Goal: Task Accomplishment & Management: Manage account settings

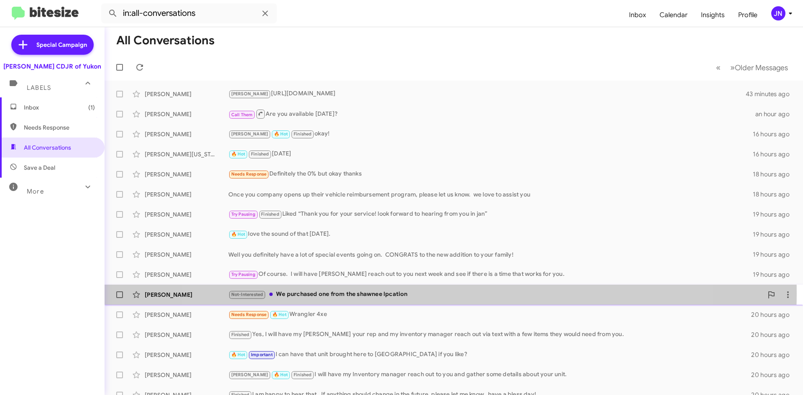
click at [436, 294] on div "Not-Interested We purchased one from the shawnee lpcation" at bounding box center [495, 295] width 535 height 10
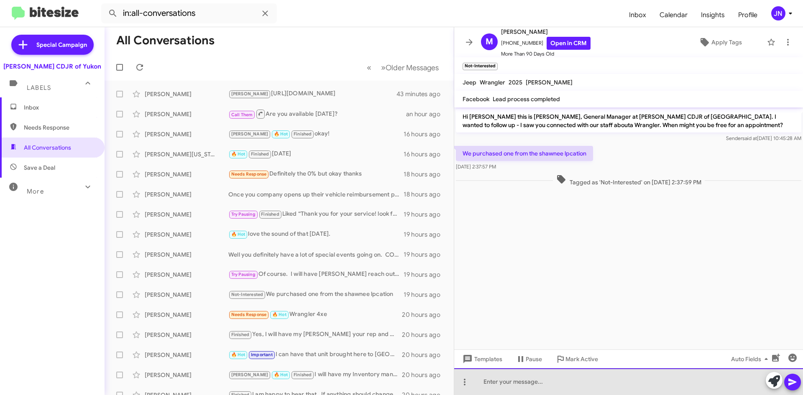
click at [537, 383] on div at bounding box center [628, 382] width 349 height 27
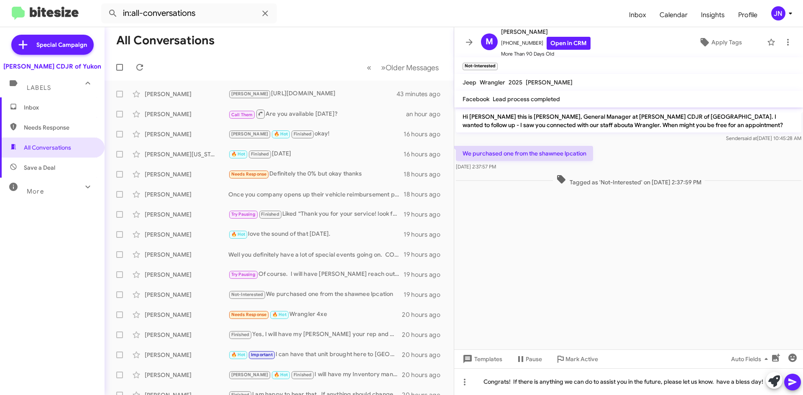
click at [797, 384] on icon at bounding box center [793, 382] width 10 height 10
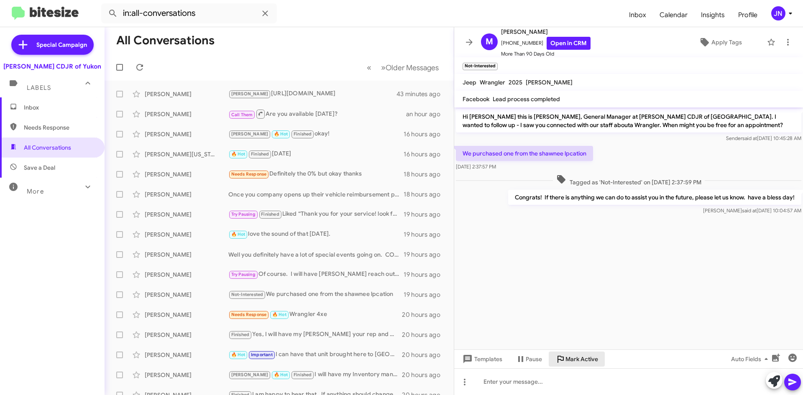
click at [579, 357] on span "Mark Active" at bounding box center [582, 359] width 33 height 15
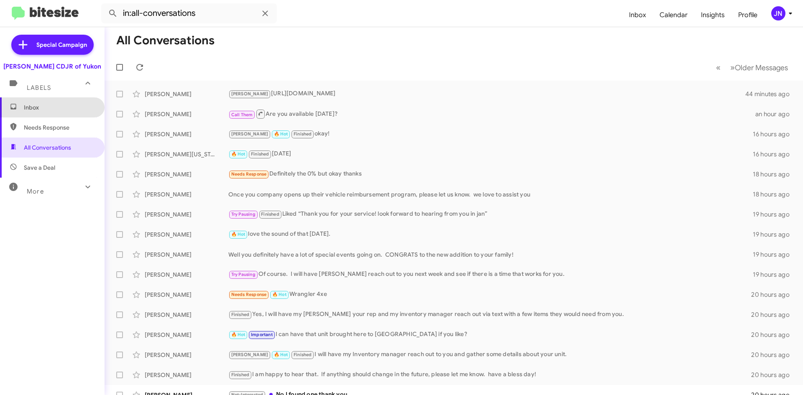
click at [53, 105] on span "Inbox" at bounding box center [59, 107] width 71 height 8
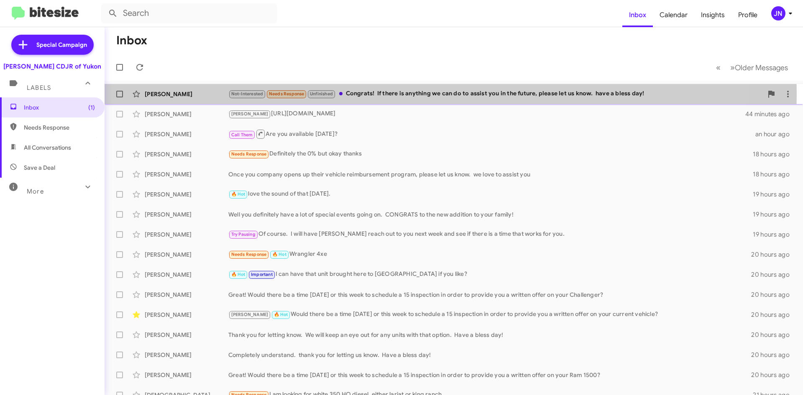
click at [401, 95] on div "Not-Interested Needs Response Unfinished Congrats! If there is anything we can …" at bounding box center [495, 94] width 535 height 10
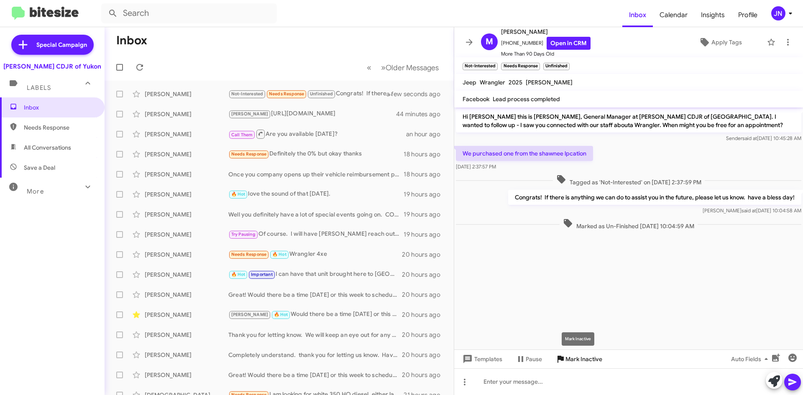
click at [584, 361] on span "Mark Inactive" at bounding box center [584, 359] width 37 height 15
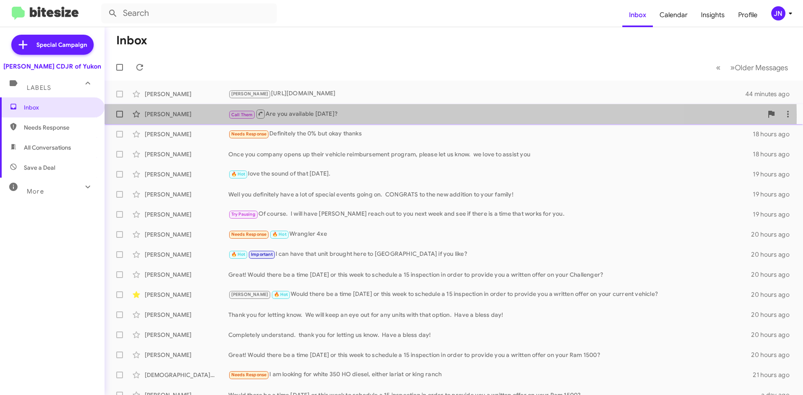
click at [369, 117] on div "Call Them Are you available [DATE]?" at bounding box center [495, 114] width 535 height 10
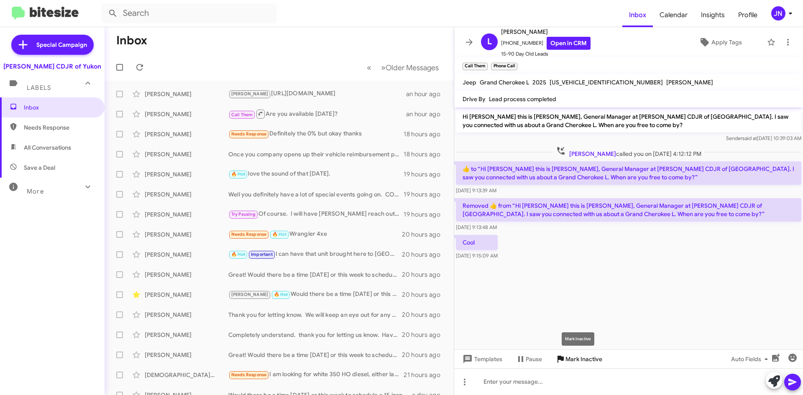
click at [584, 359] on span "Mark Inactive" at bounding box center [584, 359] width 37 height 15
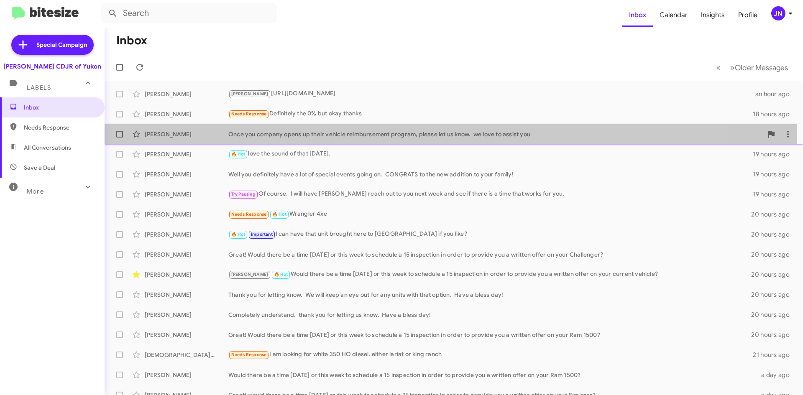
click at [338, 142] on div "[PERSON_NAME] Once you company opens up their vehicle reimbursement program, pl…" at bounding box center [453, 134] width 685 height 17
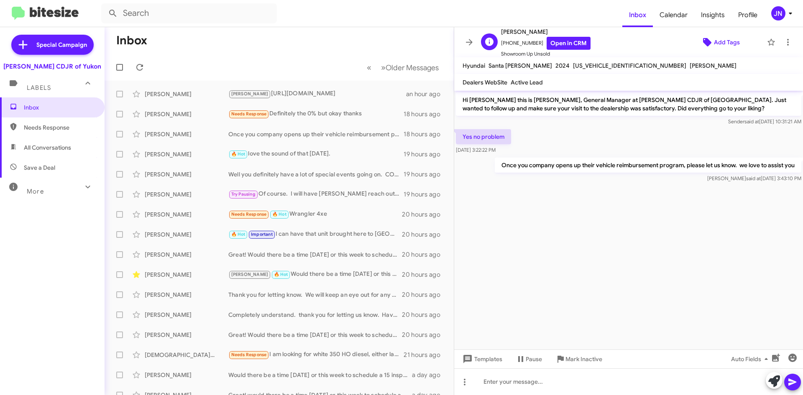
click at [725, 41] on span "Add Tags" at bounding box center [727, 42] width 26 height 15
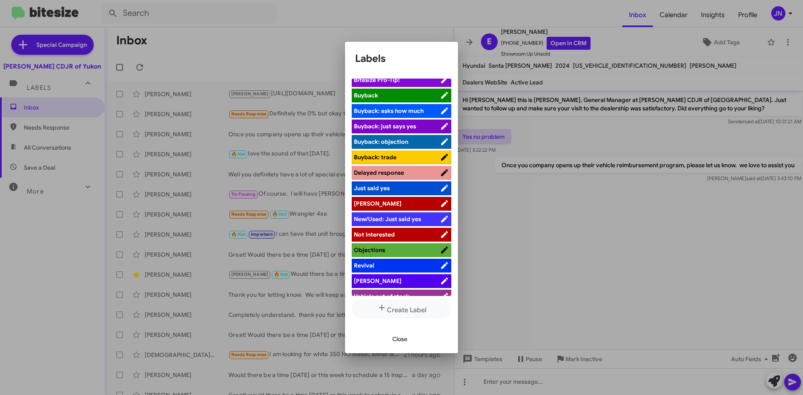
scroll to position [31, 0]
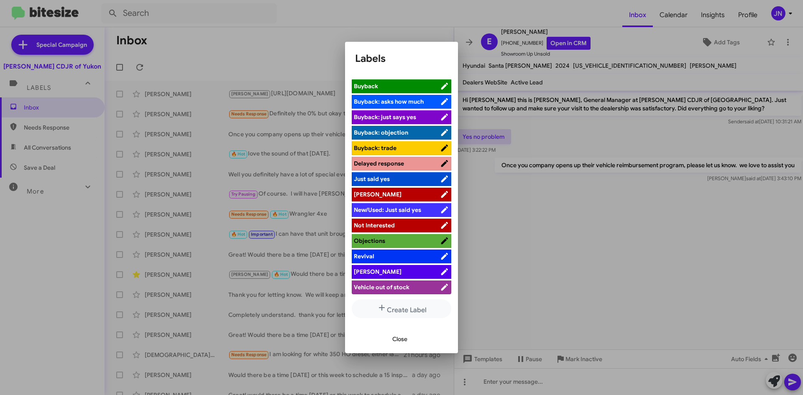
click at [390, 271] on span "[PERSON_NAME]" at bounding box center [397, 272] width 86 height 8
click at [402, 338] on span "Close" at bounding box center [399, 339] width 15 height 15
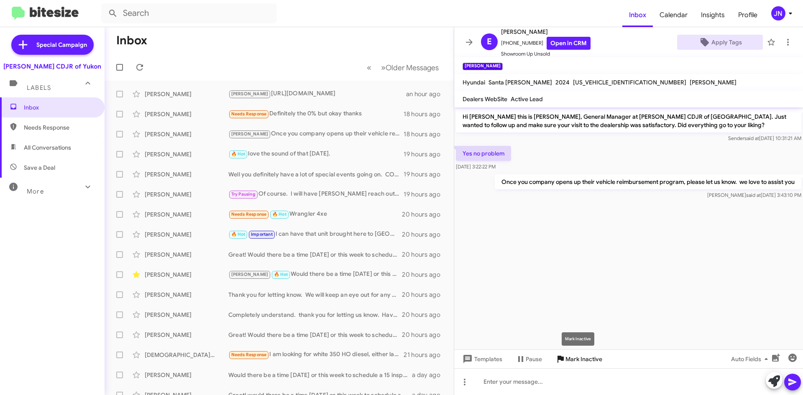
click at [581, 361] on span "Mark Inactive" at bounding box center [584, 359] width 37 height 15
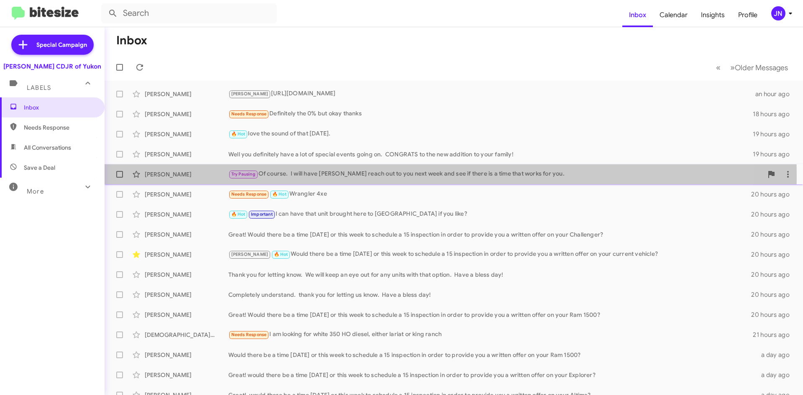
click at [351, 177] on div "Try Pausing Of course. I will have [PERSON_NAME] reach out to you next week and…" at bounding box center [495, 174] width 535 height 10
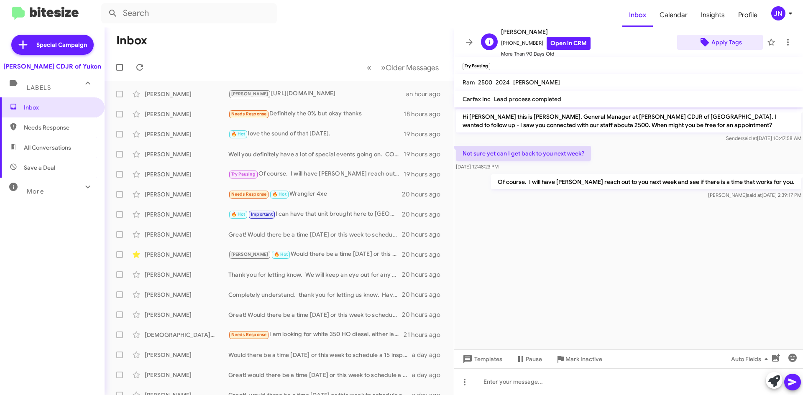
click at [721, 40] on span "Apply Tags" at bounding box center [727, 42] width 31 height 15
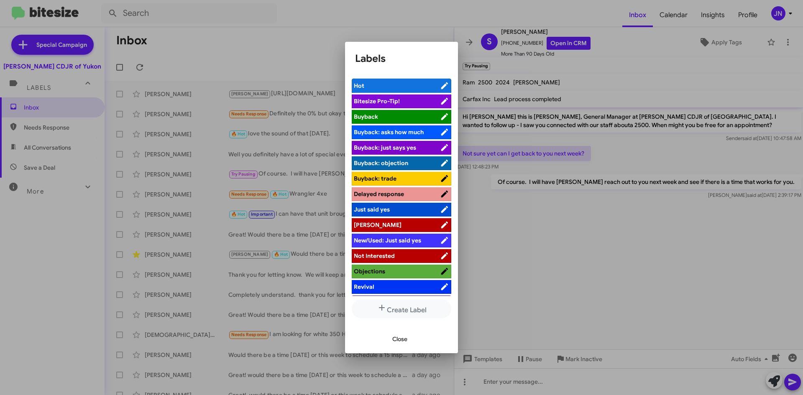
click at [400, 226] on span "[PERSON_NAME]" at bounding box center [397, 225] width 86 height 8
click at [401, 340] on span "Close" at bounding box center [399, 339] width 15 height 15
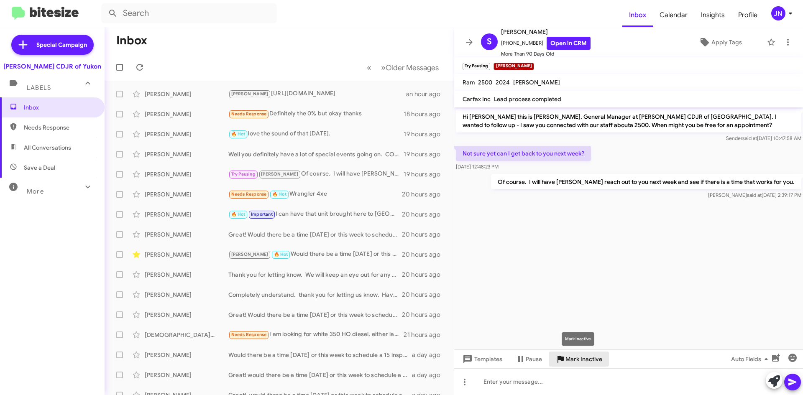
click at [585, 361] on span "Mark Inactive" at bounding box center [584, 359] width 37 height 15
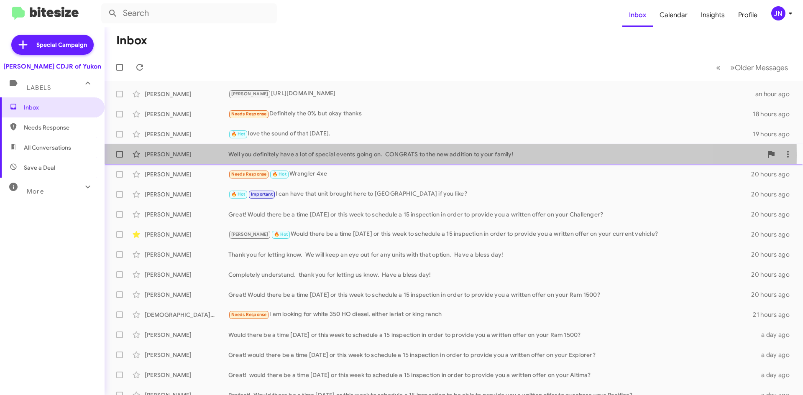
click at [330, 155] on div "Well you definitely have a lot of special events going on. CONGRATS to the new …" at bounding box center [495, 154] width 535 height 8
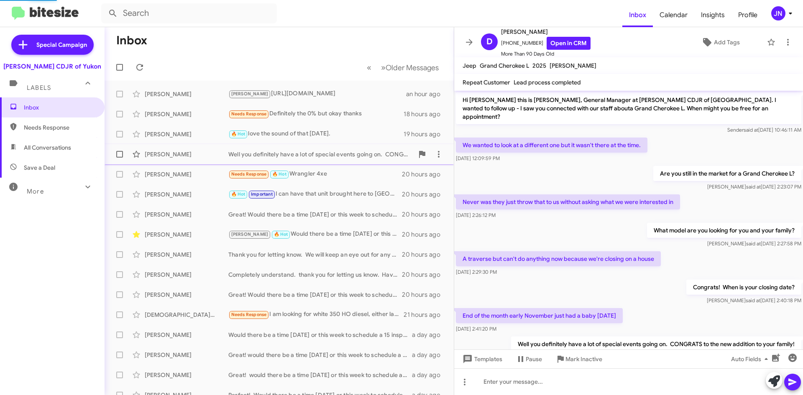
scroll to position [24, 0]
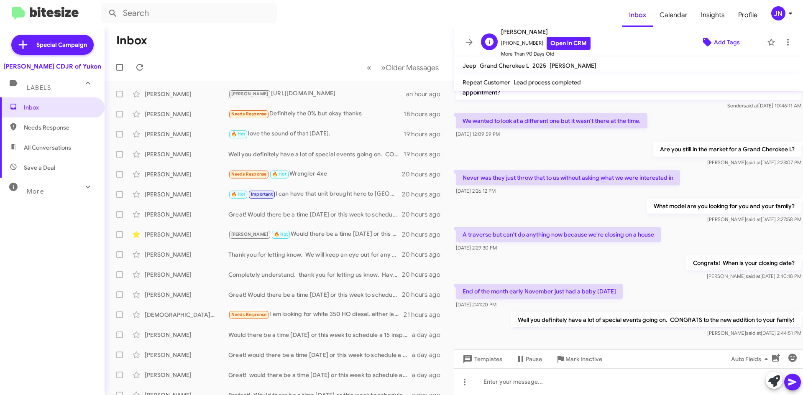
click at [716, 44] on span "Add Tags" at bounding box center [727, 42] width 26 height 15
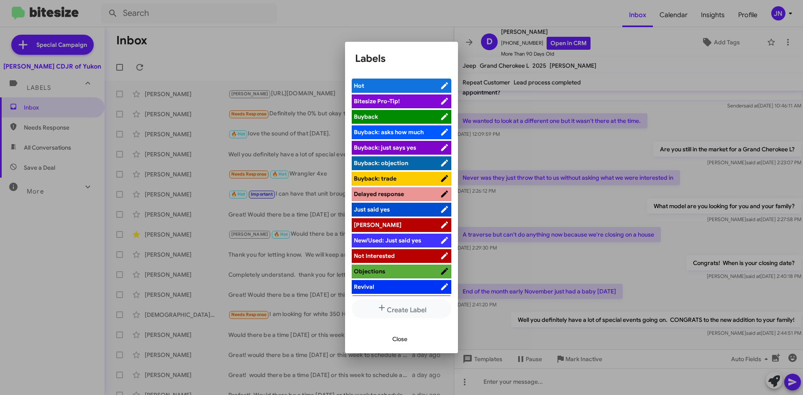
click at [388, 222] on span "[PERSON_NAME]" at bounding box center [397, 225] width 86 height 8
click at [405, 340] on span "Close" at bounding box center [399, 339] width 15 height 15
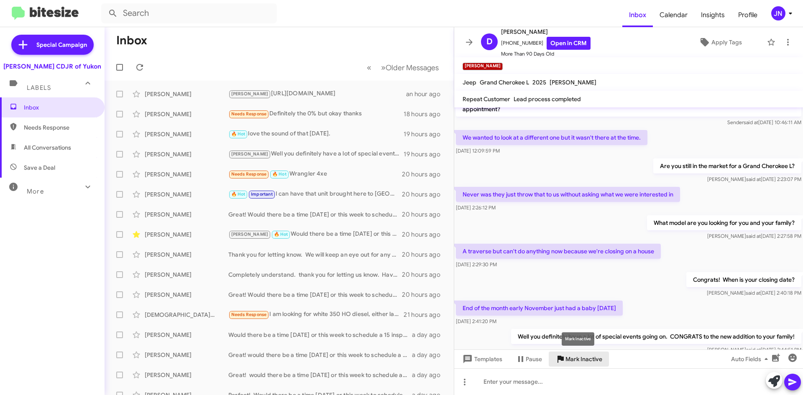
click at [591, 362] on span "Mark Inactive" at bounding box center [584, 359] width 37 height 15
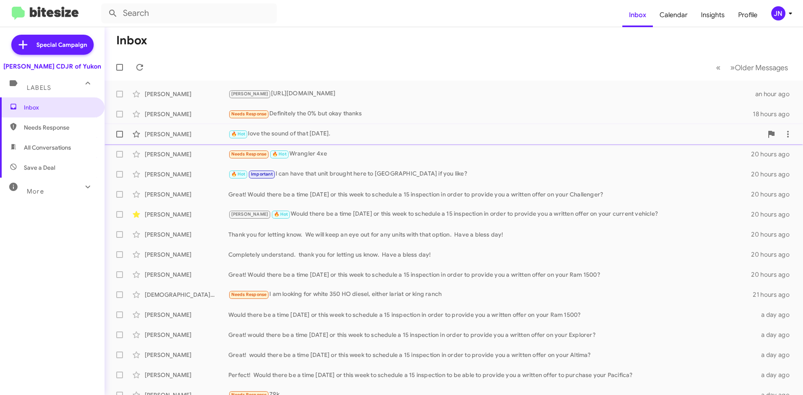
click at [341, 134] on div "🔥 Hot love the sound of that [DATE]." at bounding box center [495, 134] width 535 height 10
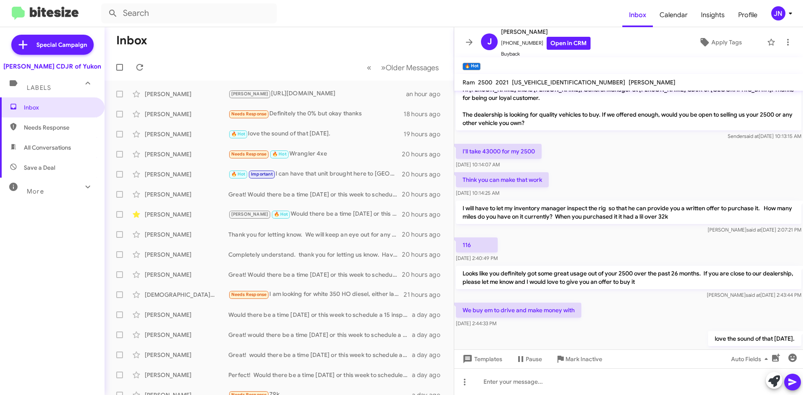
scroll to position [27, 0]
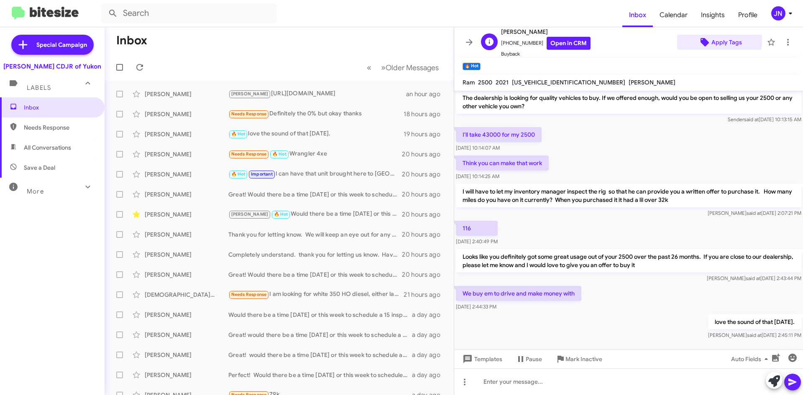
click at [712, 41] on span "Apply Tags" at bounding box center [727, 42] width 31 height 15
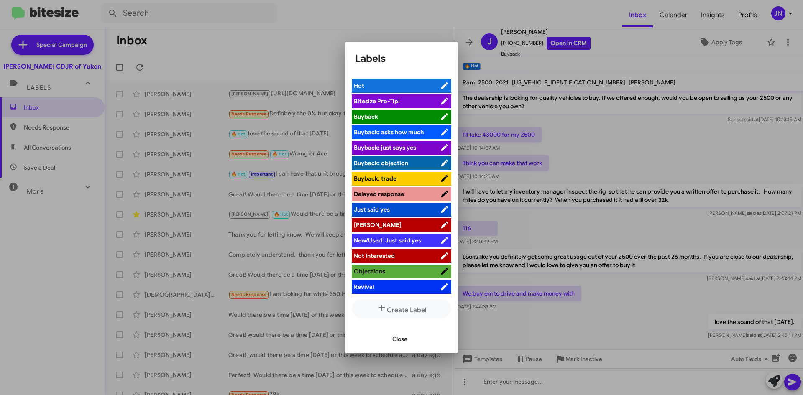
click at [379, 220] on li "[PERSON_NAME]" at bounding box center [402, 225] width 100 height 14
click at [404, 224] on span "[PERSON_NAME]" at bounding box center [397, 225] width 86 height 8
click at [408, 338] on span "Close" at bounding box center [399, 339] width 15 height 15
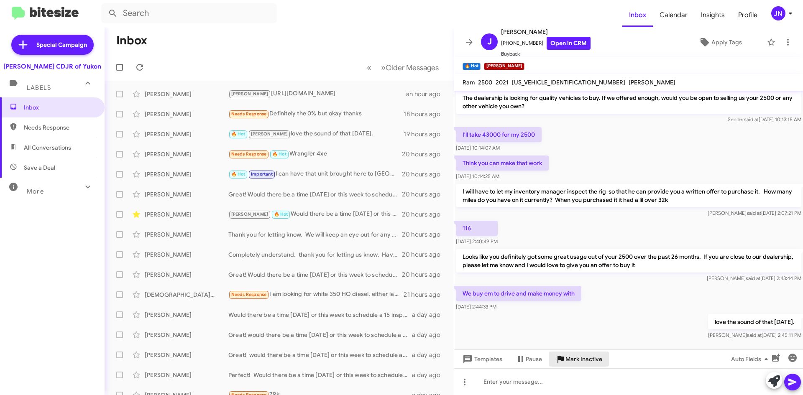
click at [580, 362] on span "Mark Inactive" at bounding box center [584, 359] width 37 height 15
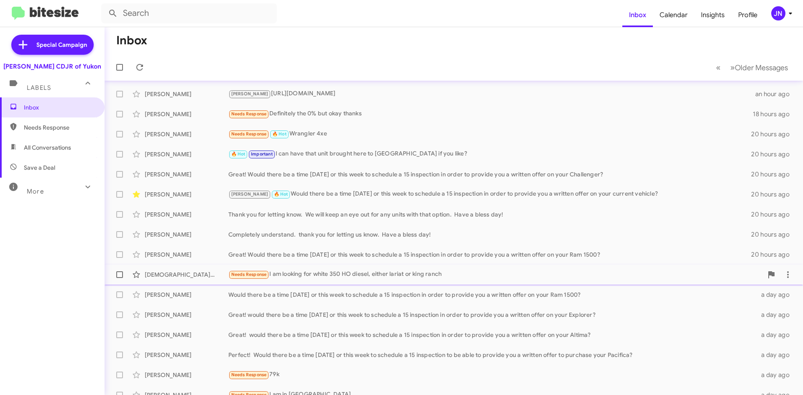
scroll to position [70, 0]
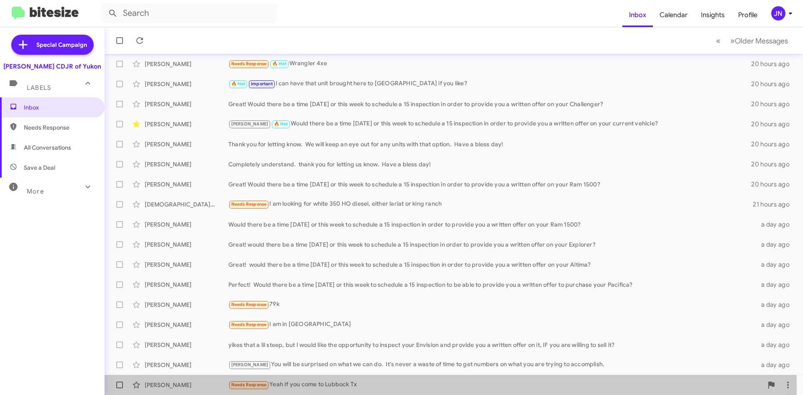
click at [315, 387] on div "Needs Response Yeah If you come to Lubbock Tx" at bounding box center [495, 385] width 535 height 10
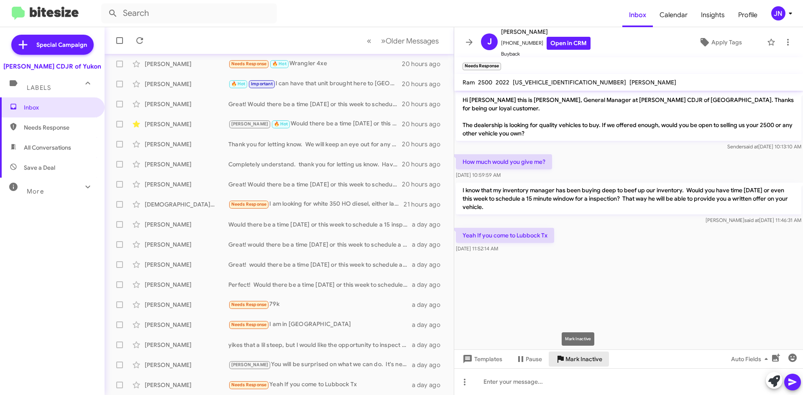
click at [581, 360] on span "Mark Inactive" at bounding box center [584, 359] width 37 height 15
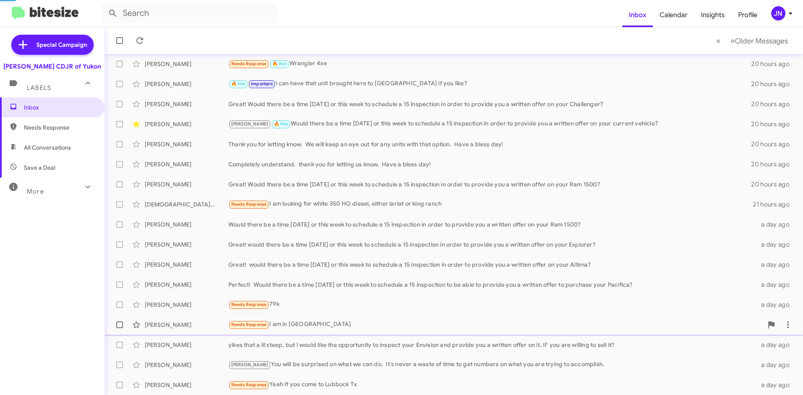
scroll to position [50, 0]
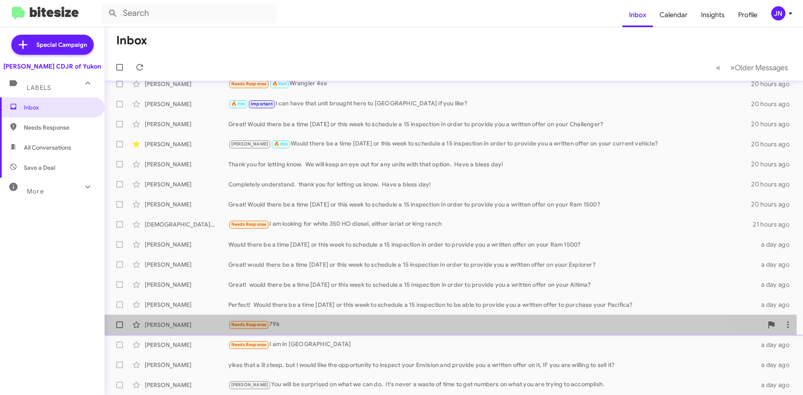
click at [339, 324] on div "Needs Response 79k" at bounding box center [495, 325] width 535 height 10
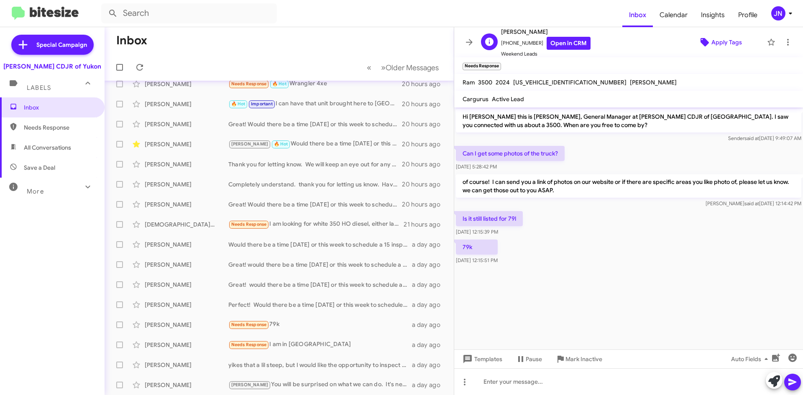
click at [713, 41] on span "Apply Tags" at bounding box center [727, 42] width 31 height 15
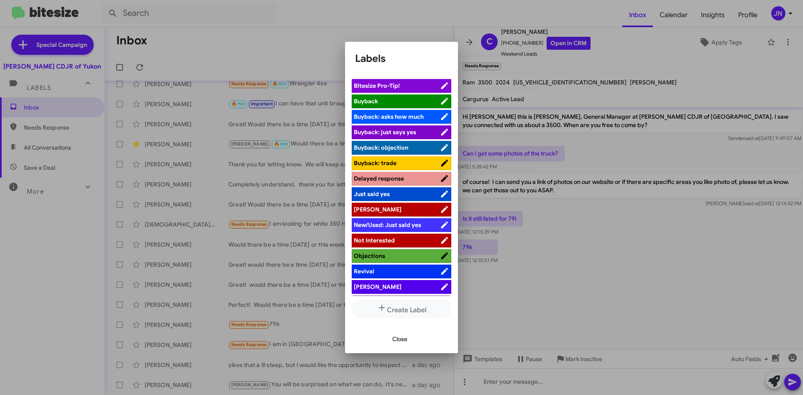
scroll to position [31, 0]
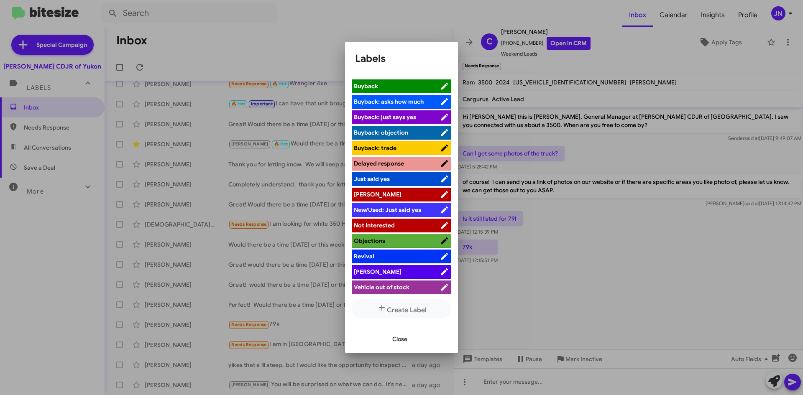
click at [387, 269] on span "[PERSON_NAME]" at bounding box center [397, 272] width 86 height 8
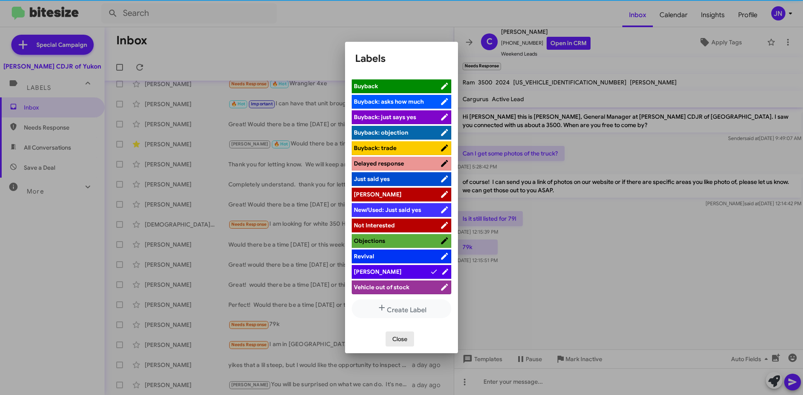
click at [403, 340] on span "Close" at bounding box center [399, 339] width 15 height 15
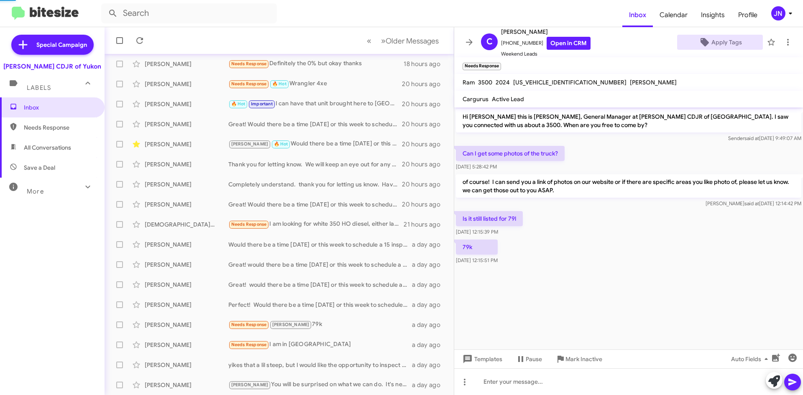
scroll to position [70, 0]
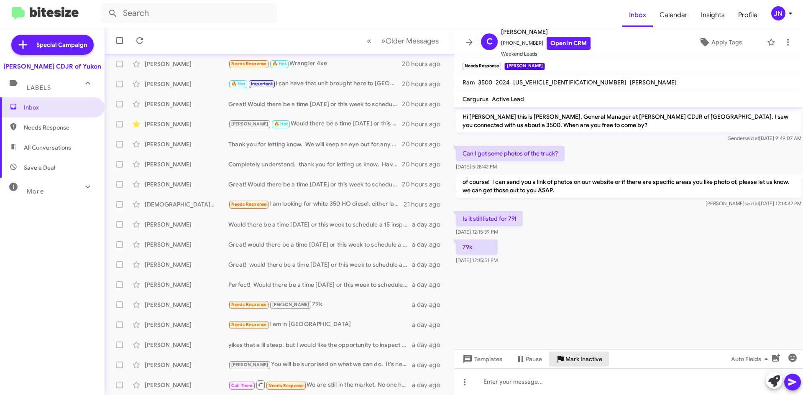
click at [579, 359] on span "Mark Inactive" at bounding box center [584, 359] width 37 height 15
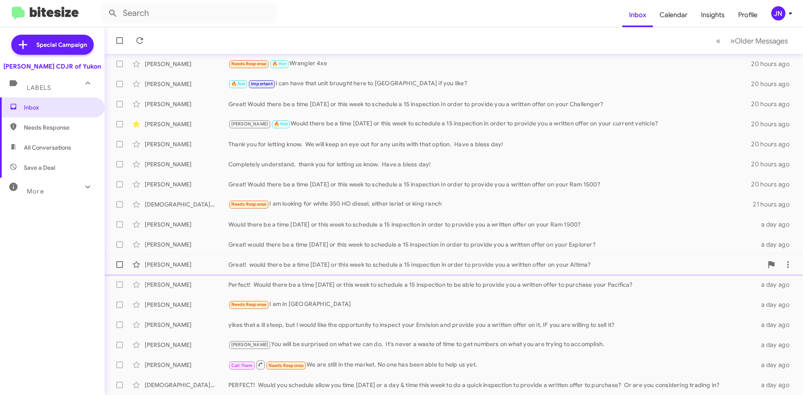
click at [293, 267] on div "Great! would there be a time [DATE] or this week to schedule a 15 inspection in…" at bounding box center [495, 265] width 535 height 8
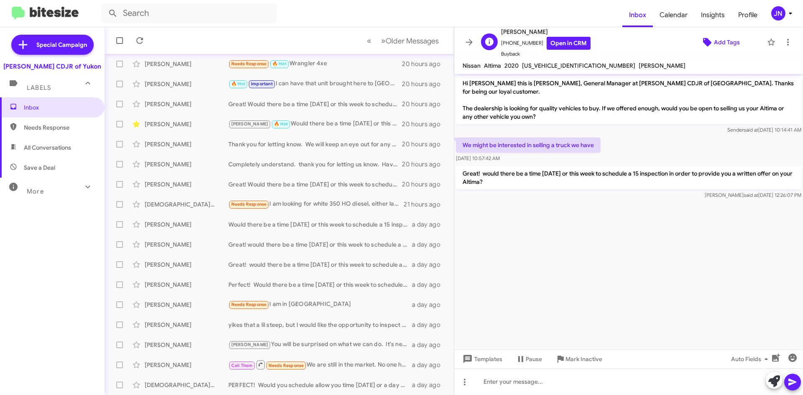
click at [723, 41] on span "Add Tags" at bounding box center [727, 42] width 26 height 15
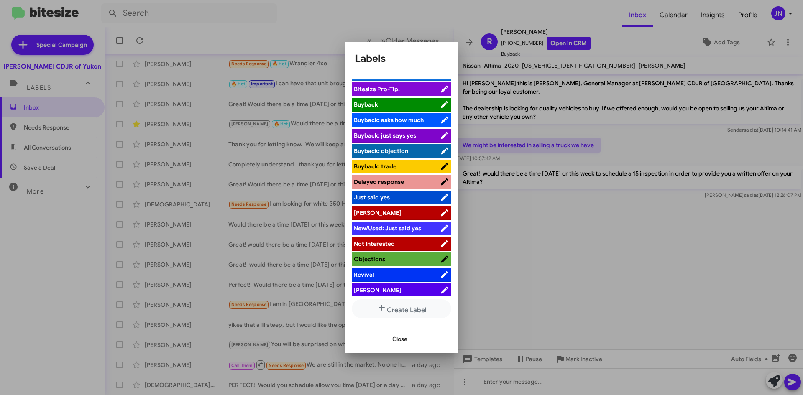
scroll to position [31, 0]
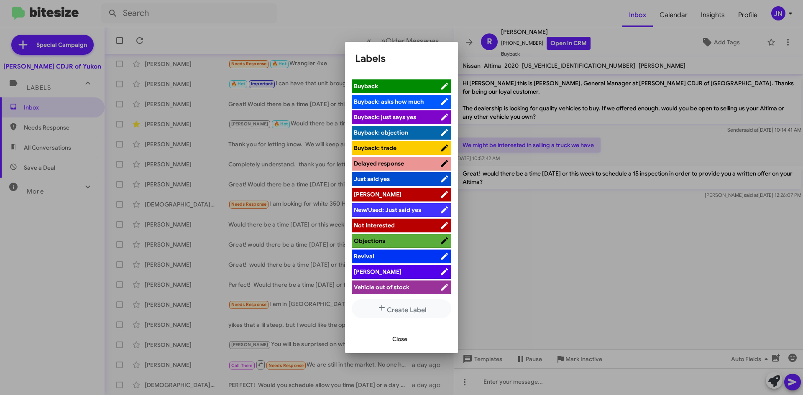
click at [395, 269] on span "[PERSON_NAME]" at bounding box center [397, 272] width 86 height 8
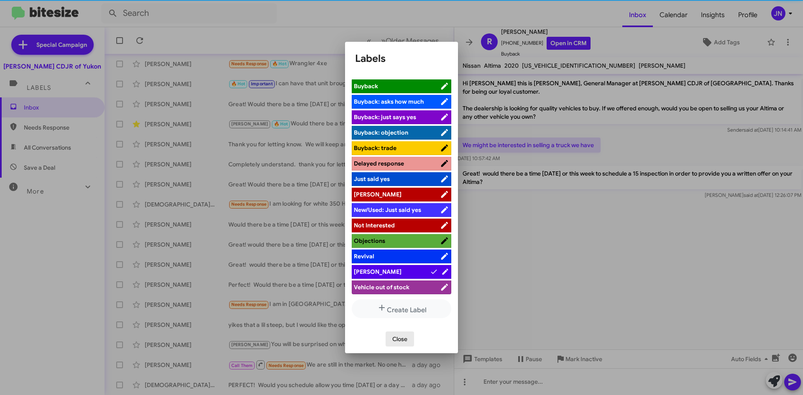
click at [404, 344] on span "Close" at bounding box center [399, 339] width 15 height 15
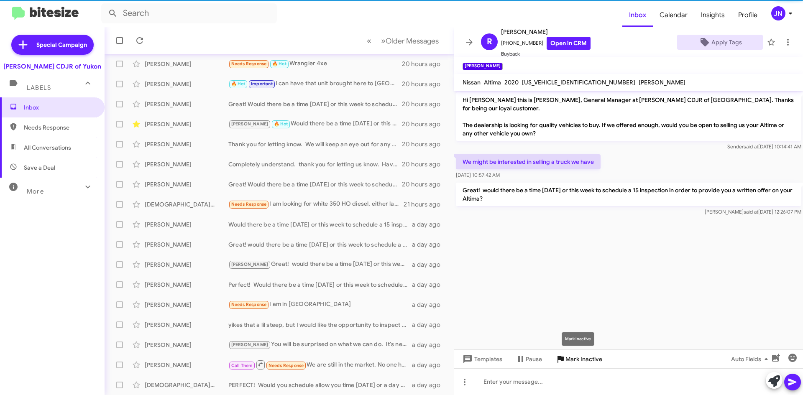
click at [578, 357] on span "Mark Inactive" at bounding box center [584, 359] width 37 height 15
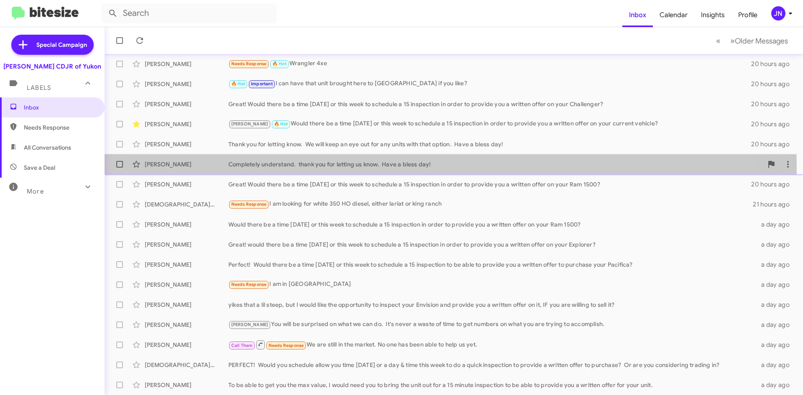
click at [297, 168] on div "Completely understand. thank you for letting us know. Have a bless day!" at bounding box center [495, 164] width 535 height 8
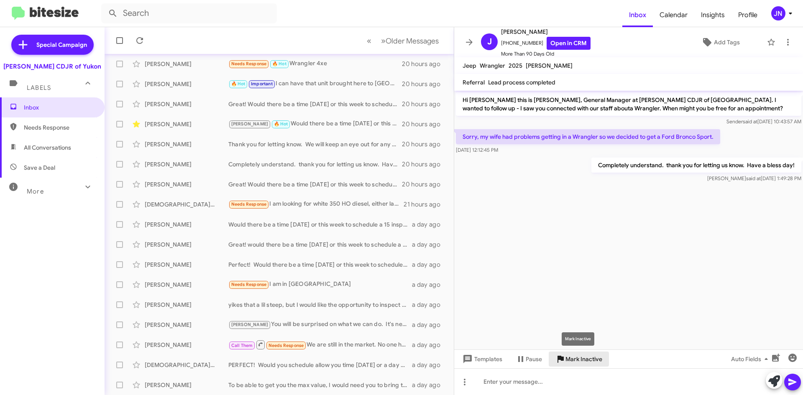
click at [584, 359] on span "Mark Inactive" at bounding box center [584, 359] width 37 height 15
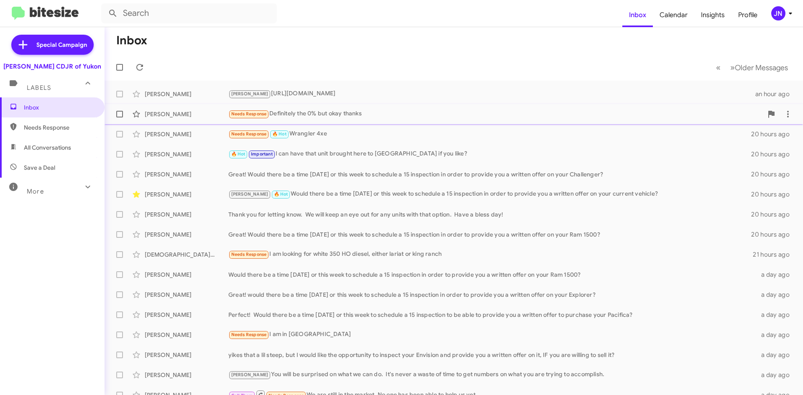
click at [331, 114] on div "Needs Response Definitely the 0% but okay thanks" at bounding box center [495, 114] width 535 height 10
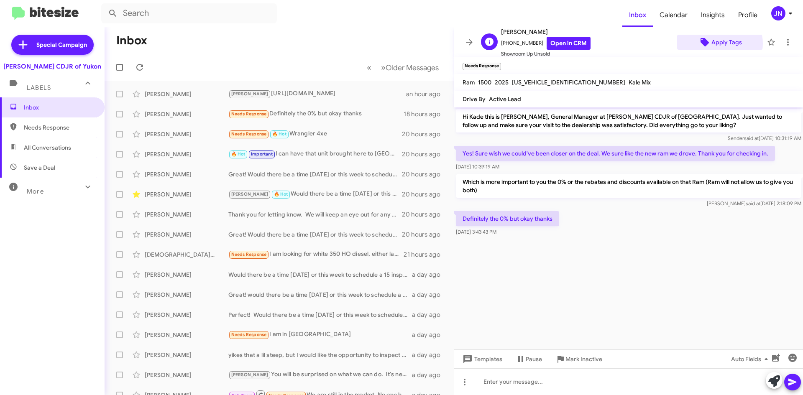
click at [715, 44] on span "Apply Tags" at bounding box center [727, 42] width 31 height 15
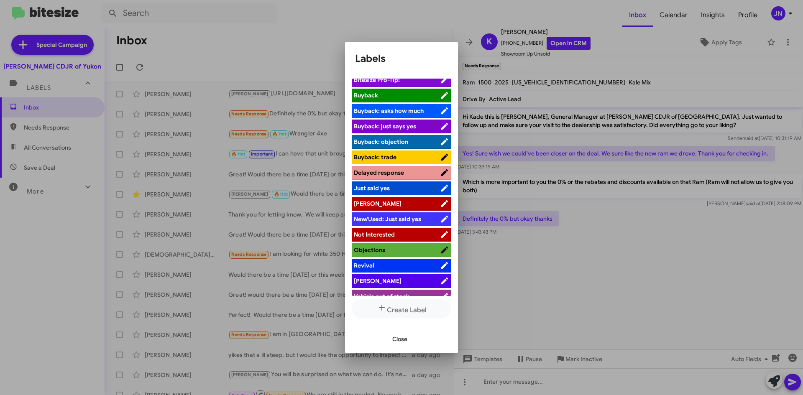
scroll to position [31, 0]
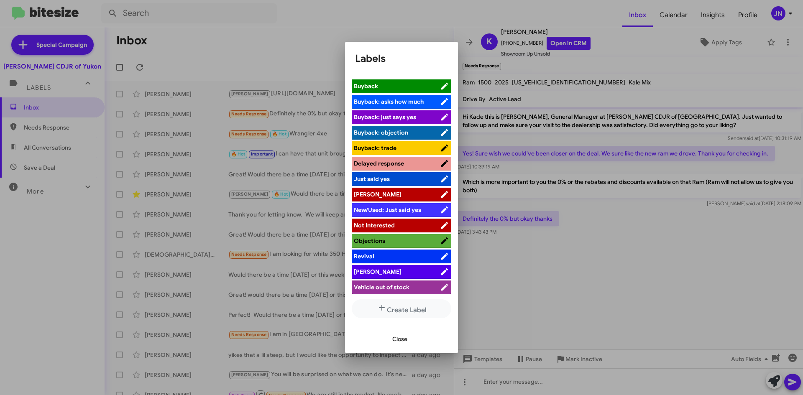
click at [392, 271] on span "[PERSON_NAME]" at bounding box center [397, 272] width 86 height 8
click at [405, 340] on span "Close" at bounding box center [399, 339] width 15 height 15
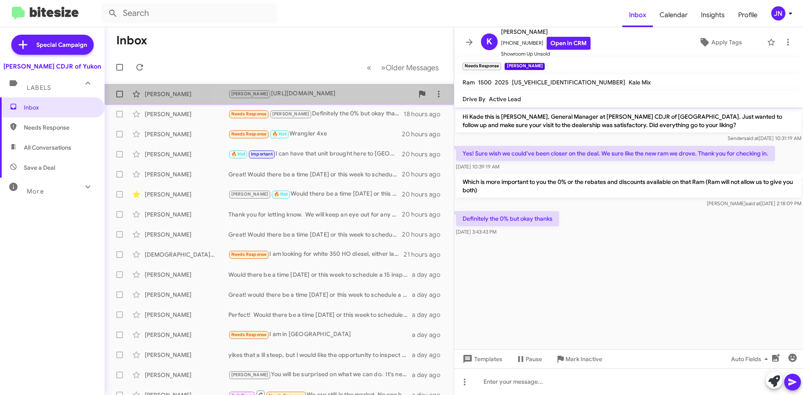
click at [315, 94] on div "[PERSON_NAME] [URL][DOMAIN_NAME]" at bounding box center [320, 94] width 185 height 10
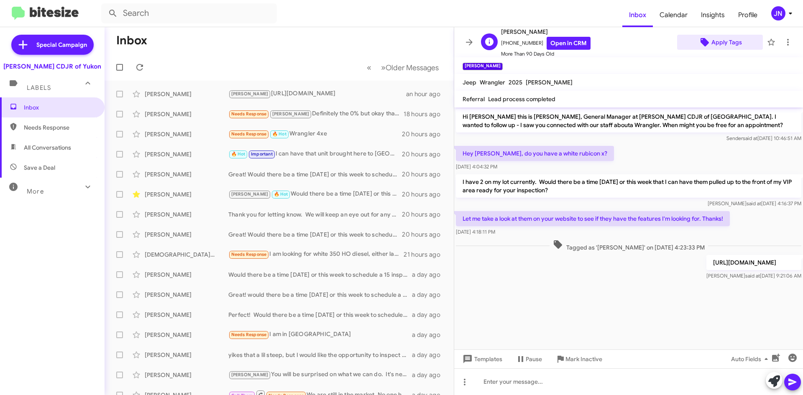
click at [725, 43] on span "Apply Tags" at bounding box center [727, 42] width 31 height 15
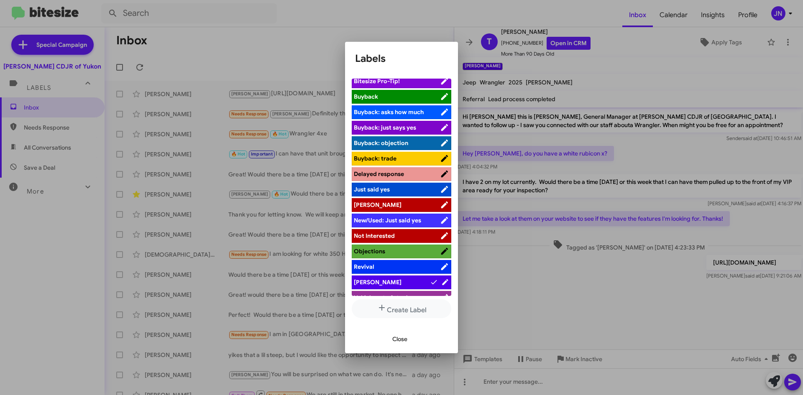
scroll to position [31, 0]
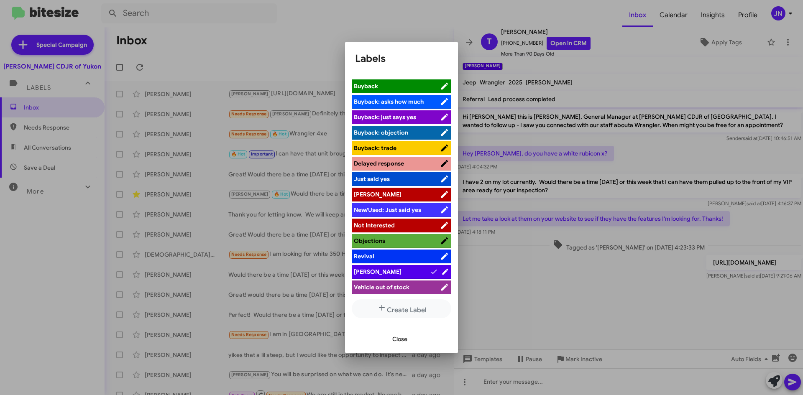
click at [394, 270] on span "[PERSON_NAME]" at bounding box center [392, 272] width 76 height 8
click at [403, 341] on span "Close" at bounding box center [399, 339] width 15 height 15
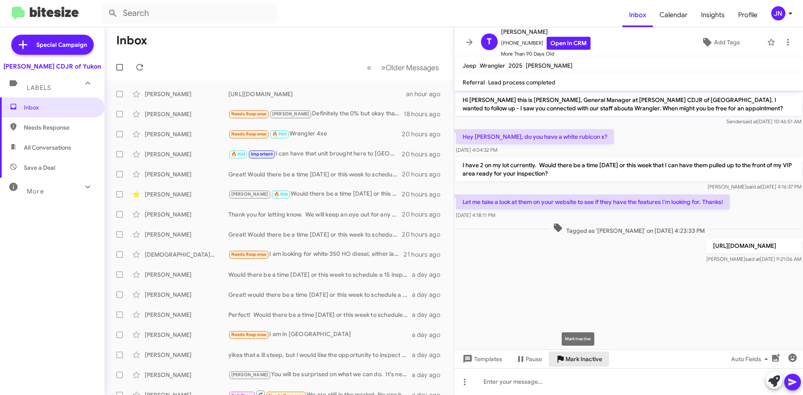
click at [586, 361] on span "Mark Inactive" at bounding box center [584, 359] width 37 height 15
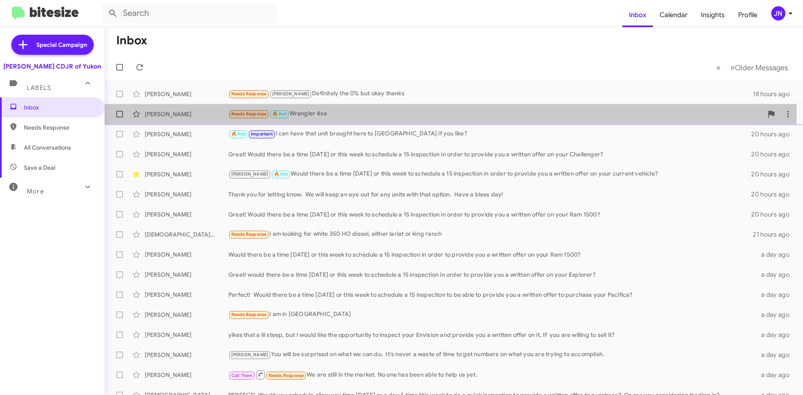
click at [402, 114] on div "Needs Response 🔥 Hot Wrangler 4xe" at bounding box center [495, 114] width 535 height 10
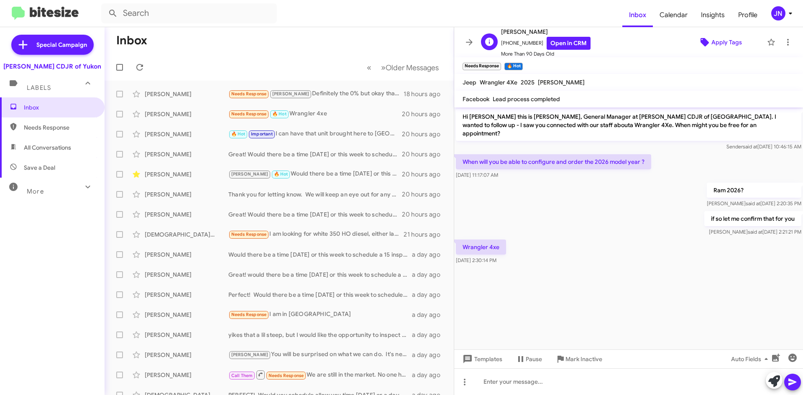
click at [712, 39] on span "Apply Tags" at bounding box center [727, 42] width 31 height 15
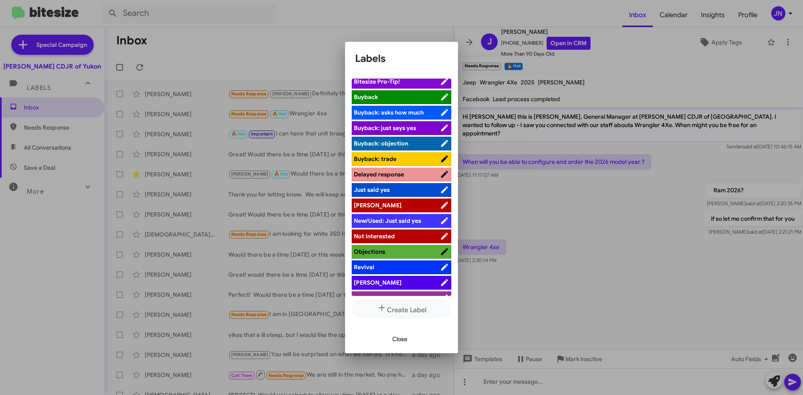
scroll to position [31, 0]
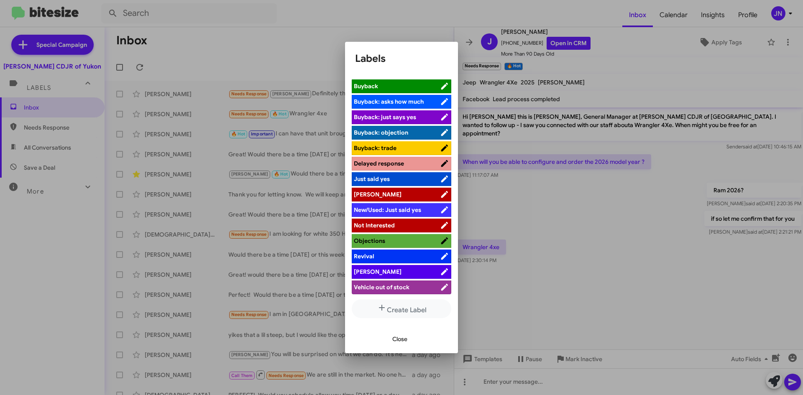
click at [384, 191] on span "[PERSON_NAME]" at bounding box center [397, 194] width 86 height 8
click at [311, 44] on div at bounding box center [401, 197] width 803 height 395
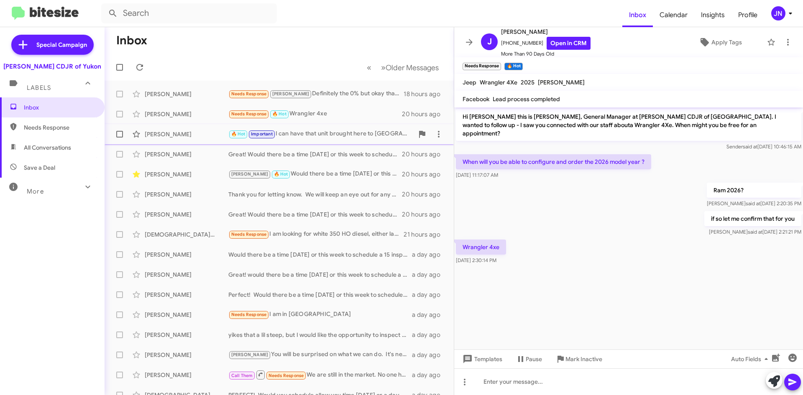
click at [323, 136] on div "🔥 Hot Important I can have that unit brought here to [GEOGRAPHIC_DATA] if you l…" at bounding box center [320, 134] width 185 height 10
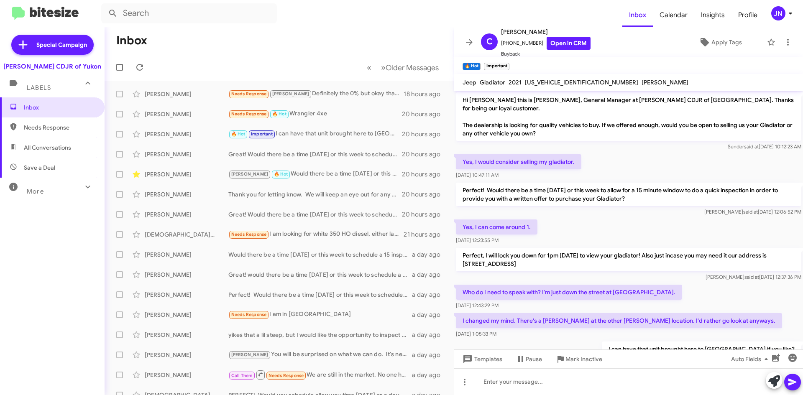
scroll to position [27, 0]
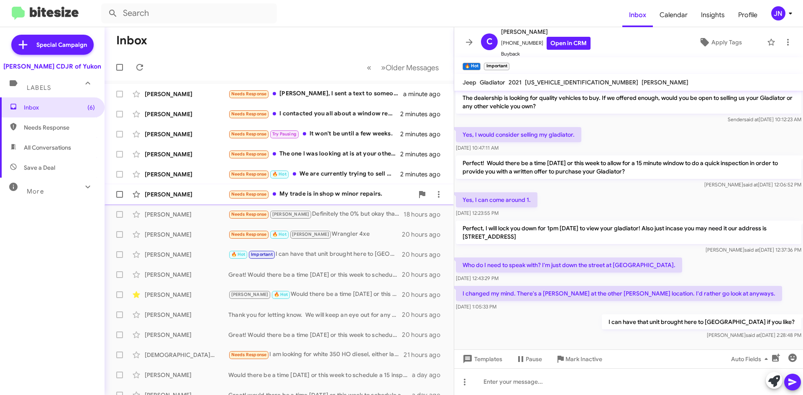
click at [348, 197] on div "Needs Response My trade is in shop w minor repairs." at bounding box center [320, 195] width 185 height 10
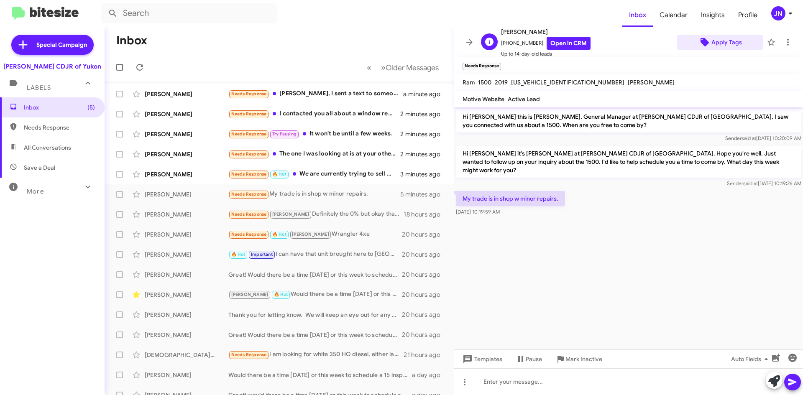
click at [720, 42] on span "Apply Tags" at bounding box center [727, 42] width 31 height 15
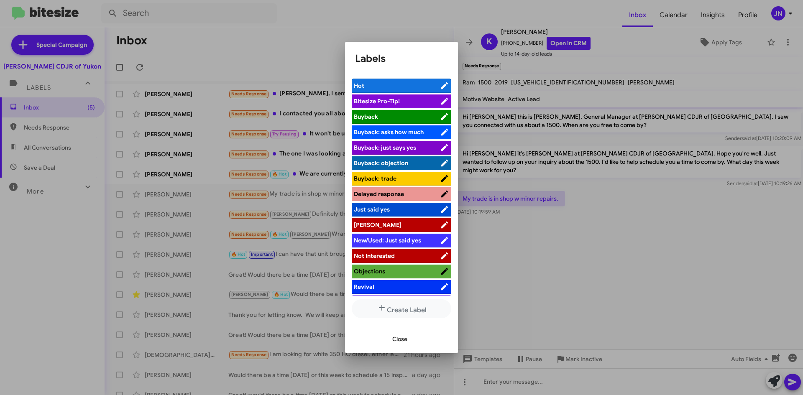
click at [395, 225] on span "[PERSON_NAME]" at bounding box center [397, 225] width 86 height 8
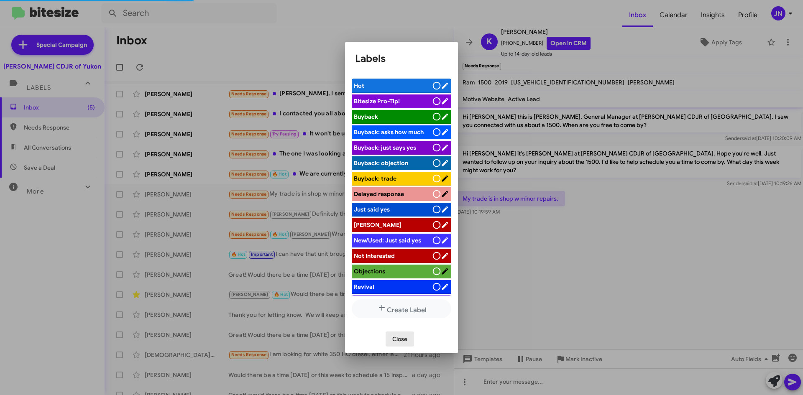
click at [398, 339] on span "Close" at bounding box center [399, 339] width 15 height 15
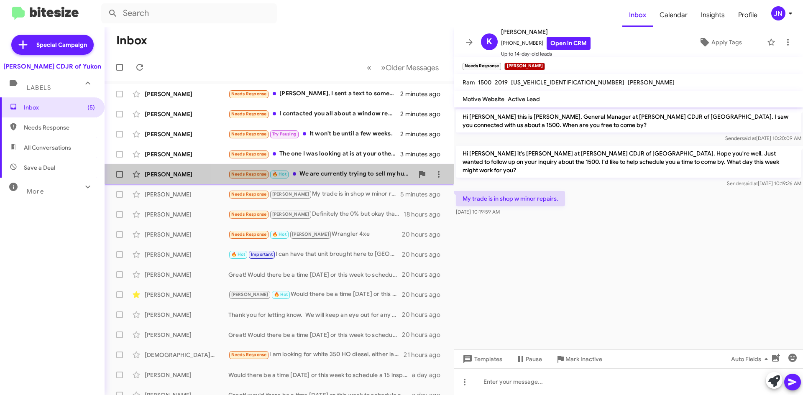
click at [349, 175] on div "Needs Response 🔥 Hot We are currently trying to sell my husband's 2008 Jeep out…" at bounding box center [320, 174] width 185 height 10
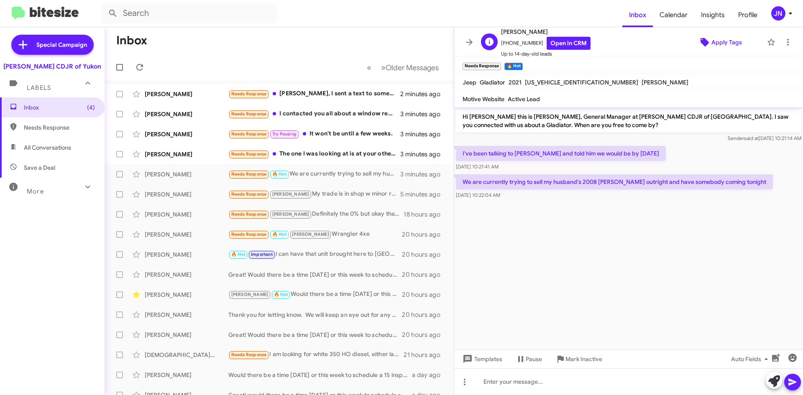
click at [720, 42] on span "Apply Tags" at bounding box center [727, 42] width 31 height 15
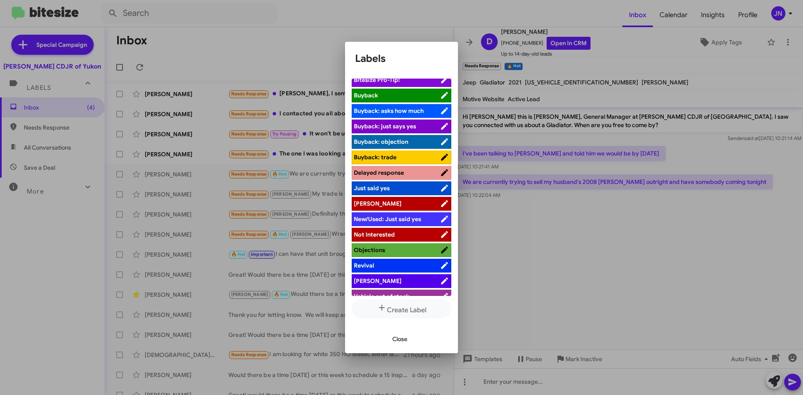
scroll to position [31, 0]
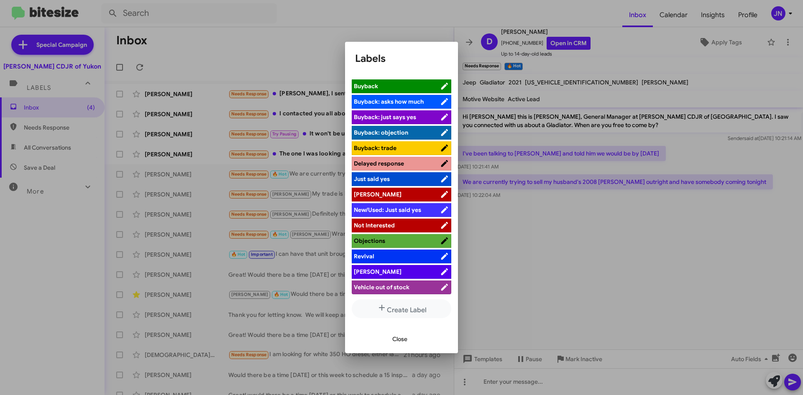
click at [393, 273] on span "[PERSON_NAME]" at bounding box center [397, 272] width 86 height 8
click at [398, 344] on span "Close" at bounding box center [399, 339] width 15 height 15
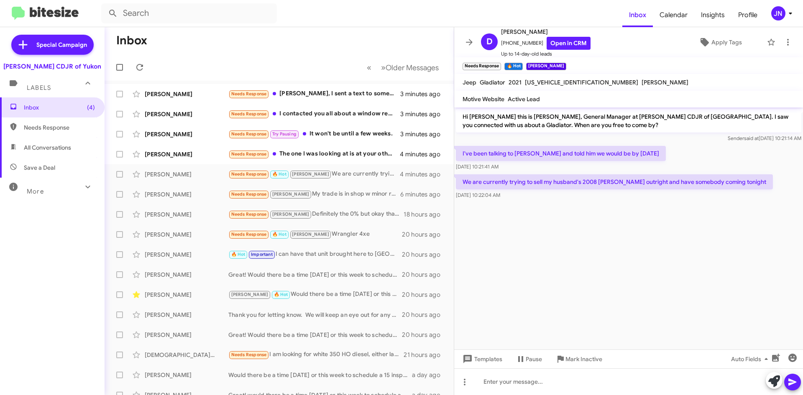
click at [583, 218] on cdk-virtual-scroll-viewport "Hi [PERSON_NAME] this is [PERSON_NAME], General Manager at [PERSON_NAME] CDJR o…" at bounding box center [628, 229] width 349 height 242
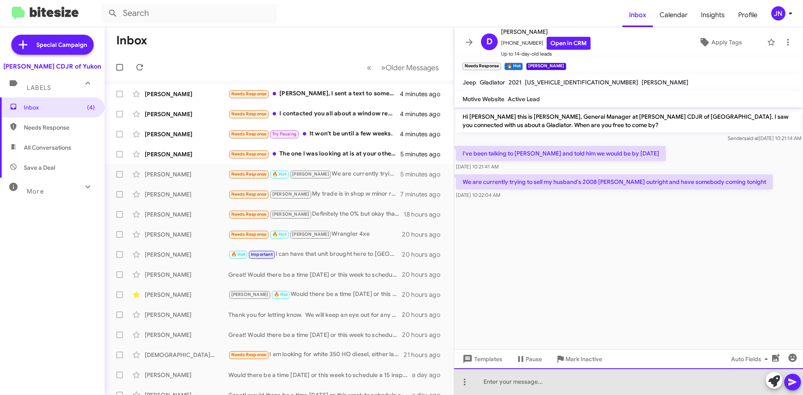
click at [502, 384] on div at bounding box center [628, 382] width 349 height 27
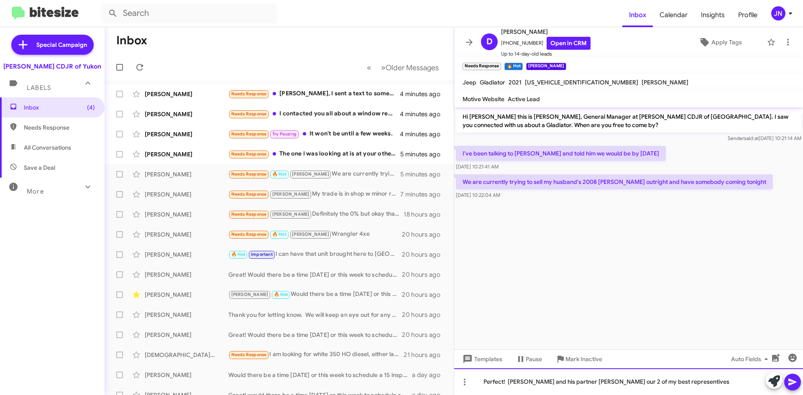
drag, startPoint x: 646, startPoint y: 383, endPoint x: 611, endPoint y: 390, distance: 35.0
click at [610, 392] on div "Perfect! [PERSON_NAME] and his partner [PERSON_NAME] our 2 of my best represent…" at bounding box center [628, 382] width 349 height 27
click at [674, 380] on div "Perfect! [PERSON_NAME] and his partner [PERSON_NAME] our 2 of my best represent…" at bounding box center [628, 382] width 349 height 27
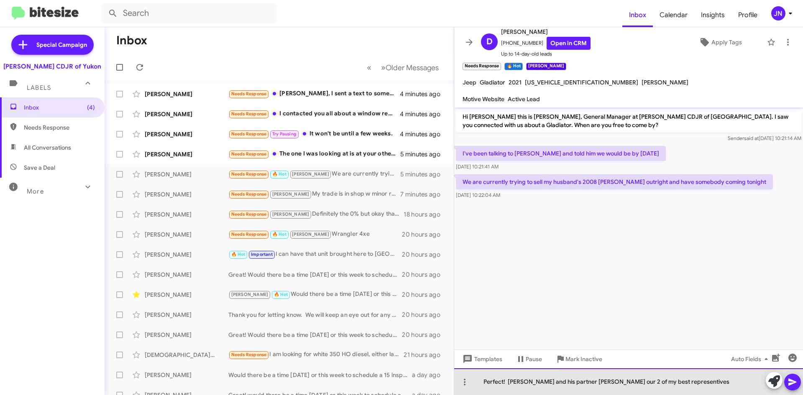
click at [669, 383] on div "Perfect! [PERSON_NAME] and his partner [PERSON_NAME] our 2 of my best represent…" at bounding box center [628, 382] width 349 height 27
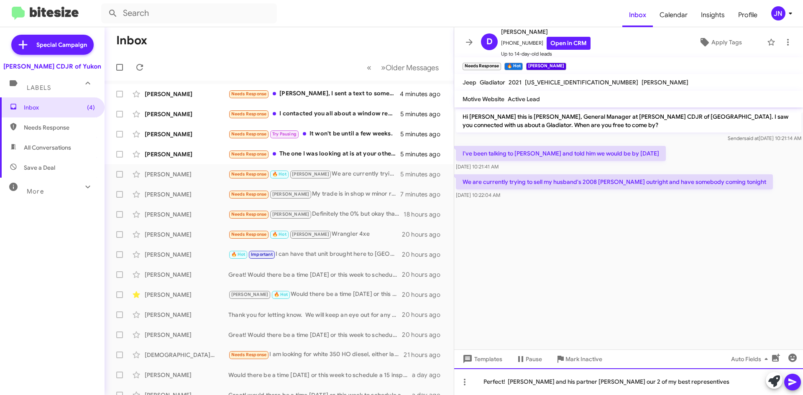
click at [678, 382] on div "Perfect! [PERSON_NAME] and his partner [PERSON_NAME] our 2 of my best represent…" at bounding box center [628, 382] width 349 height 27
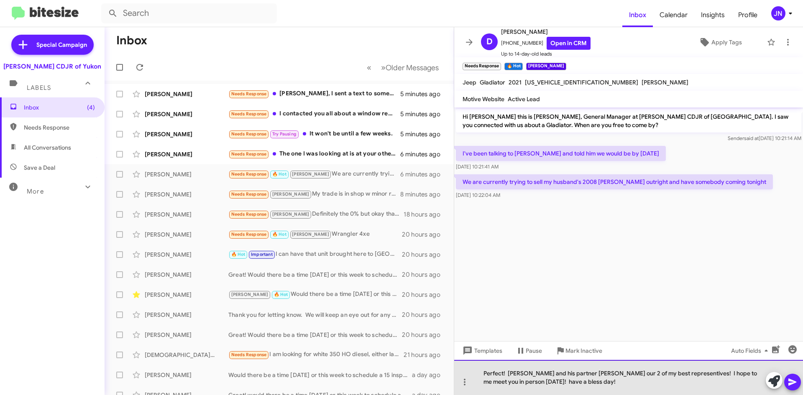
drag, startPoint x: 655, startPoint y: 373, endPoint x: 645, endPoint y: 377, distance: 11.1
click at [635, 378] on div "Perfect! [PERSON_NAME] and his partner [PERSON_NAME] our 2 of my best represent…" at bounding box center [628, 377] width 349 height 35
click at [672, 374] on div "Perfect! [PERSON_NAME] and his partner [PERSON_NAME] our 2 of my best represent…" at bounding box center [628, 377] width 349 height 35
drag, startPoint x: 655, startPoint y: 375, endPoint x: 638, endPoint y: 379, distance: 17.5
click at [638, 379] on div "Perfect! [PERSON_NAME] and his partner [PERSON_NAME] our 2 of my best represent…" at bounding box center [628, 377] width 349 height 35
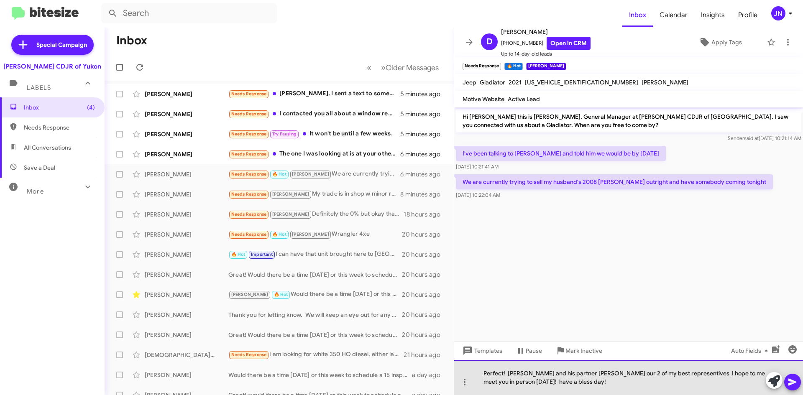
click at [671, 374] on div "Perfect! [PERSON_NAME] and his partner [PERSON_NAME] our 2 of my best represent…" at bounding box center [628, 377] width 349 height 35
click at [515, 380] on div "Perfect! [PERSON_NAME] and his partner [PERSON_NAME] our 2 of my best reps, I h…" at bounding box center [628, 377] width 349 height 35
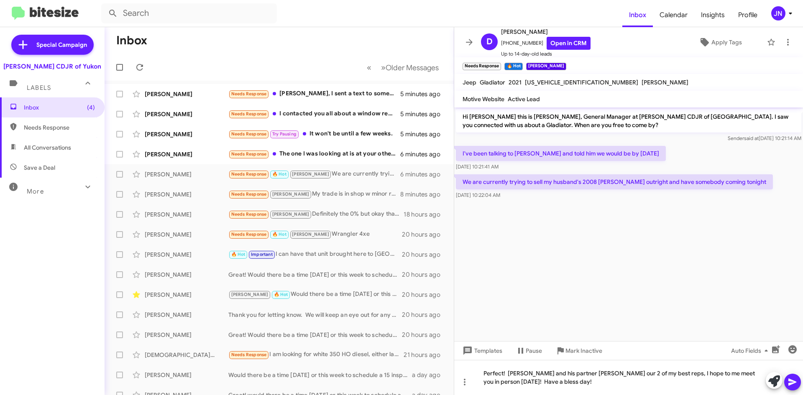
click at [797, 384] on icon at bounding box center [793, 382] width 10 height 10
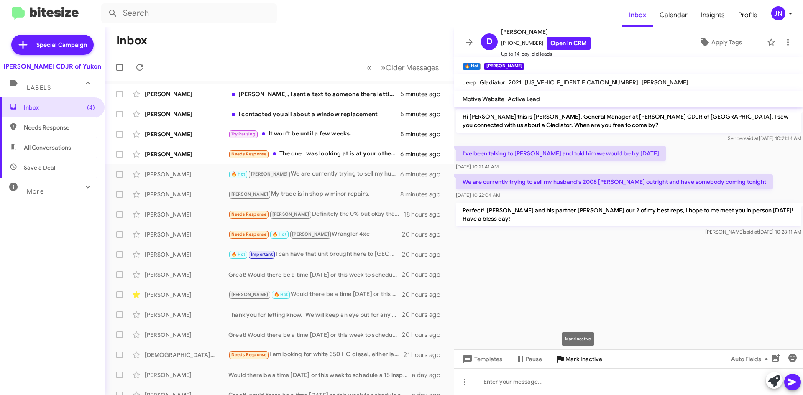
click at [585, 360] on span "Mark Inactive" at bounding box center [584, 359] width 37 height 15
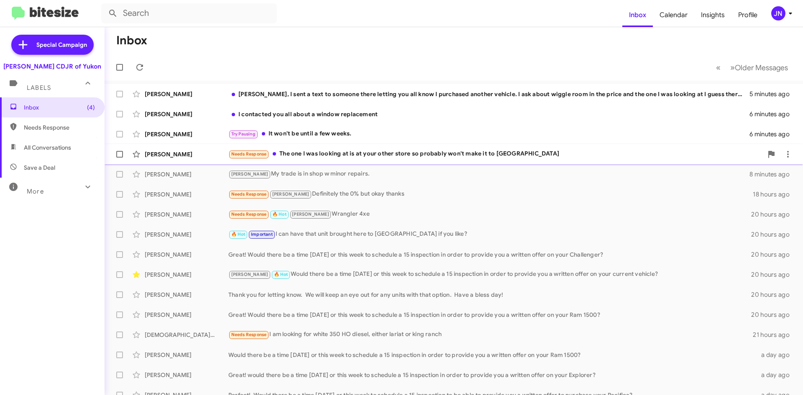
click at [346, 154] on div "Needs Response The one I was looking at is at your other store so probably won'…" at bounding box center [495, 154] width 535 height 10
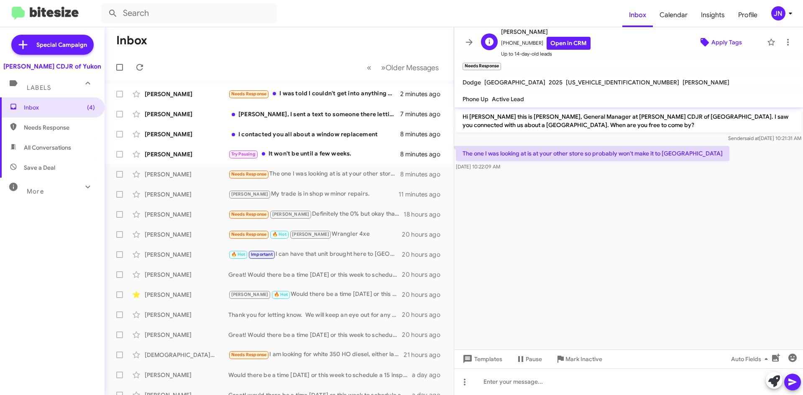
click at [728, 40] on span "Apply Tags" at bounding box center [727, 42] width 31 height 15
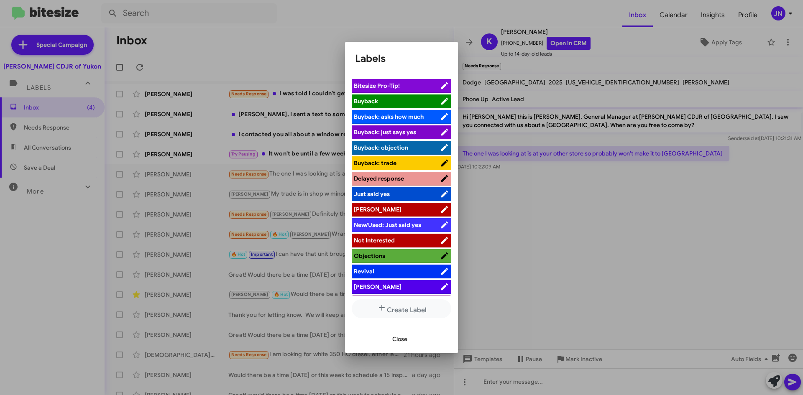
scroll to position [31, 0]
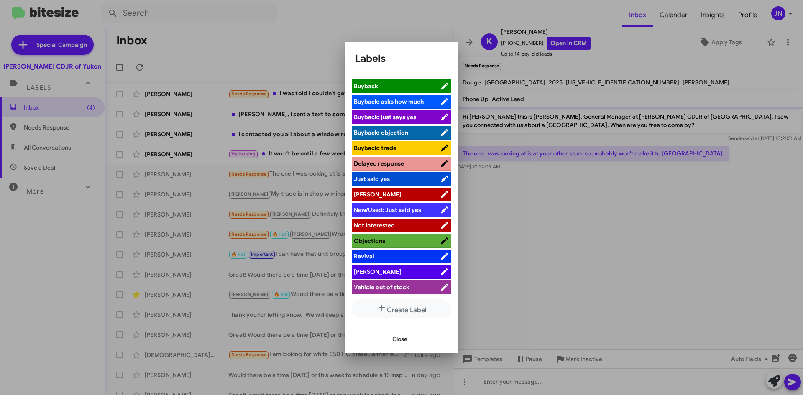
click at [395, 269] on span "[PERSON_NAME]" at bounding box center [397, 272] width 86 height 8
click at [401, 338] on span "Close" at bounding box center [399, 339] width 15 height 15
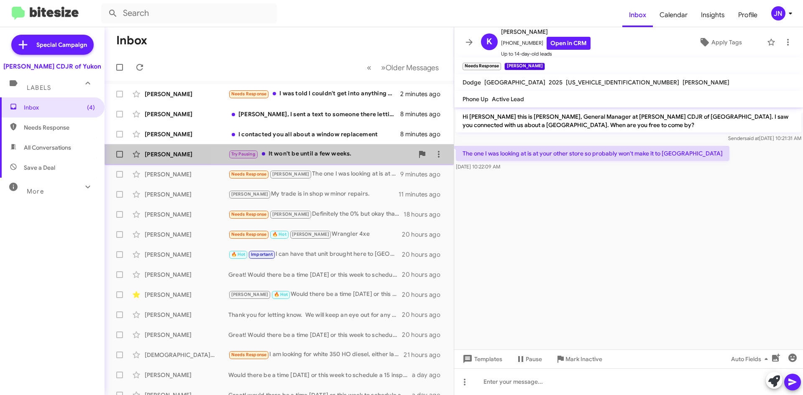
click at [358, 151] on div "Try Pausing It won't be until a few weeks." at bounding box center [320, 154] width 185 height 10
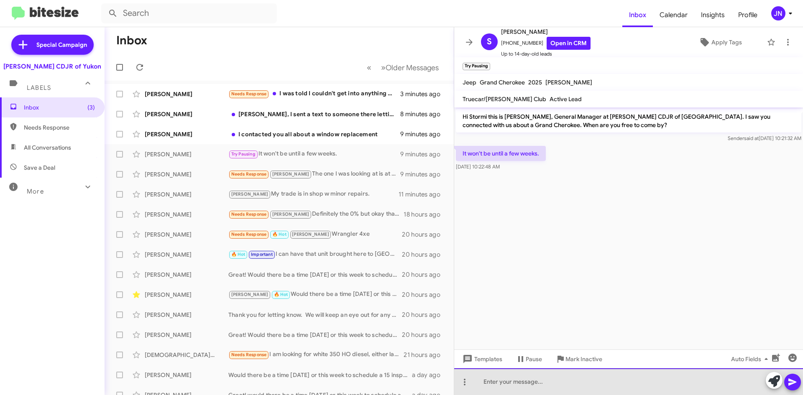
click at [543, 383] on div at bounding box center [628, 382] width 349 height 27
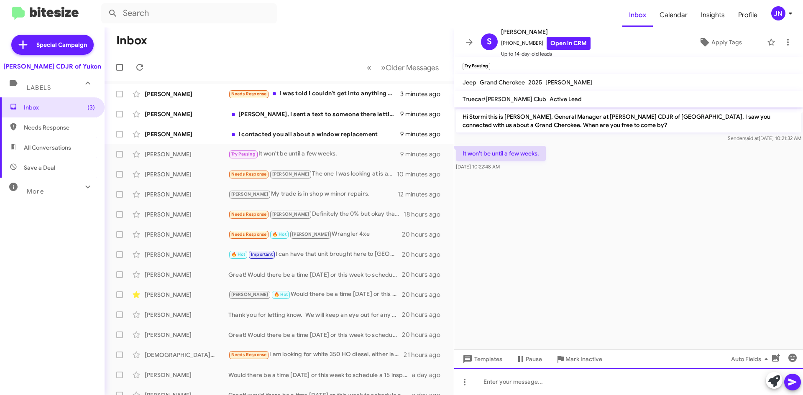
click at [639, 385] on div at bounding box center [628, 382] width 349 height 27
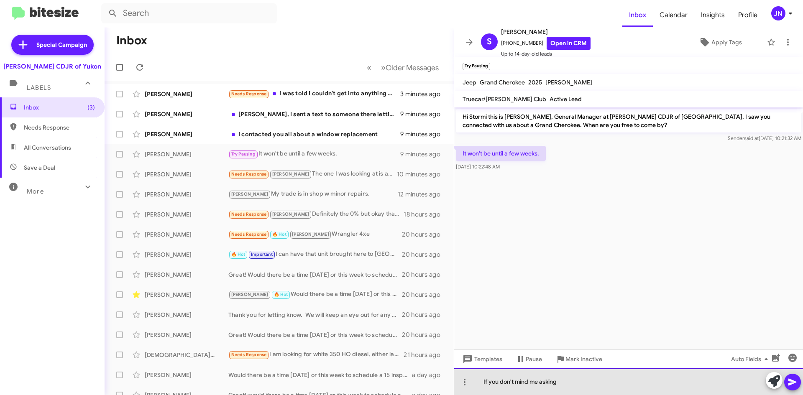
click at [567, 385] on div "If you don't mind me asking" at bounding box center [628, 382] width 349 height 27
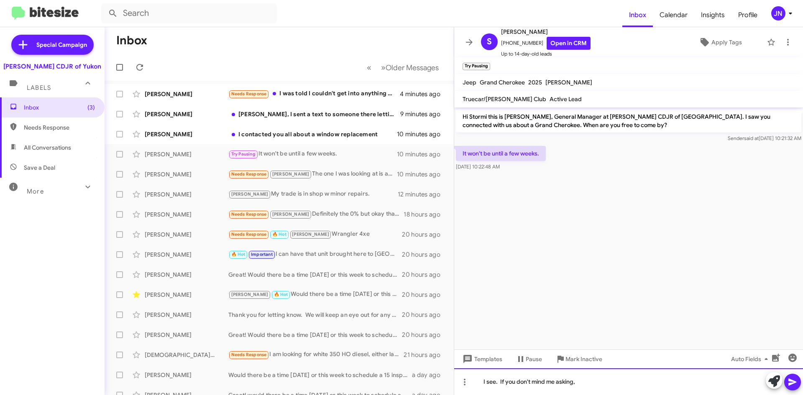
click at [590, 384] on div "I see. If you don't mind me asking," at bounding box center [628, 382] width 349 height 27
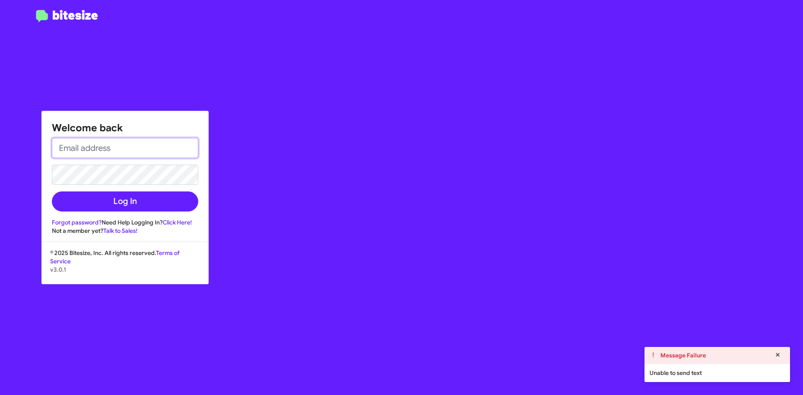
type input "[EMAIL_ADDRESS][DOMAIN_NAME]"
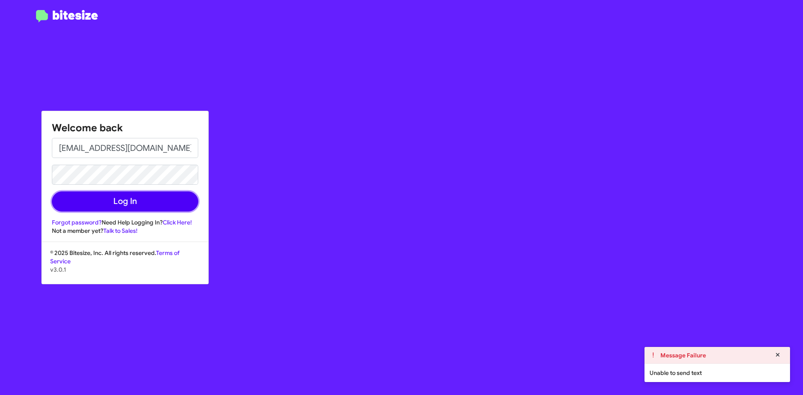
click at [145, 203] on button "Log In" at bounding box center [125, 202] width 146 height 20
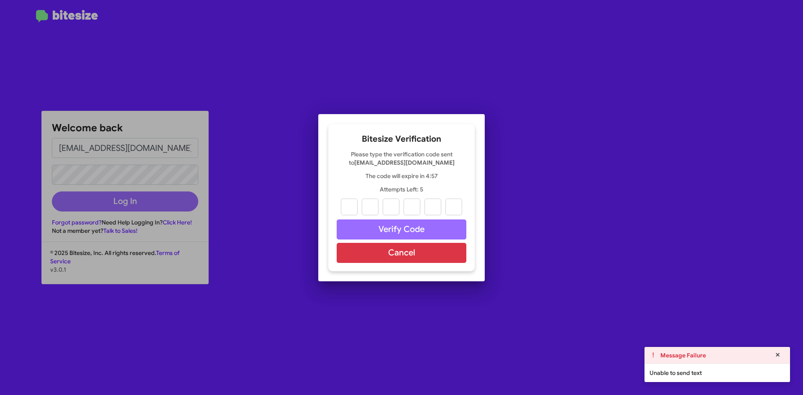
click at [344, 207] on input "text" at bounding box center [349, 207] width 17 height 17
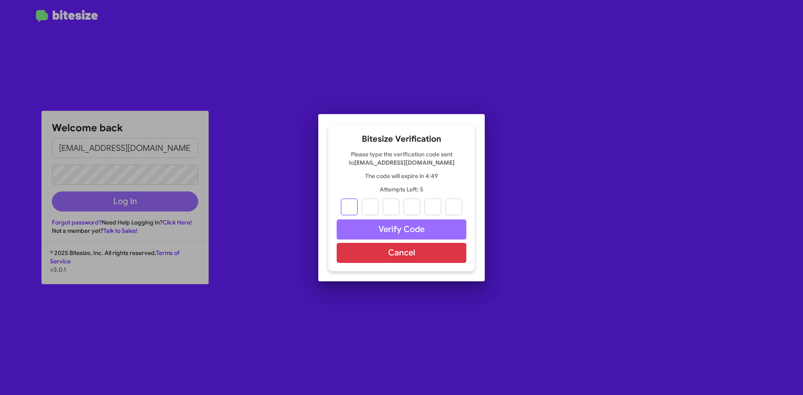
type input "5"
type input "8"
type input "1"
type input "8"
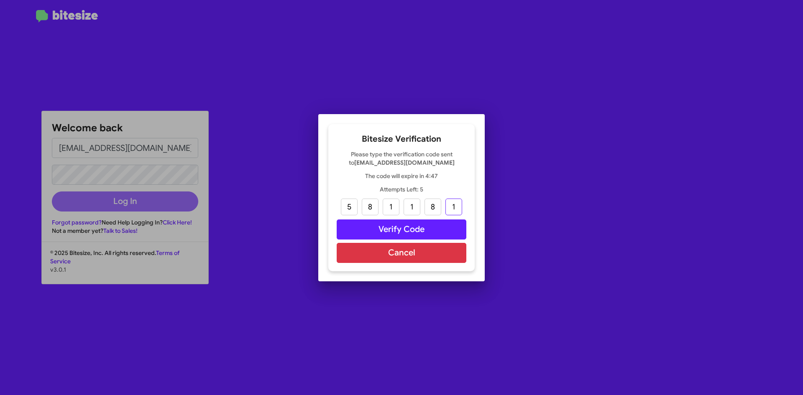
type input "1"
click at [410, 227] on button "Verify Code" at bounding box center [402, 230] width 130 height 20
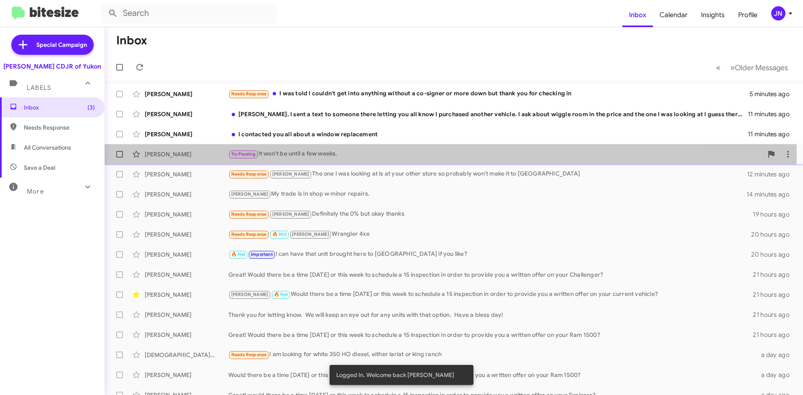
click at [377, 152] on div "Try Pausing It won't be until a few weeks." at bounding box center [495, 154] width 535 height 10
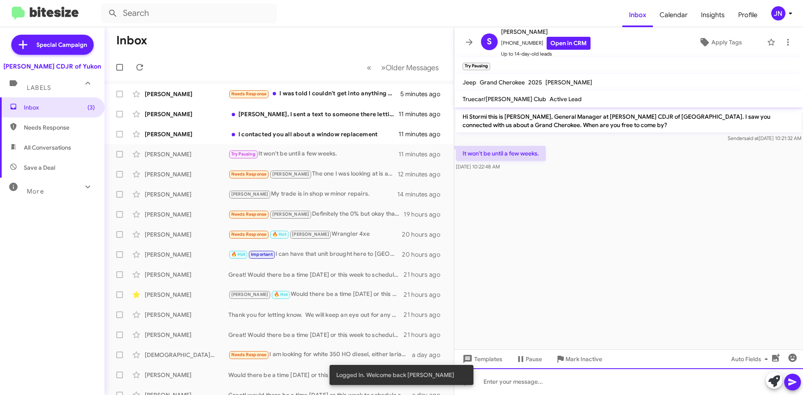
click at [574, 387] on div at bounding box center [628, 382] width 349 height 27
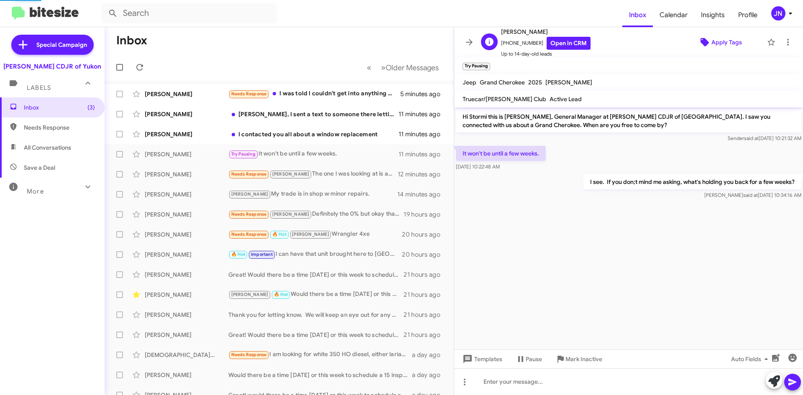
click at [725, 41] on span "Apply Tags" at bounding box center [727, 42] width 31 height 15
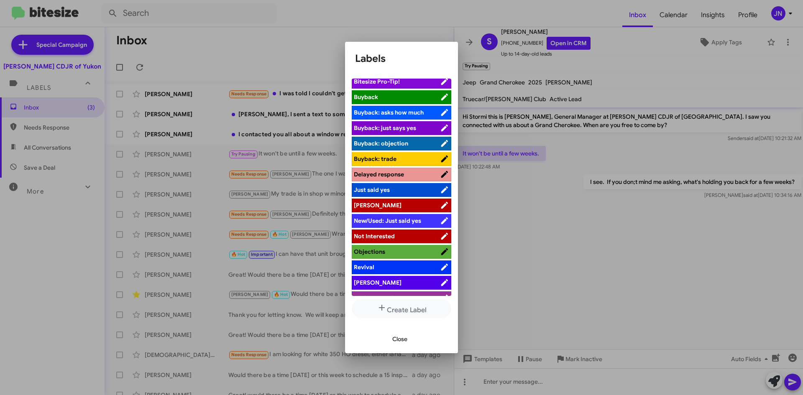
scroll to position [31, 0]
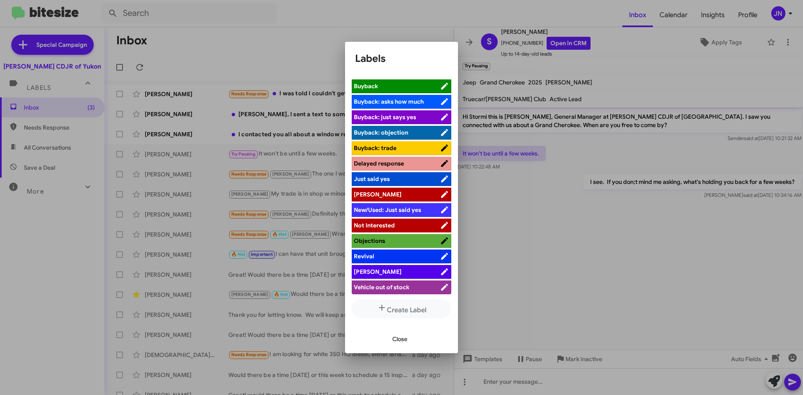
click at [405, 272] on span "[PERSON_NAME]" at bounding box center [397, 272] width 86 height 8
click at [404, 338] on span "Close" at bounding box center [399, 339] width 15 height 15
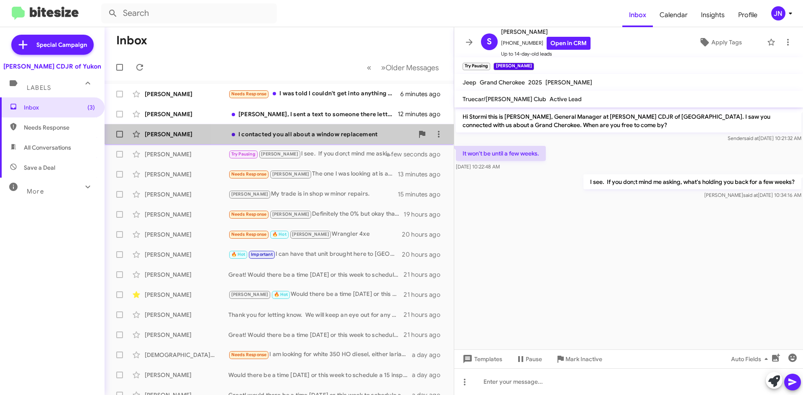
click at [341, 133] on div "I contacted you all about a window replacement" at bounding box center [320, 134] width 185 height 8
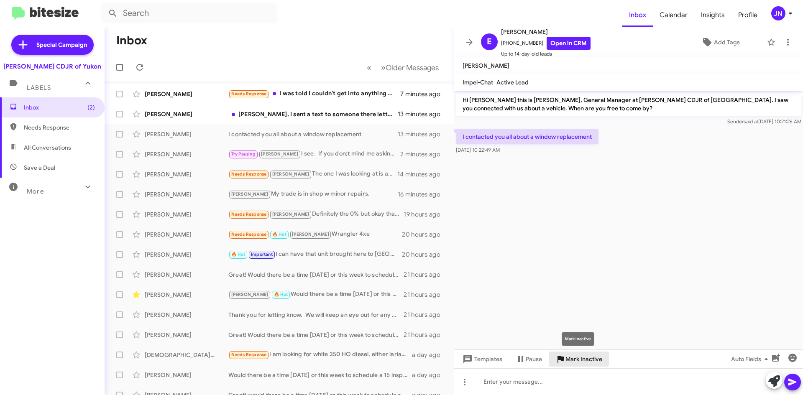
click at [586, 360] on span "Mark Inactive" at bounding box center [584, 359] width 37 height 15
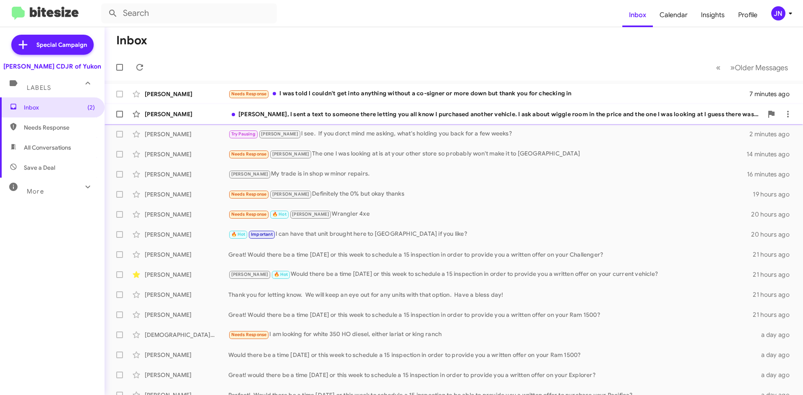
click at [367, 118] on div "[PERSON_NAME] [PERSON_NAME], I sent a text to someone there letting you all kno…" at bounding box center [453, 114] width 685 height 17
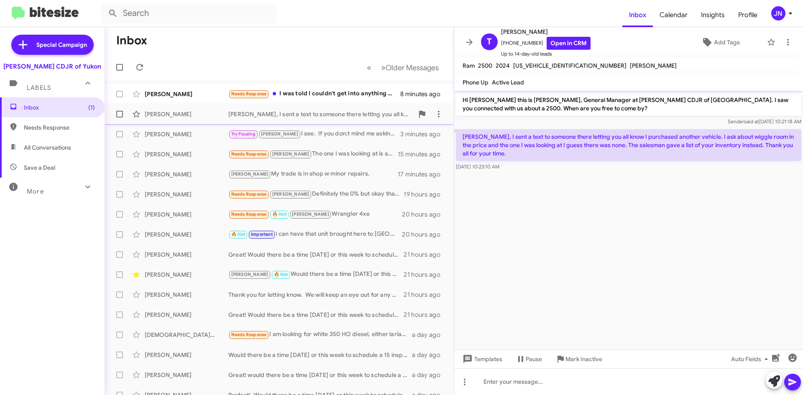
click at [333, 117] on div "[PERSON_NAME], I sent a text to someone there letting you all know I purchased …" at bounding box center [320, 114] width 185 height 8
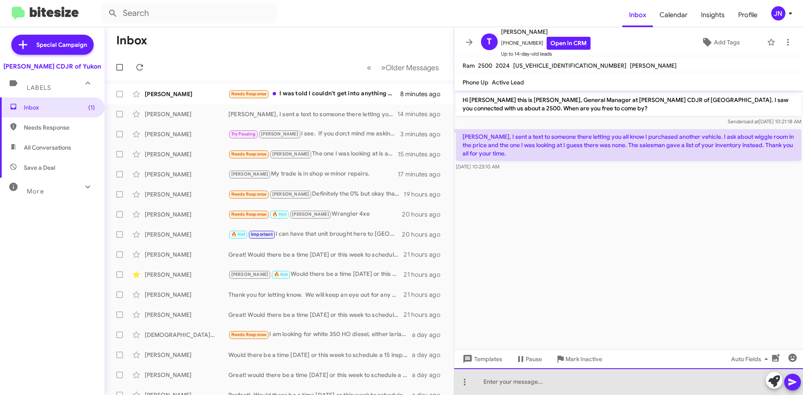
click at [520, 384] on div at bounding box center [628, 382] width 349 height 27
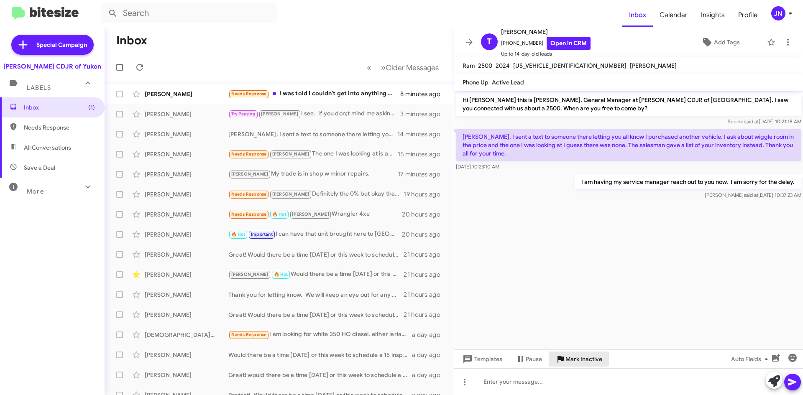
click at [591, 362] on span "Mark Inactive" at bounding box center [584, 359] width 37 height 15
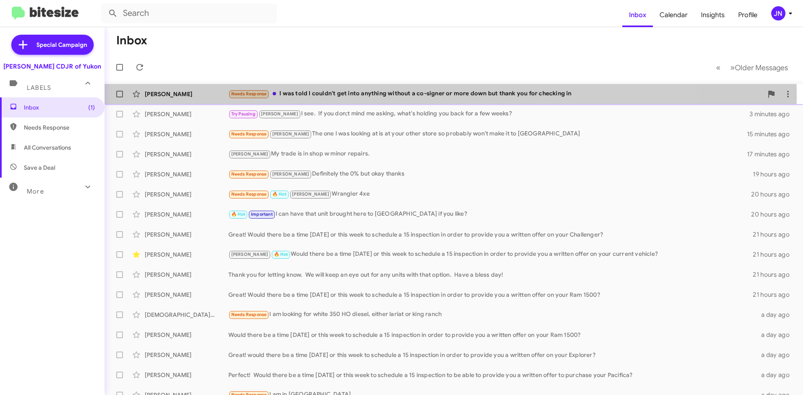
click at [375, 96] on div "Needs Response I was told I couldn't get into anything without a co-signer or m…" at bounding box center [495, 94] width 535 height 10
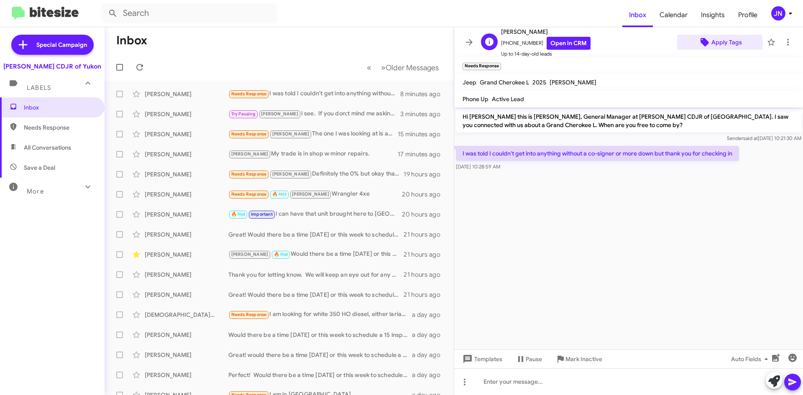
click at [715, 44] on span "Apply Tags" at bounding box center [727, 42] width 31 height 15
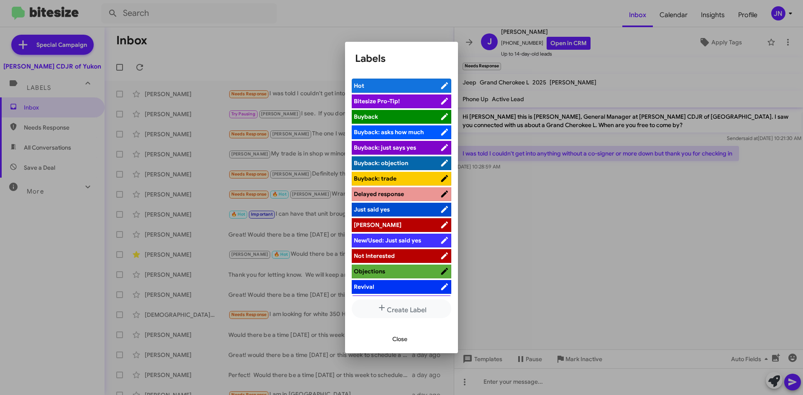
click at [387, 220] on li "[PERSON_NAME]" at bounding box center [402, 225] width 100 height 14
click at [418, 221] on span "[PERSON_NAME]" at bounding box center [397, 225] width 86 height 8
click at [404, 338] on span "Close" at bounding box center [399, 339] width 15 height 15
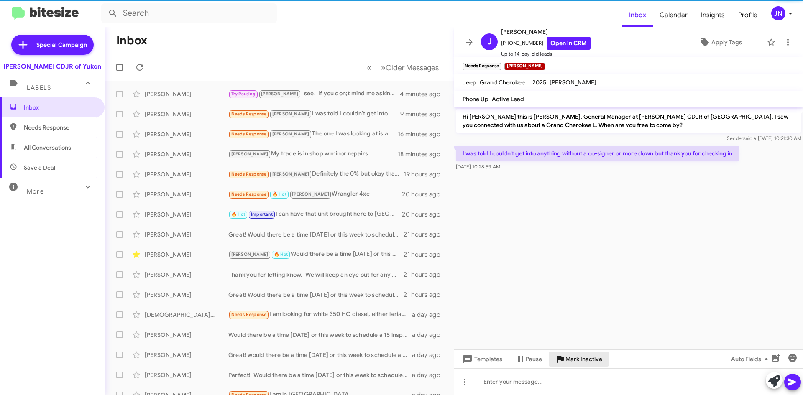
click at [581, 362] on span "Mark Inactive" at bounding box center [584, 359] width 37 height 15
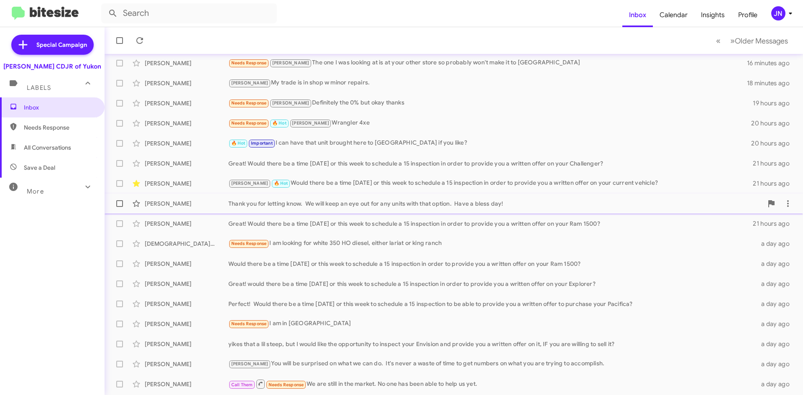
scroll to position [70, 0]
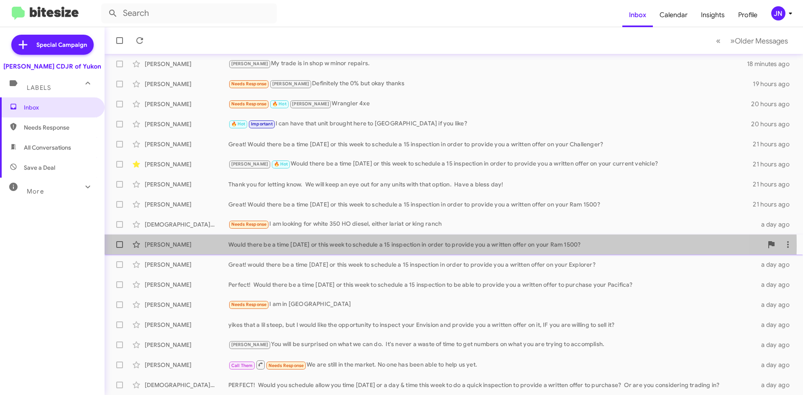
click at [401, 246] on div "Would there be a time [DATE] or this week to schedule a 15 inspection in order …" at bounding box center [495, 245] width 535 height 8
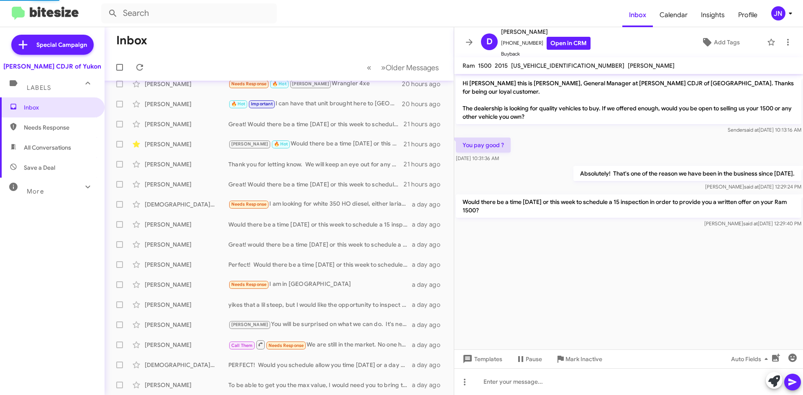
scroll to position [50, 0]
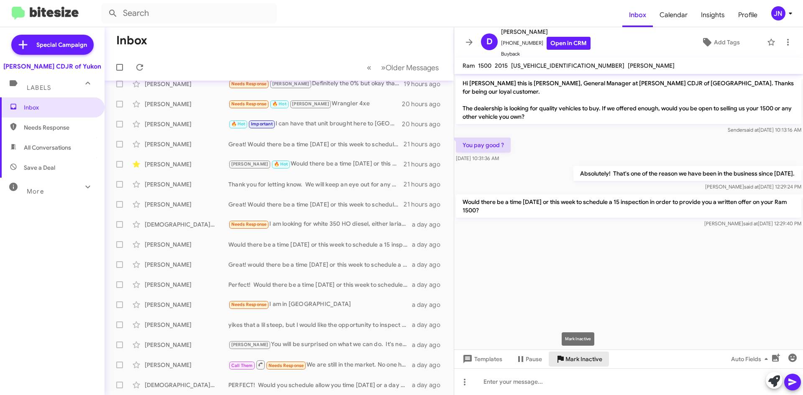
click at [576, 358] on span "Mark Inactive" at bounding box center [584, 359] width 37 height 15
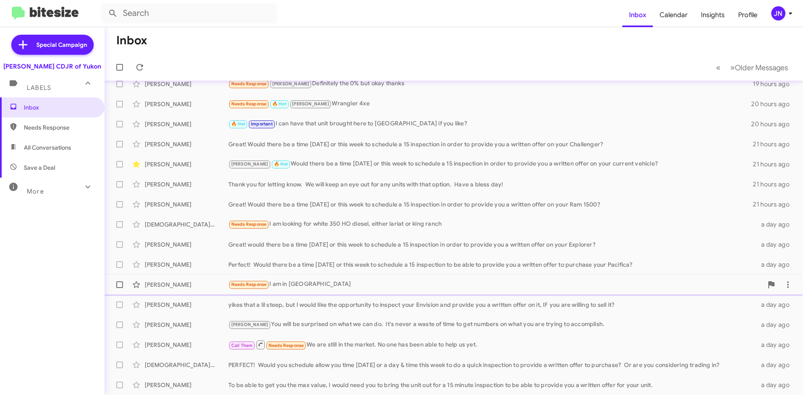
click at [353, 284] on div "Needs Response I am in [GEOGRAPHIC_DATA]" at bounding box center [495, 285] width 535 height 10
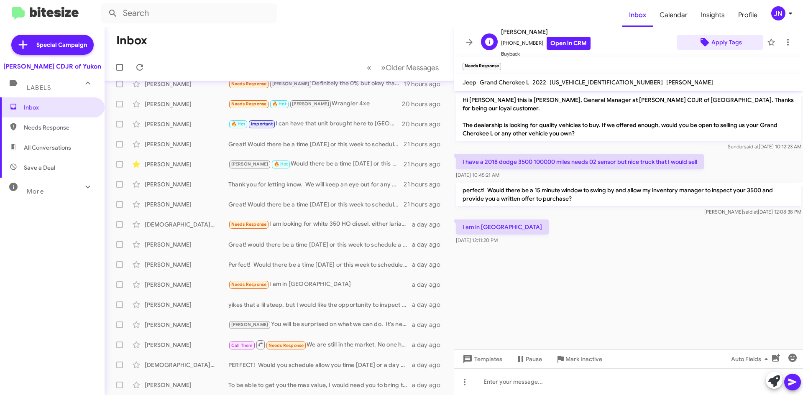
click at [726, 41] on span "Apply Tags" at bounding box center [727, 42] width 31 height 15
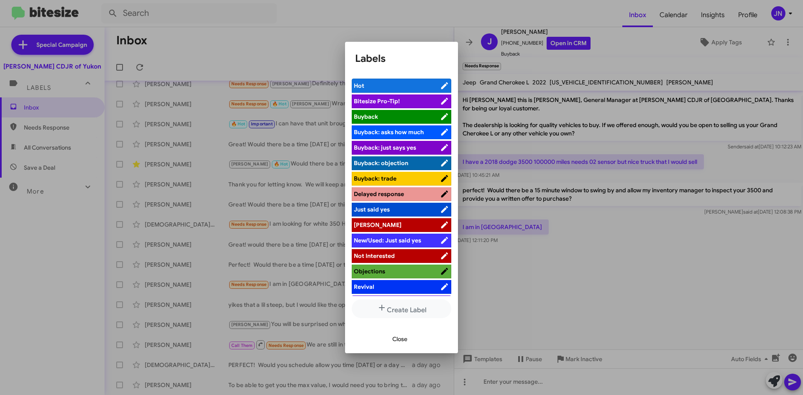
click at [389, 224] on span "[PERSON_NAME]" at bounding box center [397, 225] width 86 height 8
click at [401, 337] on span "Close" at bounding box center [399, 339] width 15 height 15
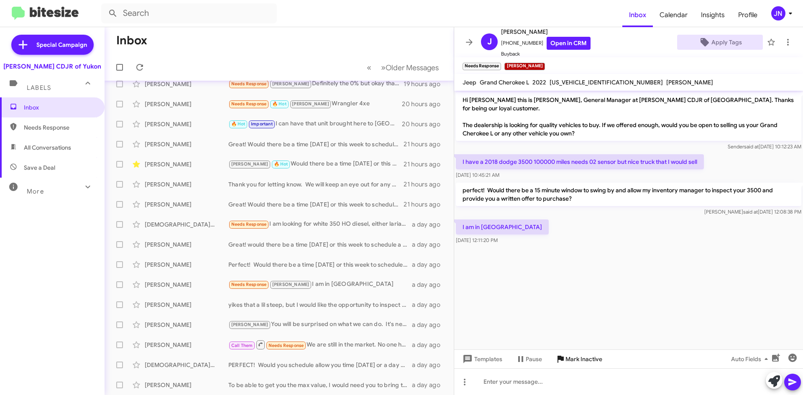
click at [577, 359] on span "Mark Inactive" at bounding box center [584, 359] width 37 height 15
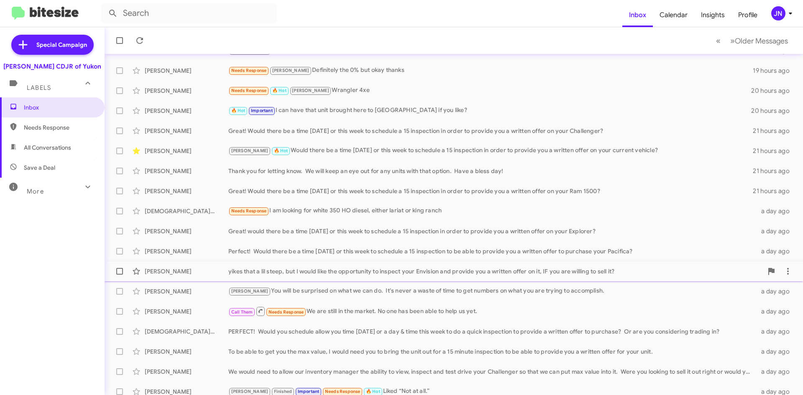
scroll to position [70, 0]
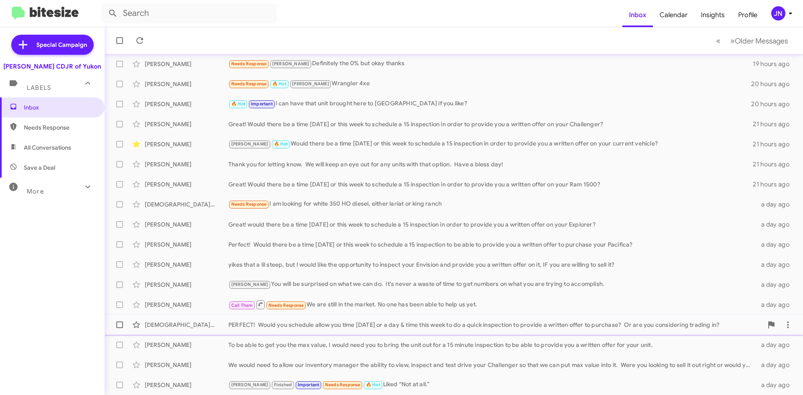
click at [364, 328] on div "PERFECT! Would you schedule allow you time [DATE] or a day & time this week to …" at bounding box center [495, 325] width 535 height 8
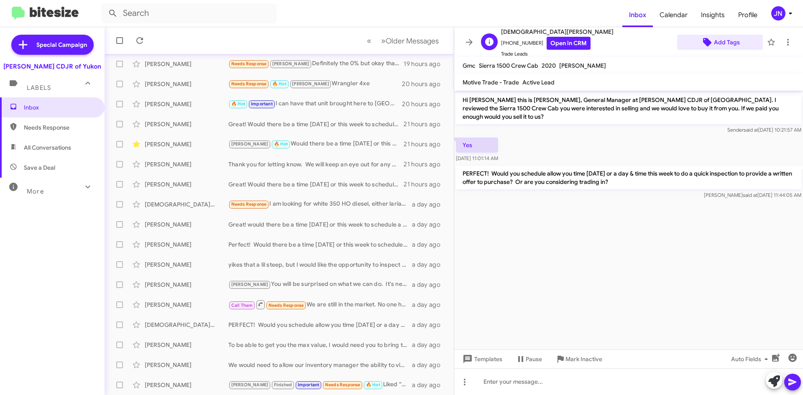
click at [721, 40] on span "Add Tags" at bounding box center [727, 42] width 26 height 15
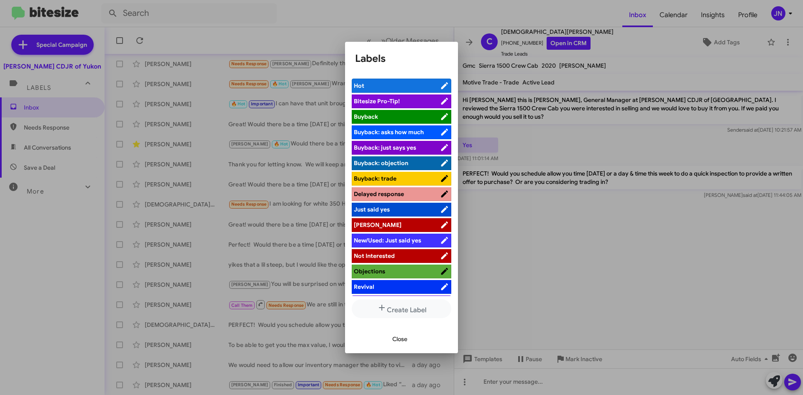
click at [391, 220] on li "[PERSON_NAME]" at bounding box center [402, 225] width 100 height 14
click at [391, 224] on span "[PERSON_NAME]" at bounding box center [397, 225] width 86 height 8
click at [400, 341] on span "Close" at bounding box center [399, 339] width 15 height 15
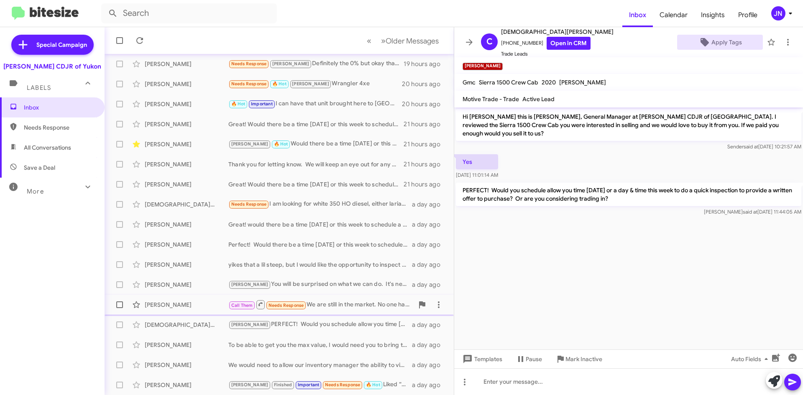
scroll to position [90, 0]
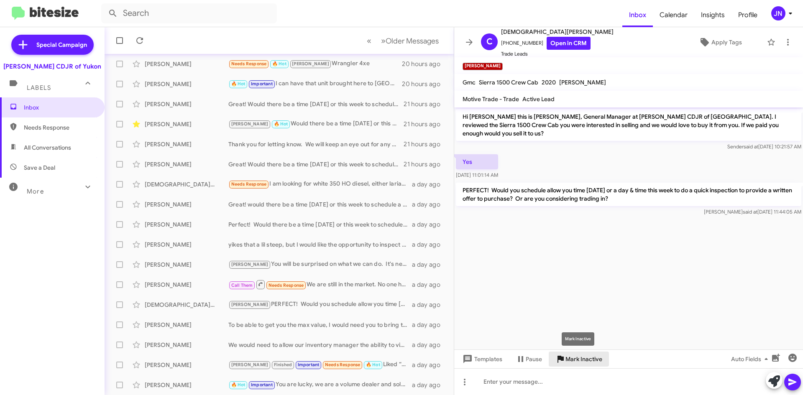
click at [581, 361] on span "Mark Inactive" at bounding box center [584, 359] width 37 height 15
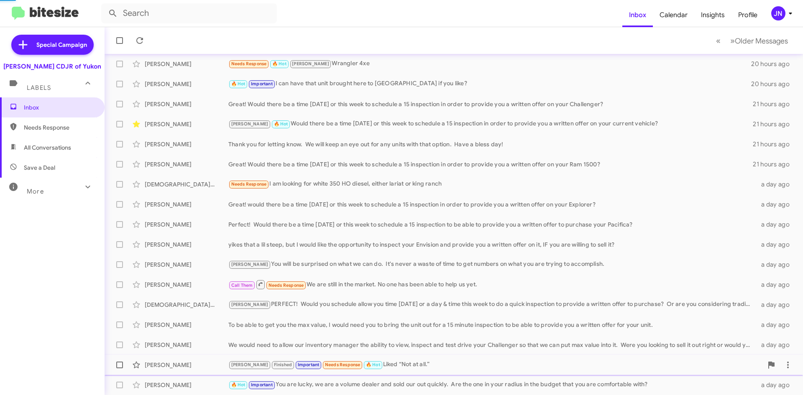
scroll to position [70, 0]
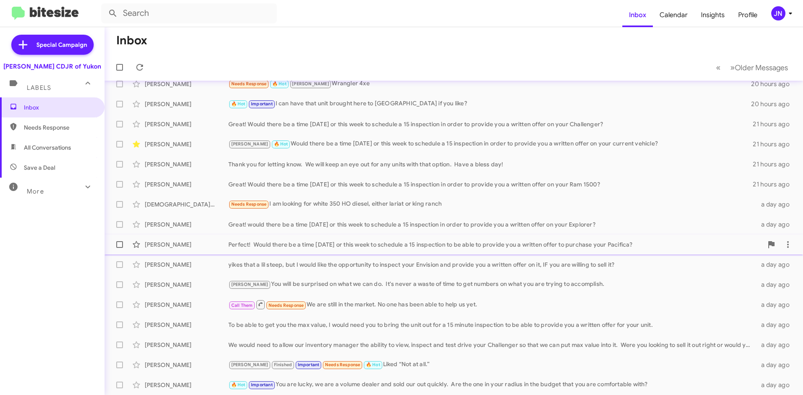
click at [336, 244] on div "Perfect! Would there be a time [DATE] or this week to schedule a 15 inspection …" at bounding box center [495, 245] width 535 height 8
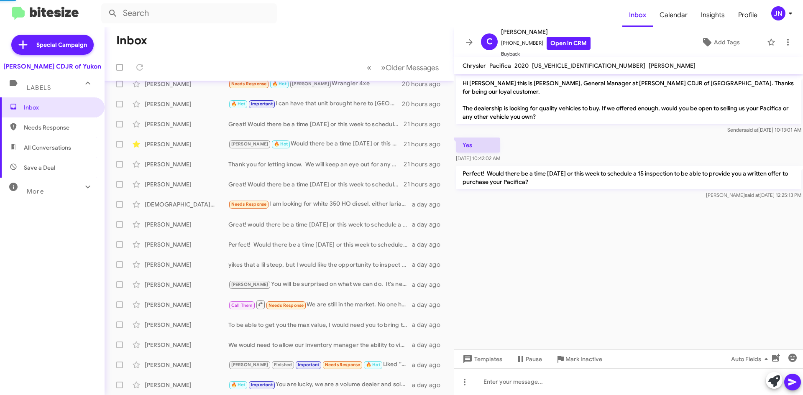
scroll to position [90, 0]
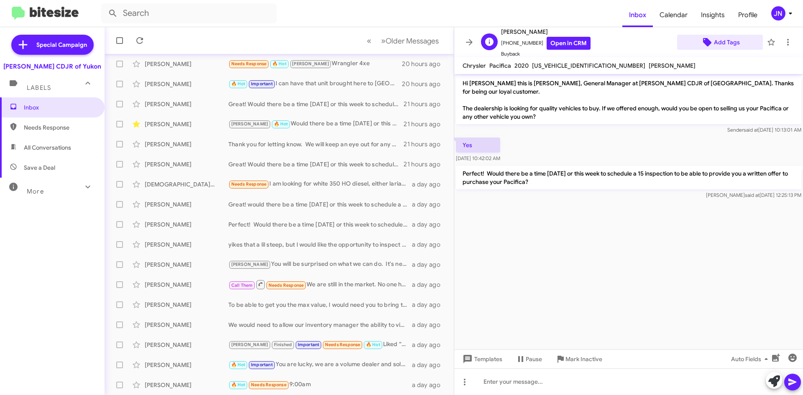
click at [716, 43] on span "Add Tags" at bounding box center [727, 42] width 26 height 15
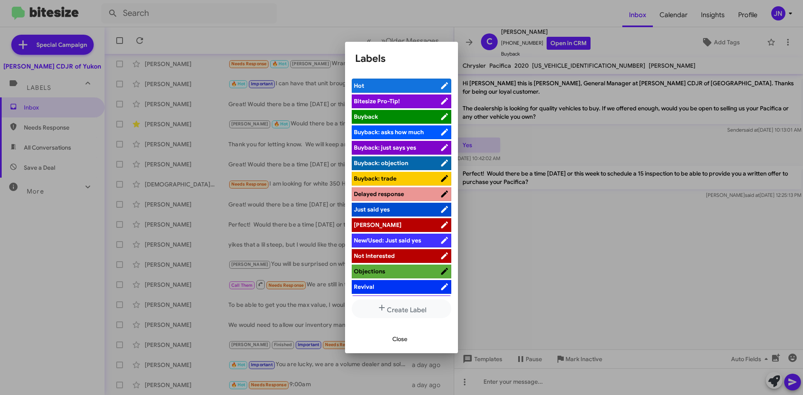
scroll to position [31, 0]
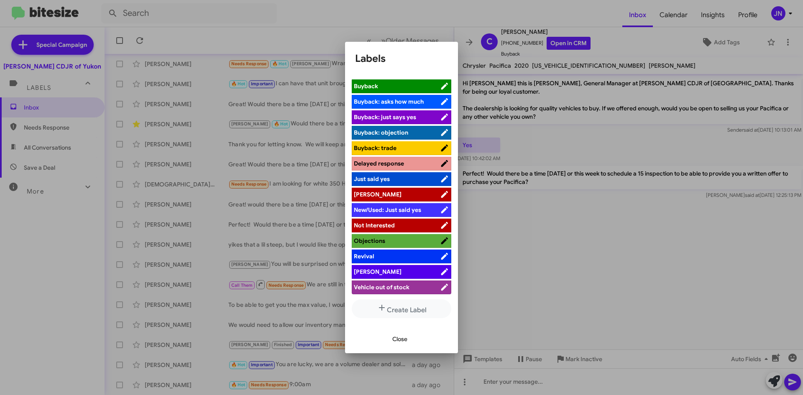
click at [387, 273] on span "[PERSON_NAME]" at bounding box center [397, 272] width 86 height 8
click at [402, 341] on span "Close" at bounding box center [399, 339] width 15 height 15
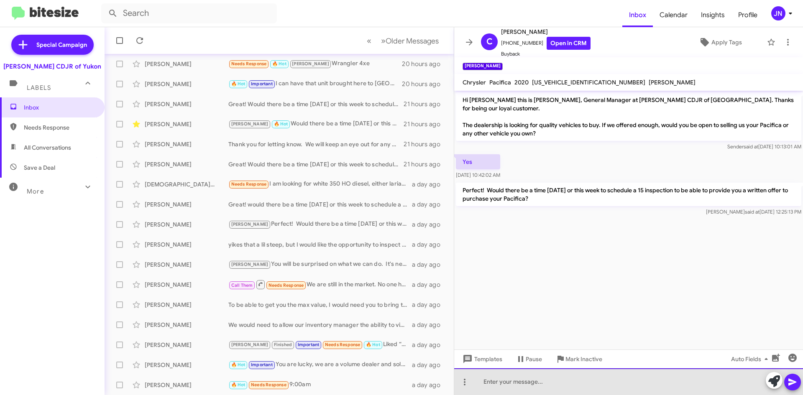
click at [550, 387] on div at bounding box center [628, 382] width 349 height 27
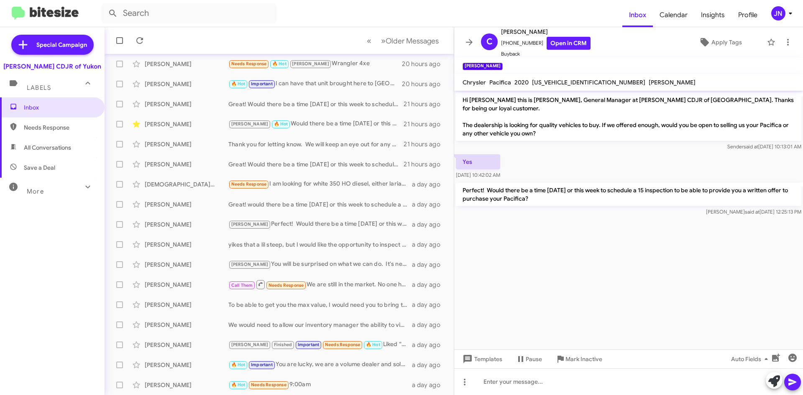
click at [54, 142] on span "All Conversations" at bounding box center [52, 148] width 105 height 20
type input "in:all-conversations"
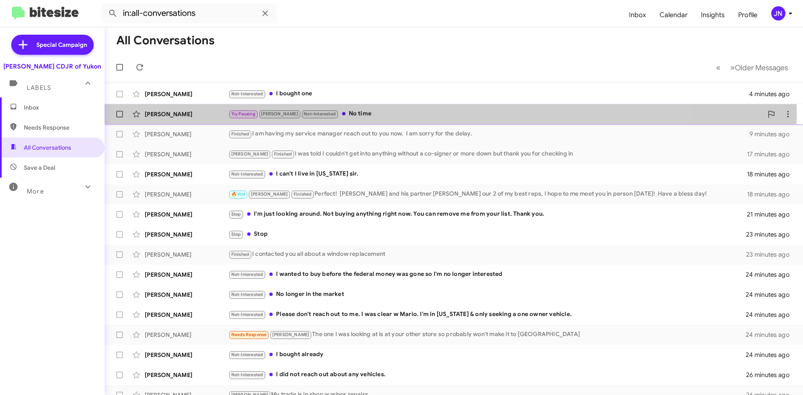
click at [373, 113] on div "Try Pausing [PERSON_NAME] Not-Interested No time" at bounding box center [495, 114] width 535 height 10
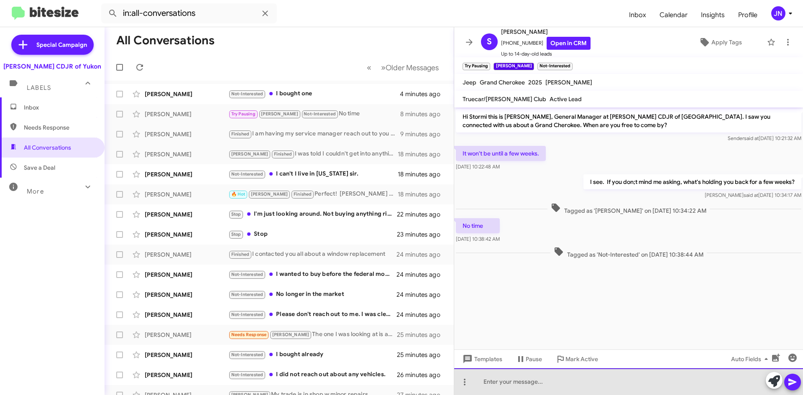
click at [552, 384] on div at bounding box center [628, 382] width 349 height 27
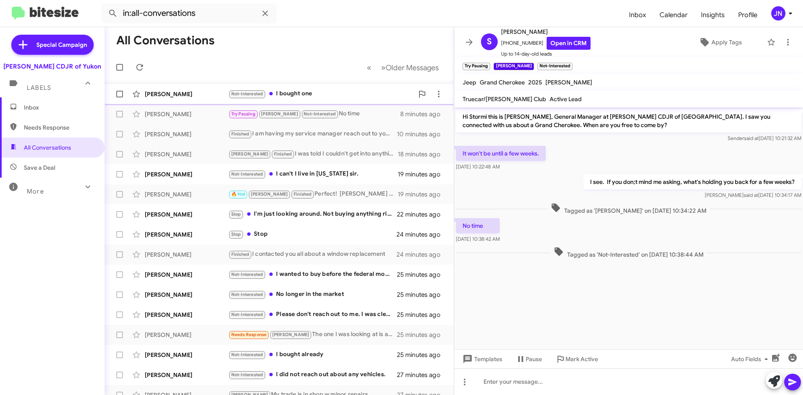
click at [326, 93] on div "Not-Interested I bought one" at bounding box center [320, 94] width 185 height 10
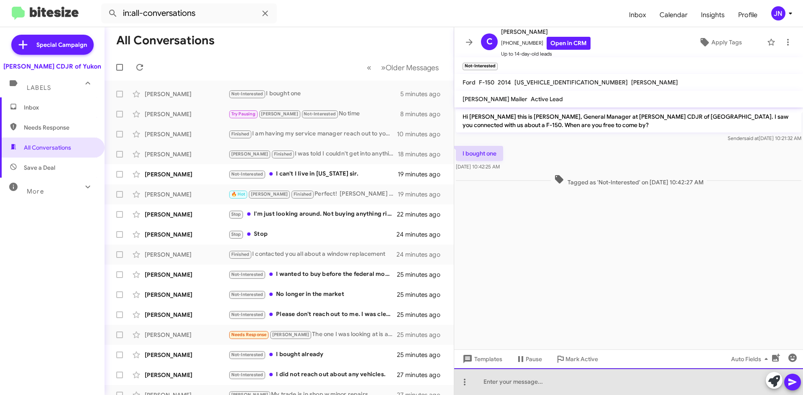
click at [516, 385] on div at bounding box center [628, 382] width 349 height 27
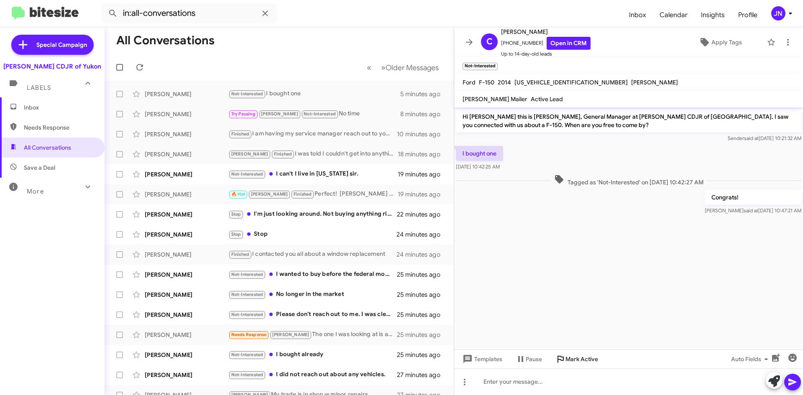
click at [578, 357] on span "Mark Active" at bounding box center [582, 359] width 33 height 15
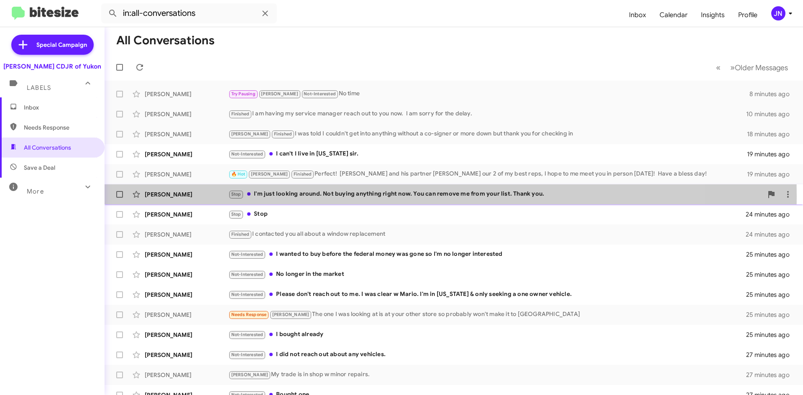
click at [326, 197] on div "Stop I'm just looking around. Not buying anything right now. You can remove me …" at bounding box center [495, 195] width 535 height 10
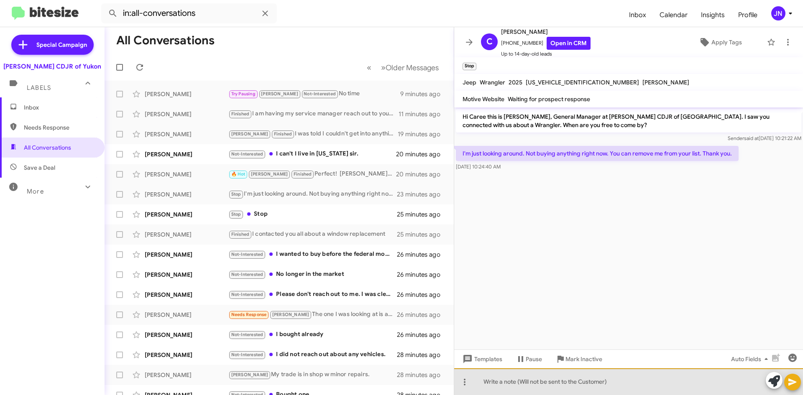
click at [513, 382] on div at bounding box center [628, 382] width 349 height 27
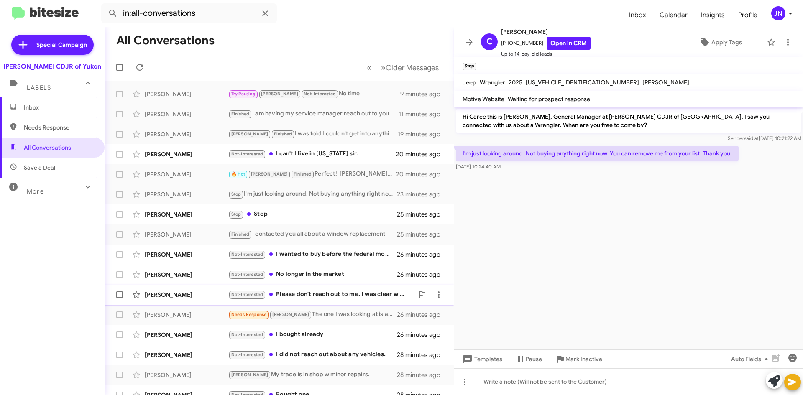
click at [339, 295] on div "Not-Interested Please don't reach out to me. I was clear w Mario. I'm in [US_ST…" at bounding box center [320, 295] width 185 height 10
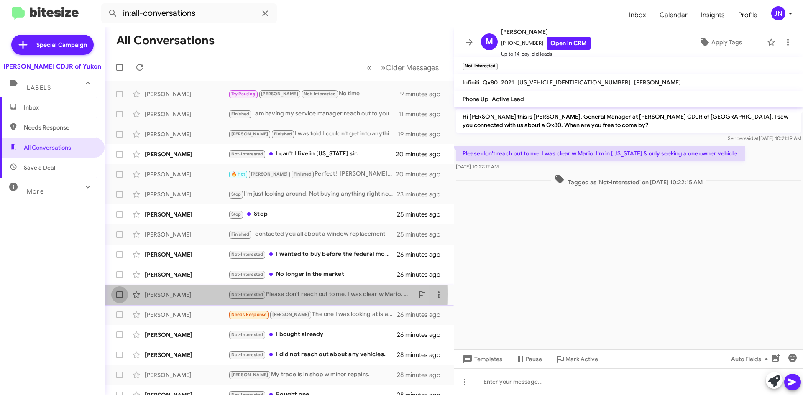
click at [119, 295] on span at bounding box center [119, 295] width 7 height 7
click at [119, 298] on input "checkbox" at bounding box center [119, 298] width 0 height 0
checkbox input "true"
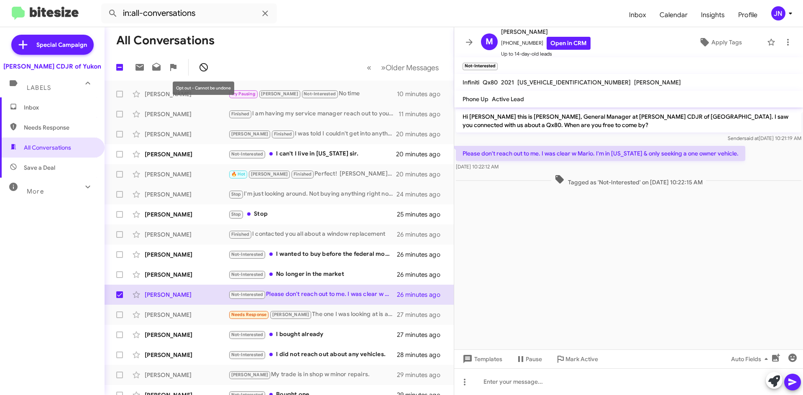
click at [205, 66] on icon at bounding box center [204, 67] width 10 height 10
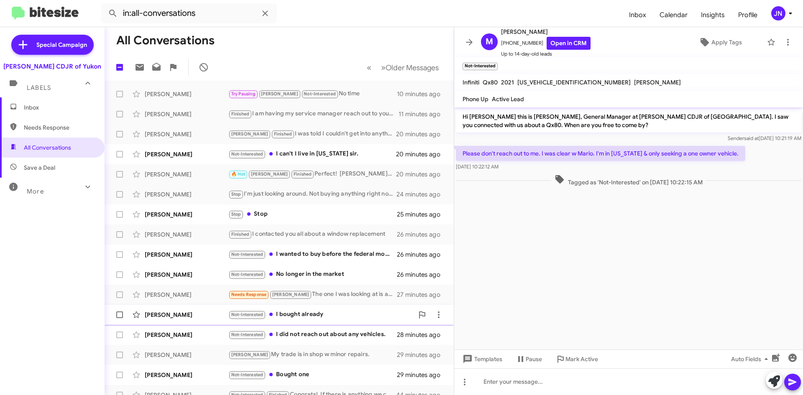
click at [340, 316] on div "Not-Interested I bought already" at bounding box center [320, 315] width 185 height 10
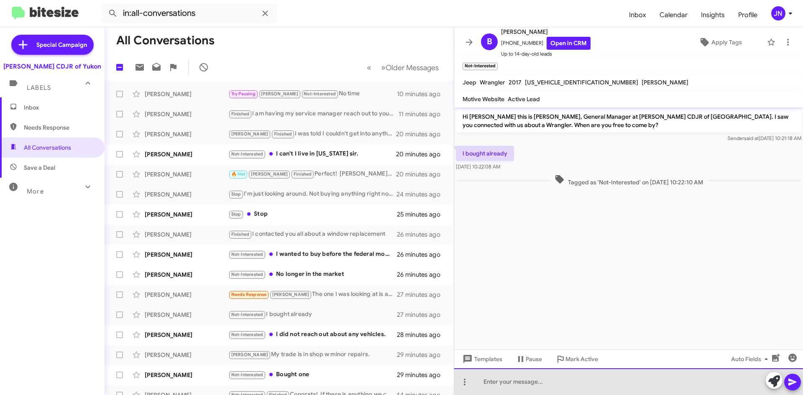
click at [569, 385] on div at bounding box center [628, 382] width 349 height 27
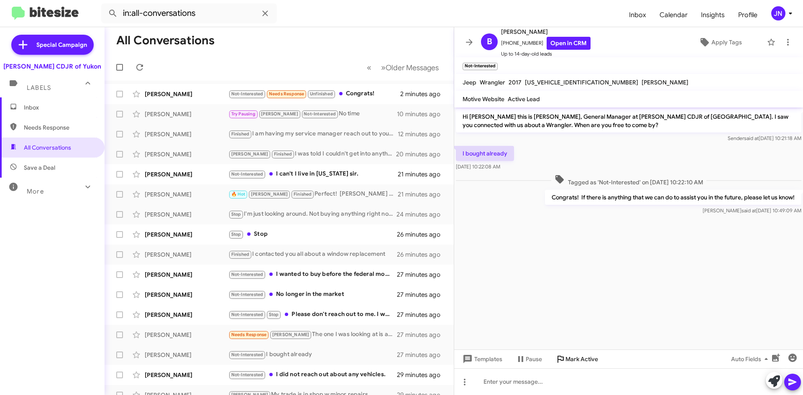
click at [581, 359] on span "Mark Active" at bounding box center [582, 359] width 33 height 15
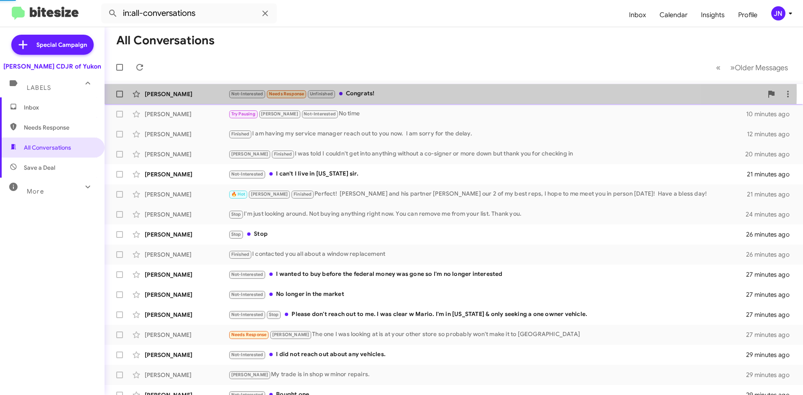
click at [377, 92] on div "Not-Interested Needs Response Unfinished Congrats!" at bounding box center [495, 94] width 535 height 10
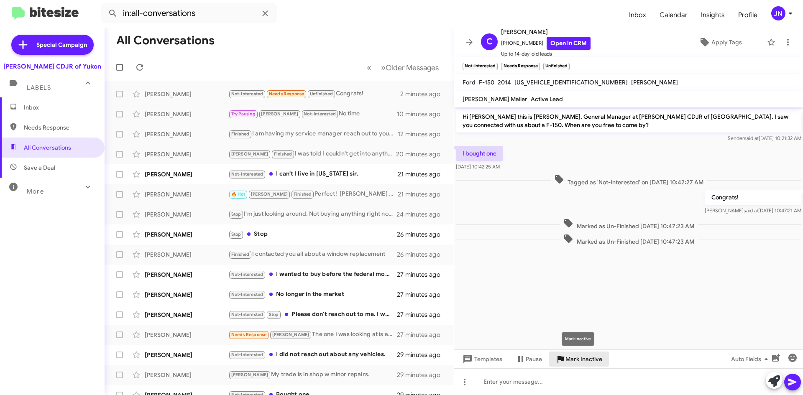
click at [589, 359] on span "Mark Inactive" at bounding box center [584, 359] width 37 height 15
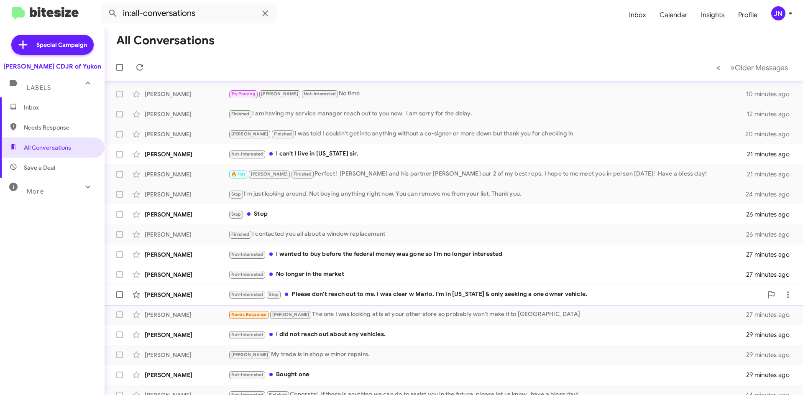
scroll to position [50, 0]
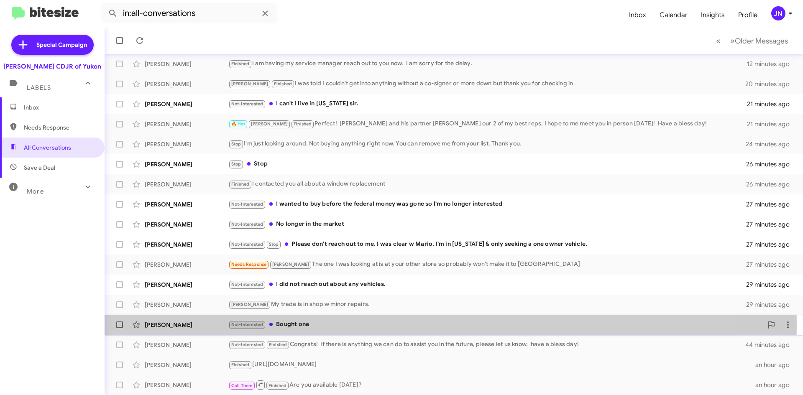
click at [341, 324] on div "Not-Interested Bought one" at bounding box center [495, 325] width 535 height 10
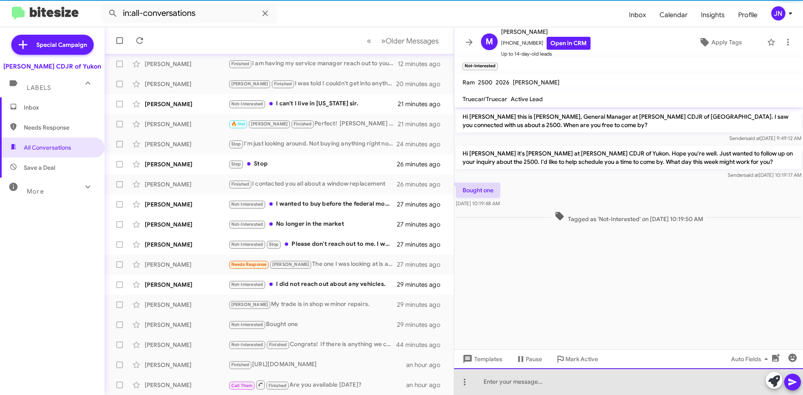
click at [526, 384] on div at bounding box center [628, 382] width 349 height 27
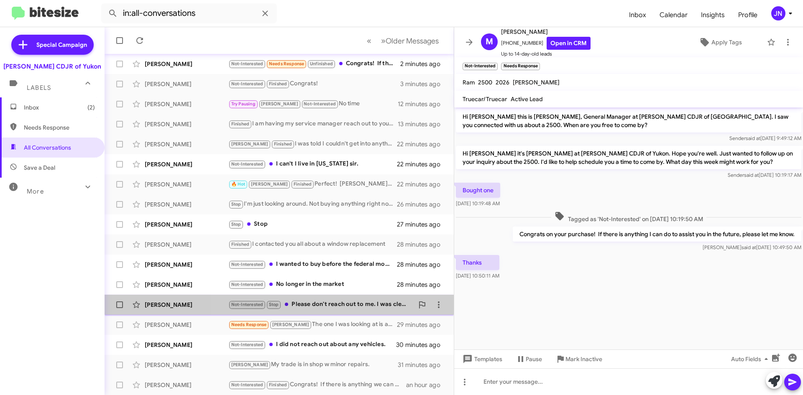
click at [364, 306] on div "Not-Interested Stop Please don't reach out to me. I was clear w Mario. I'm in […" at bounding box center [320, 305] width 185 height 10
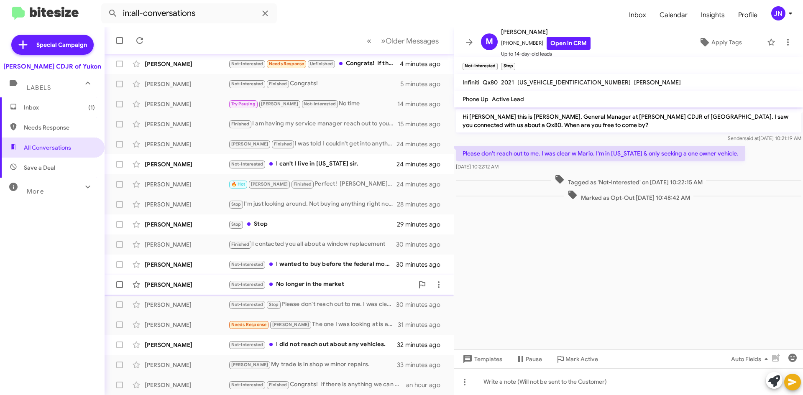
scroll to position [90, 0]
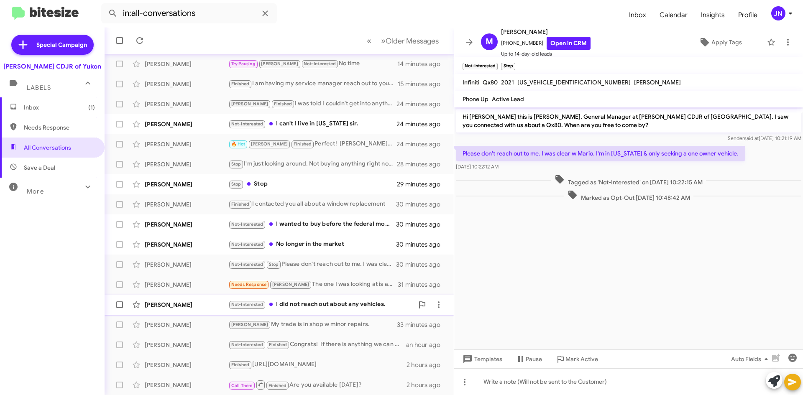
click at [327, 307] on div "Not-Interested I did not reach out about any vehicles." at bounding box center [320, 305] width 185 height 10
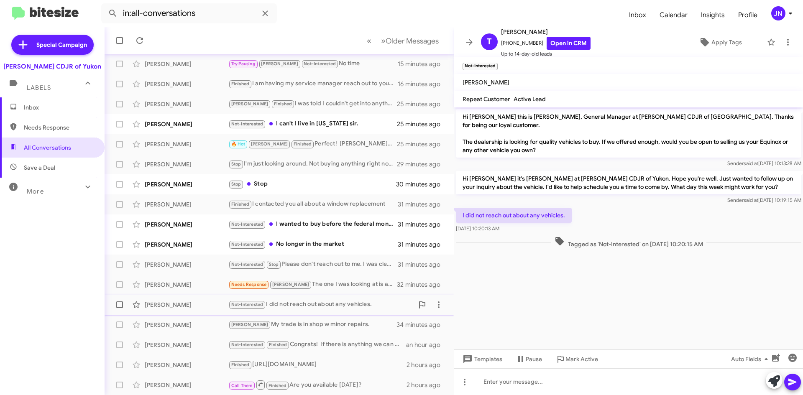
click at [117, 306] on span at bounding box center [119, 305] width 7 height 7
click at [119, 308] on input "checkbox" at bounding box center [119, 308] width 0 height 0
checkbox input "true"
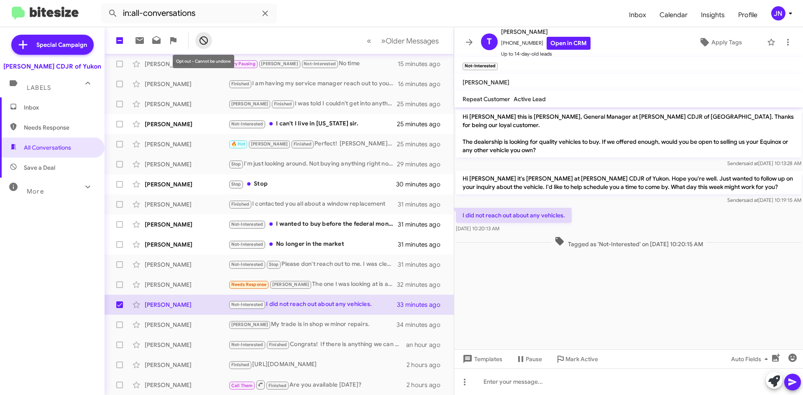
click at [207, 39] on icon at bounding box center [204, 40] width 8 height 8
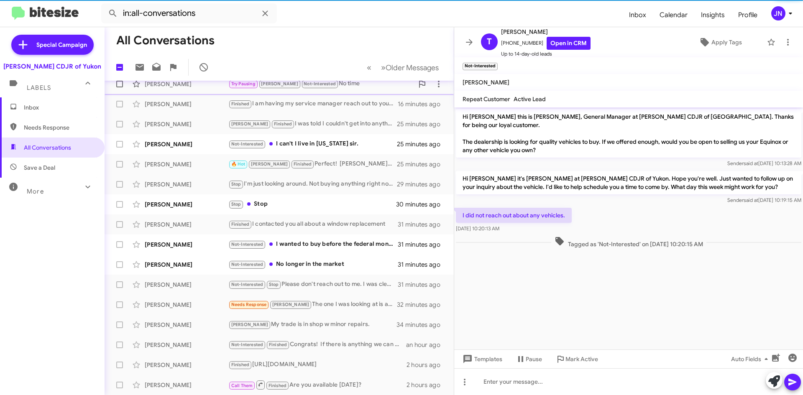
scroll to position [70, 0]
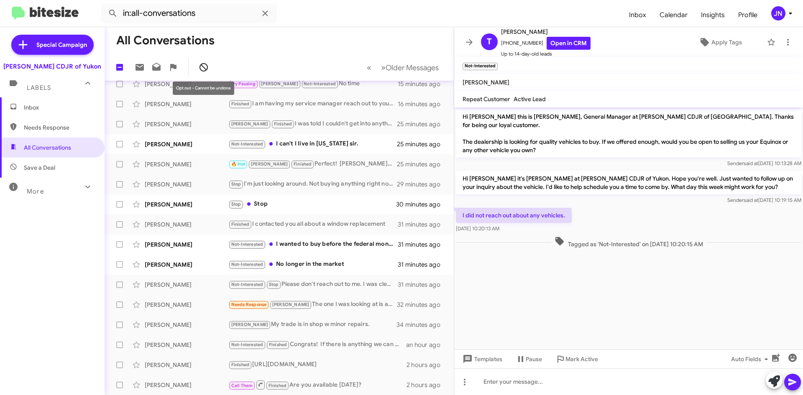
click at [209, 67] on span at bounding box center [203, 67] width 17 height 10
click at [553, 302] on cdk-virtual-scroll-viewport "Hi [PERSON_NAME] this is [PERSON_NAME], General Manager at [PERSON_NAME] CDJR o…" at bounding box center [628, 229] width 349 height 242
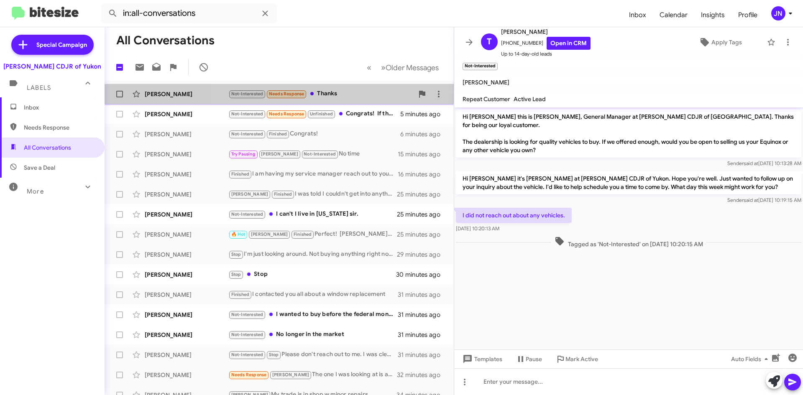
click at [336, 96] on div "Not-Interested Needs Response Thanks" at bounding box center [320, 94] width 185 height 10
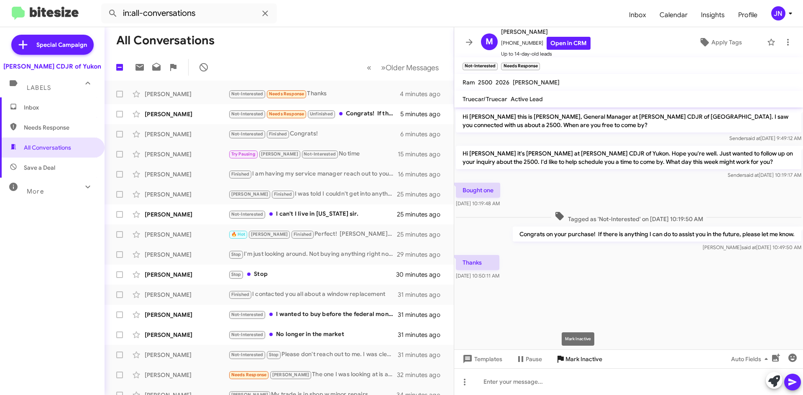
click at [588, 356] on span "Mark Inactive" at bounding box center [584, 359] width 37 height 15
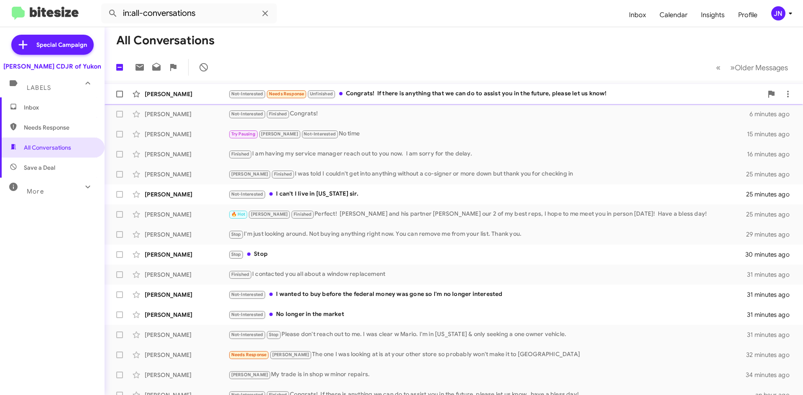
click at [424, 93] on div "Not-Interested Needs Response Unfinished Congrats! If there is anything that we…" at bounding box center [495, 94] width 535 height 10
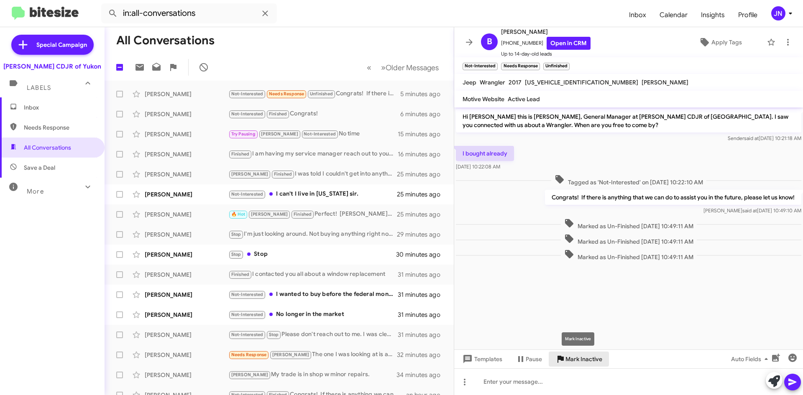
click at [582, 358] on span "Mark Inactive" at bounding box center [584, 359] width 37 height 15
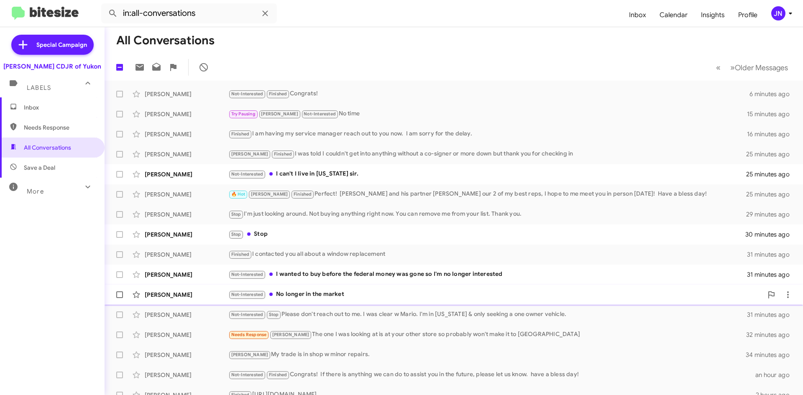
click at [346, 297] on div "Not-Interested No longer in the market" at bounding box center [495, 295] width 535 height 10
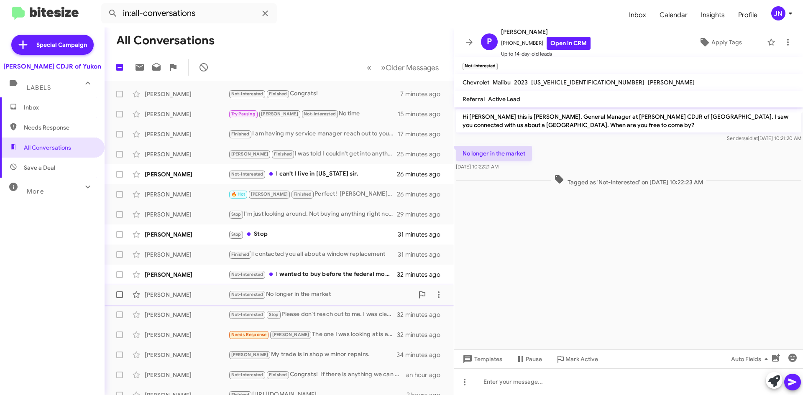
click at [346, 296] on div "Not-Interested No longer in the market" at bounding box center [320, 295] width 185 height 10
click at [204, 68] on icon at bounding box center [204, 67] width 10 height 10
click at [204, 69] on icon at bounding box center [204, 67] width 10 height 10
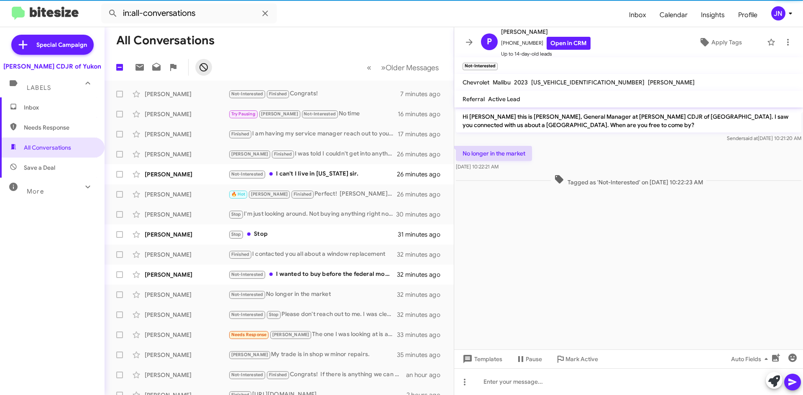
click at [204, 69] on icon at bounding box center [204, 67] width 10 height 10
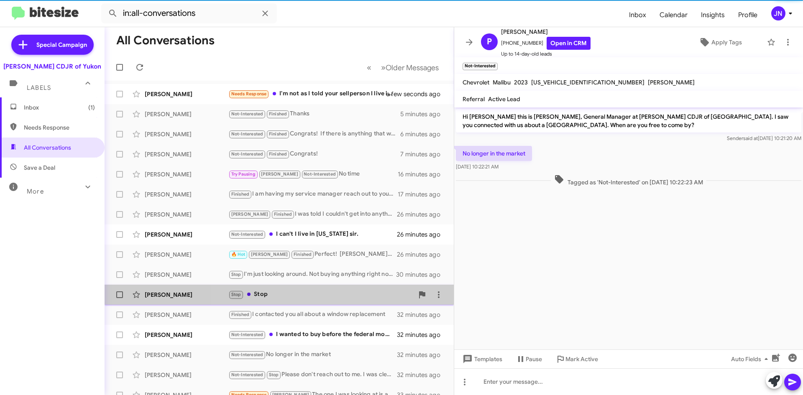
click at [341, 293] on div "Stop Stop" at bounding box center [320, 295] width 185 height 10
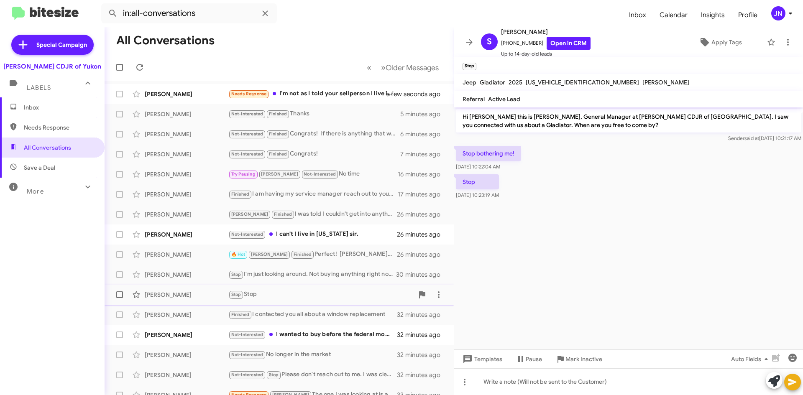
click at [117, 295] on span at bounding box center [119, 295] width 7 height 7
click at [119, 298] on input "checkbox" at bounding box center [119, 298] width 0 height 0
checkbox input "true"
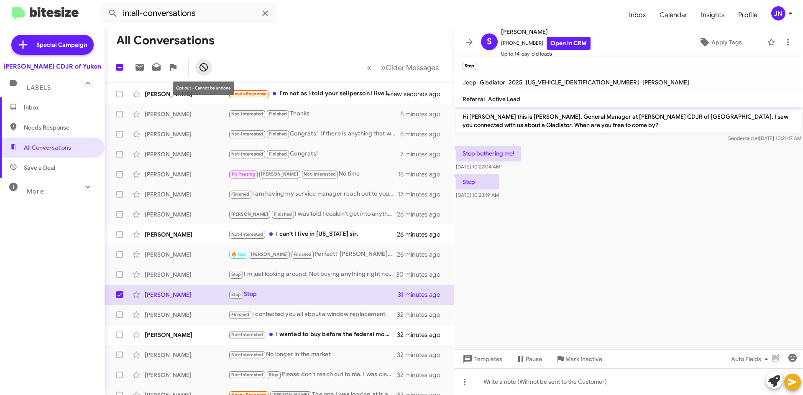
click at [200, 66] on icon at bounding box center [204, 67] width 10 height 10
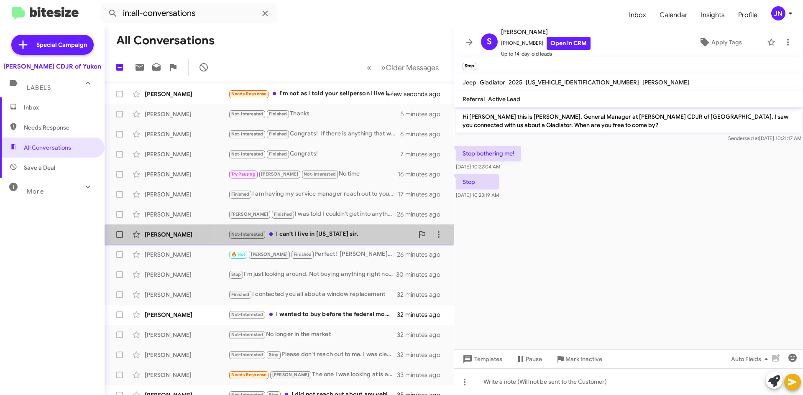
click at [349, 233] on div "Not-Interested I can't I live in [US_STATE][GEOGRAPHIC_DATA]." at bounding box center [320, 235] width 185 height 10
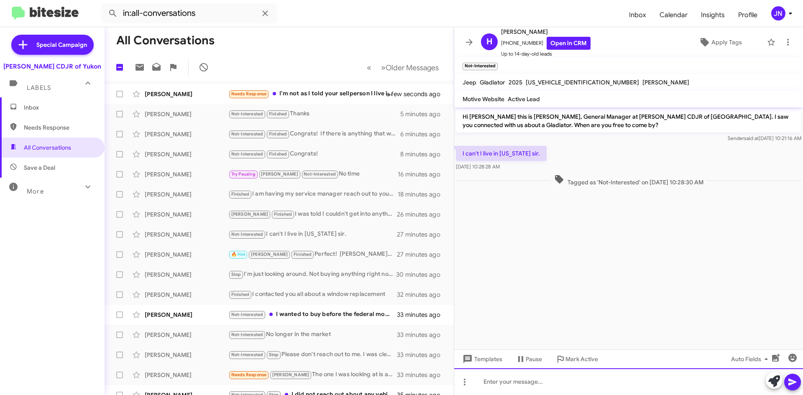
click at [523, 383] on div at bounding box center [628, 382] width 349 height 27
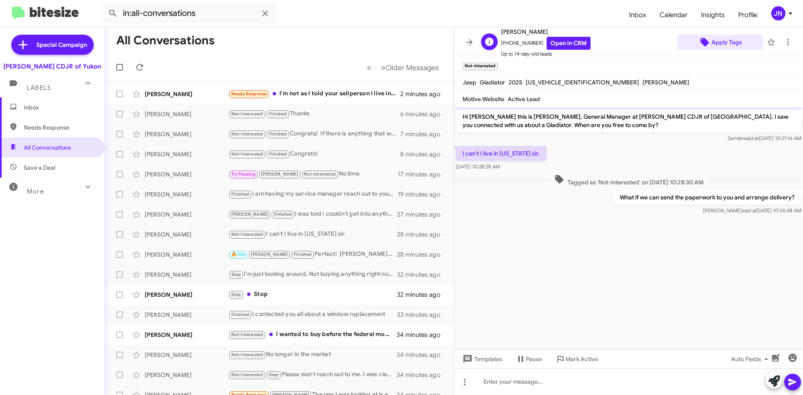
click at [716, 46] on span "Apply Tags" at bounding box center [727, 42] width 31 height 15
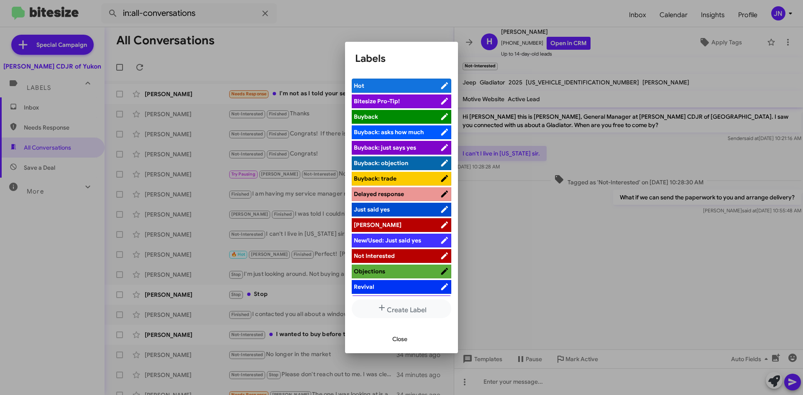
click at [409, 220] on li "[PERSON_NAME]" at bounding box center [402, 225] width 100 height 14
click at [425, 227] on span "[PERSON_NAME]" at bounding box center [397, 225] width 86 height 8
click at [398, 344] on span "Close" at bounding box center [399, 339] width 15 height 15
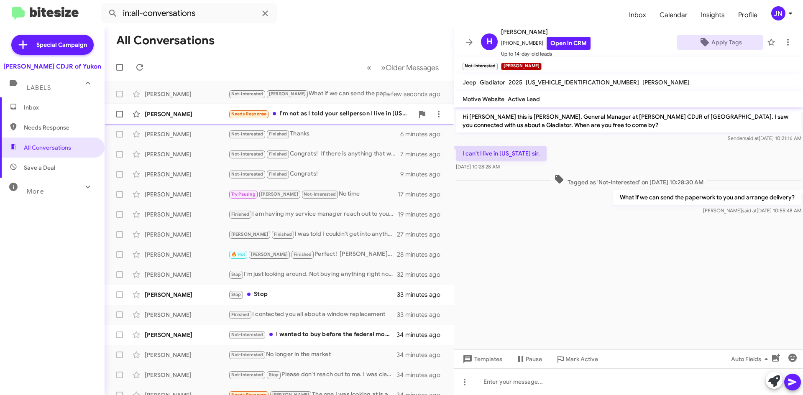
click at [338, 115] on div "Needs Response I'm not as I told your sellperson I live in [US_STATE]. Won't be…" at bounding box center [320, 114] width 185 height 10
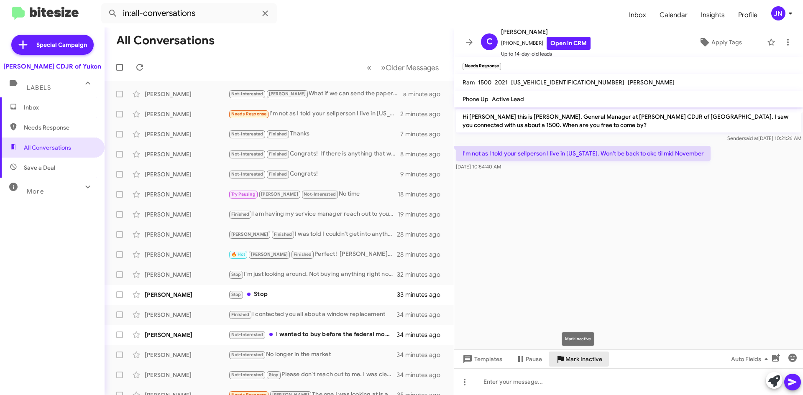
click at [589, 359] on span "Mark Inactive" at bounding box center [584, 359] width 37 height 15
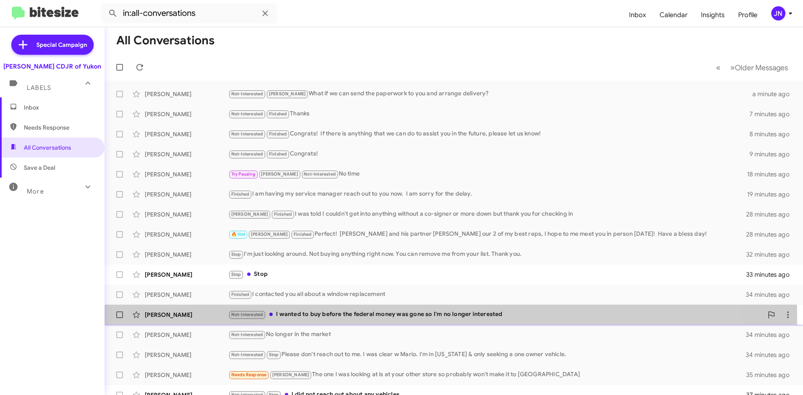
click at [344, 319] on div "Not-Interested I wanted to buy before the federal money was gone so I'm no long…" at bounding box center [495, 315] width 535 height 10
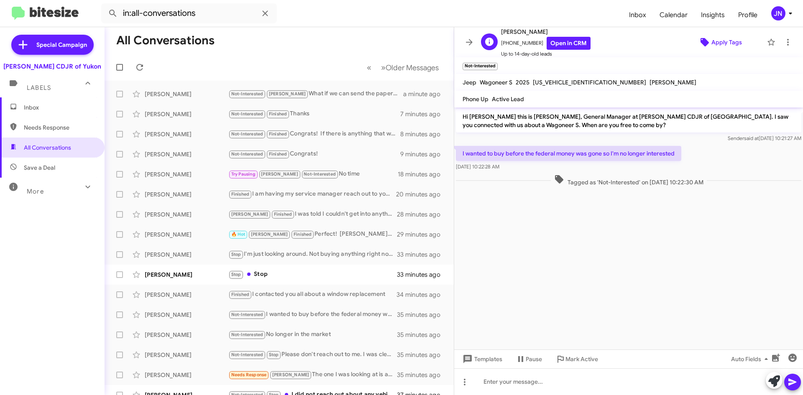
click at [724, 41] on span "Apply Tags" at bounding box center [727, 42] width 31 height 15
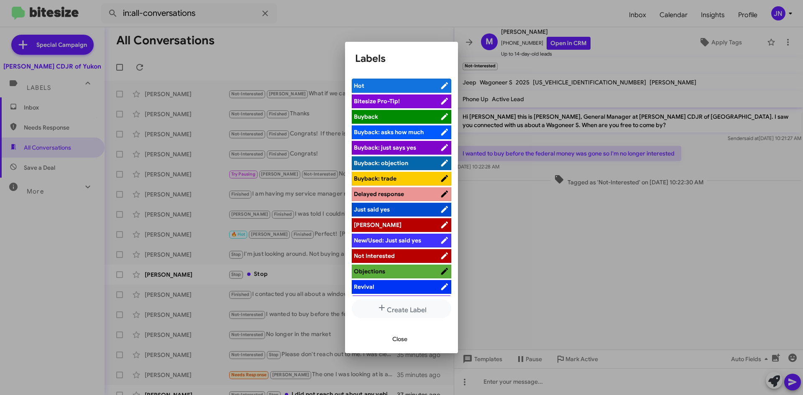
click at [422, 225] on span "[PERSON_NAME]" at bounding box center [397, 225] width 86 height 8
click at [397, 342] on span "Close" at bounding box center [399, 339] width 15 height 15
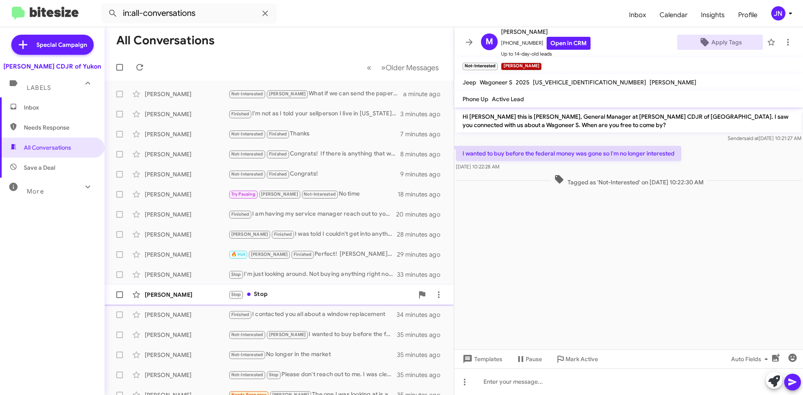
click at [292, 293] on div "Stop Stop" at bounding box center [320, 295] width 185 height 10
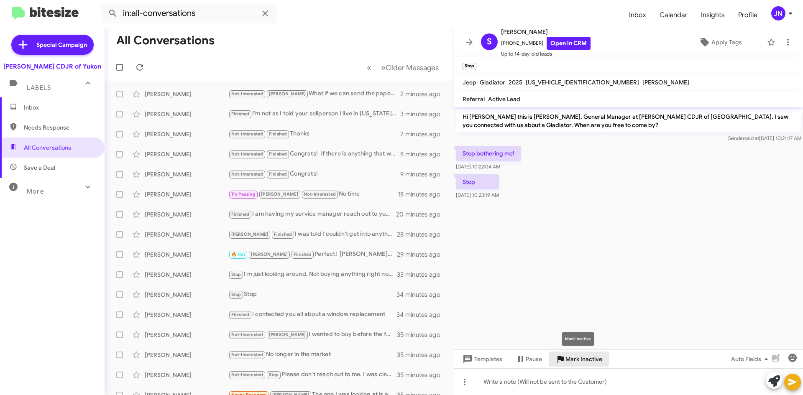
click at [587, 360] on span "Mark Inactive" at bounding box center [584, 359] width 37 height 15
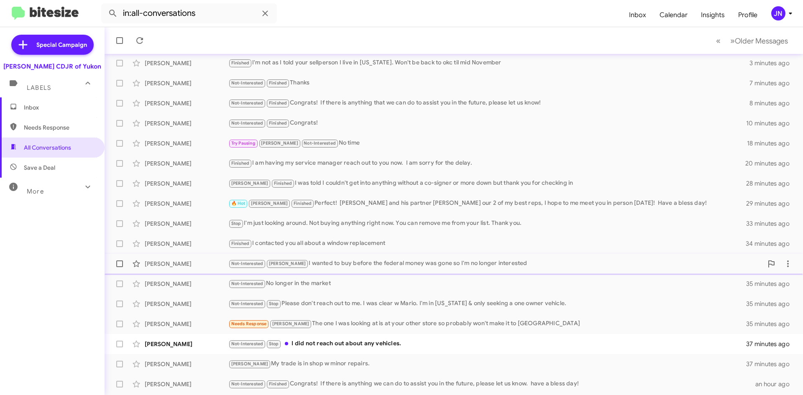
scroll to position [70, 0]
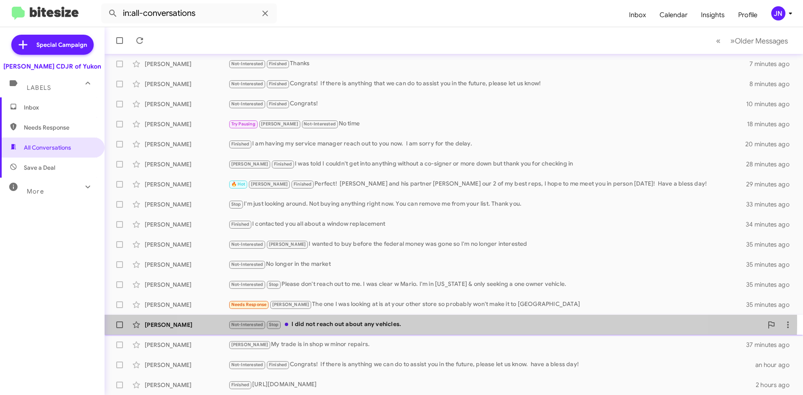
click at [434, 323] on div "Not-Interested Stop I did not reach out about any vehicles." at bounding box center [495, 325] width 535 height 10
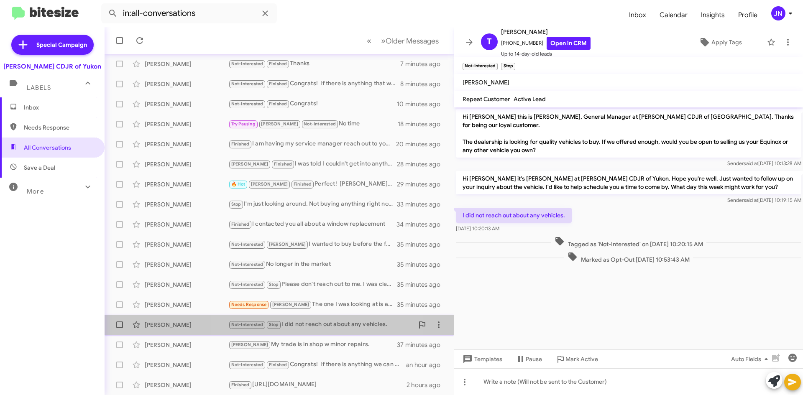
click at [313, 326] on div "Not-Interested Stop I did not reach out about any vehicles." at bounding box center [320, 325] width 185 height 10
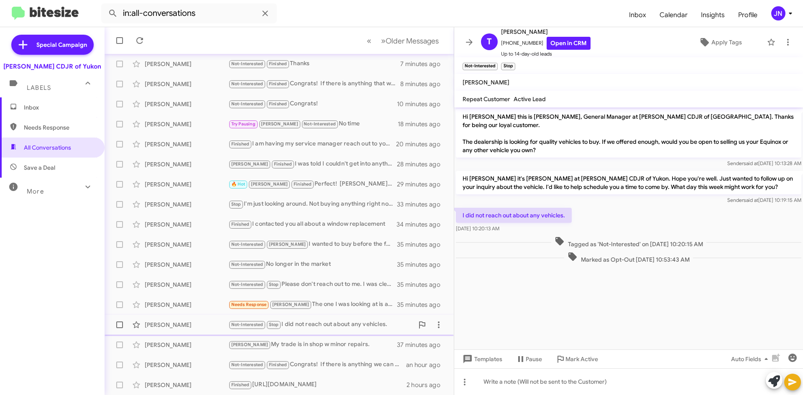
click at [313, 326] on div "Not-Interested Stop I did not reach out about any vehicles." at bounding box center [320, 325] width 185 height 10
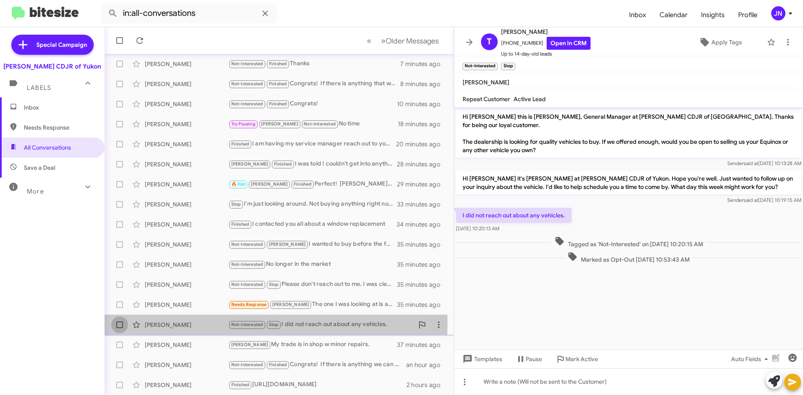
click at [120, 324] on span at bounding box center [119, 325] width 7 height 7
click at [120, 328] on input "checkbox" at bounding box center [119, 328] width 0 height 0
checkbox input "true"
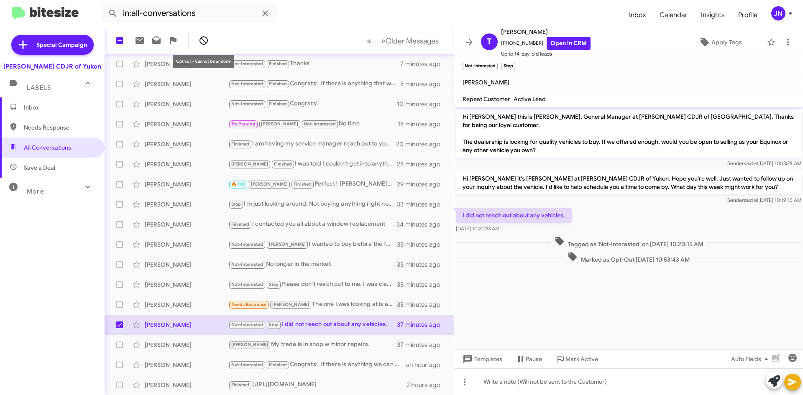
click at [205, 42] on icon at bounding box center [204, 41] width 10 height 10
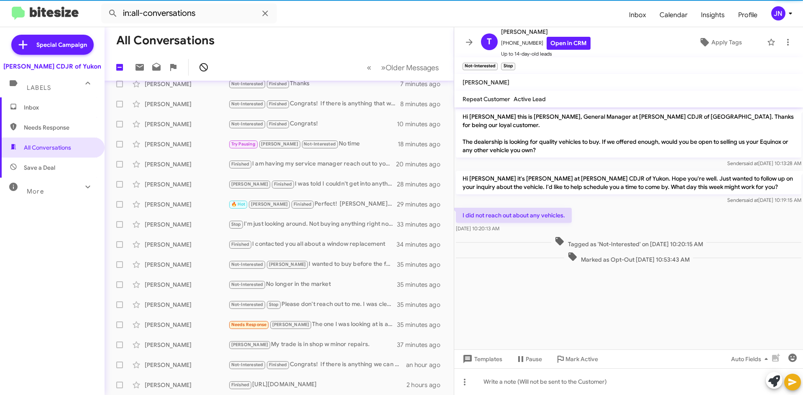
scroll to position [50, 0]
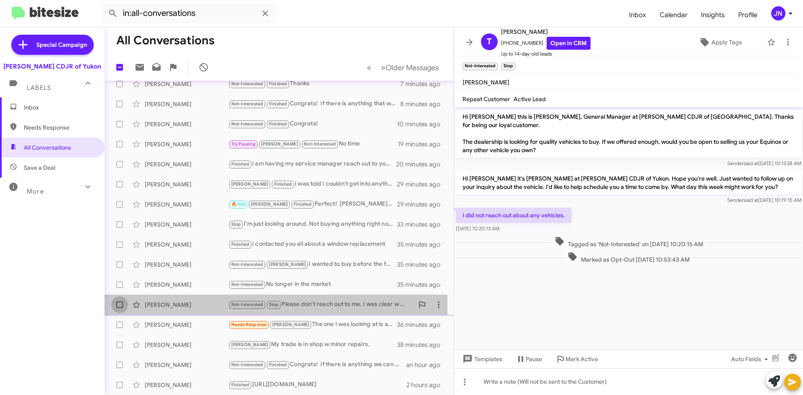
click at [121, 305] on span at bounding box center [119, 305] width 7 height 7
click at [120, 308] on input "checkbox" at bounding box center [119, 308] width 0 height 0
checkbox input "true"
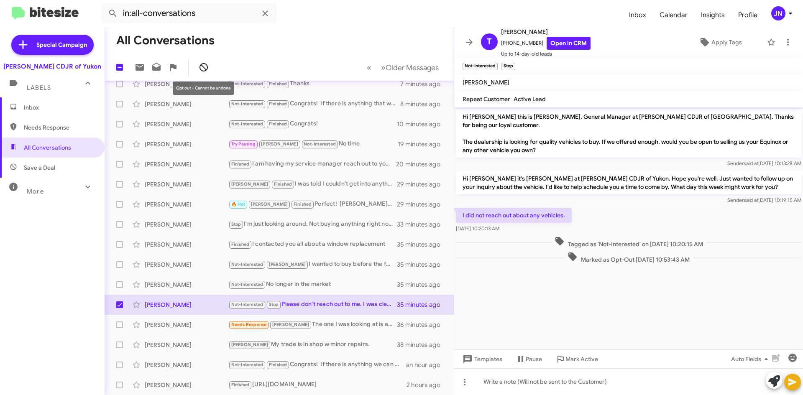
click at [207, 68] on icon at bounding box center [204, 67] width 8 height 8
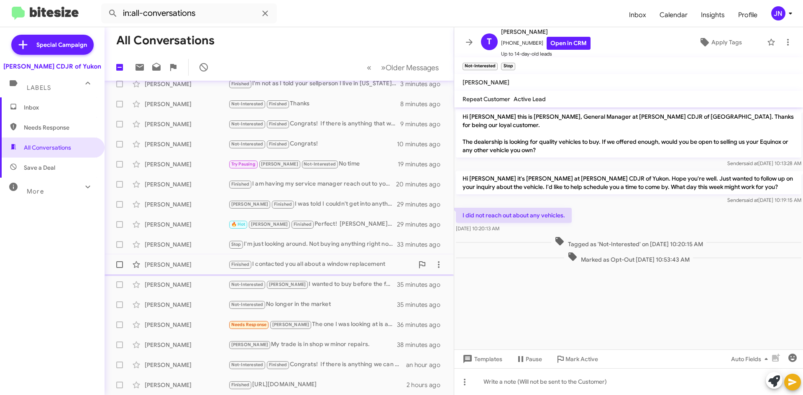
click at [120, 265] on span at bounding box center [119, 264] width 7 height 7
click at [120, 268] on input "checkbox" at bounding box center [119, 268] width 0 height 0
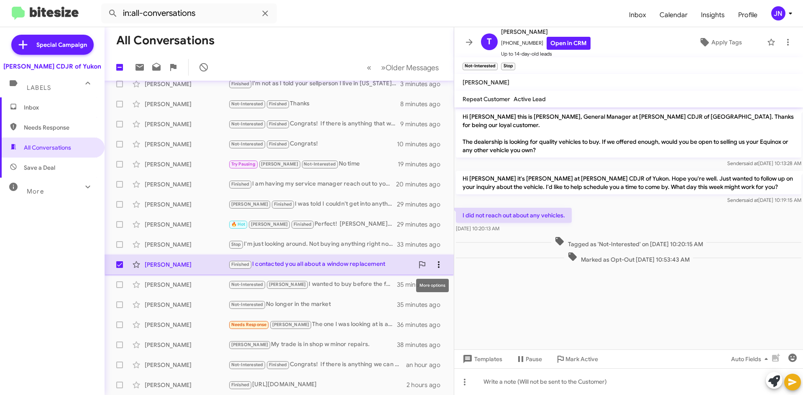
click at [434, 261] on icon at bounding box center [439, 265] width 10 height 10
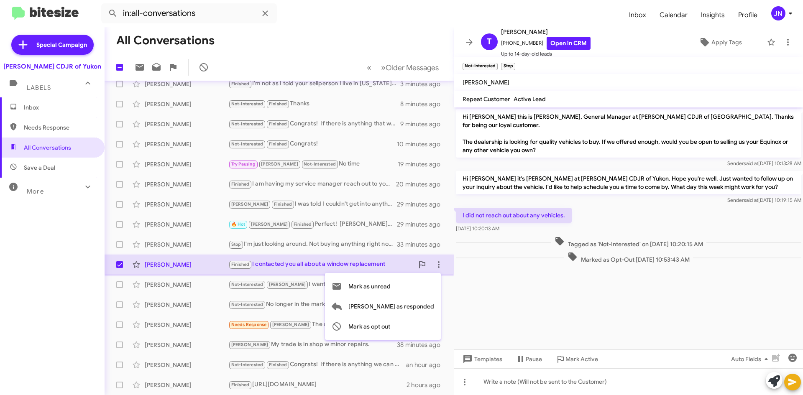
click at [543, 288] on div at bounding box center [401, 197] width 803 height 395
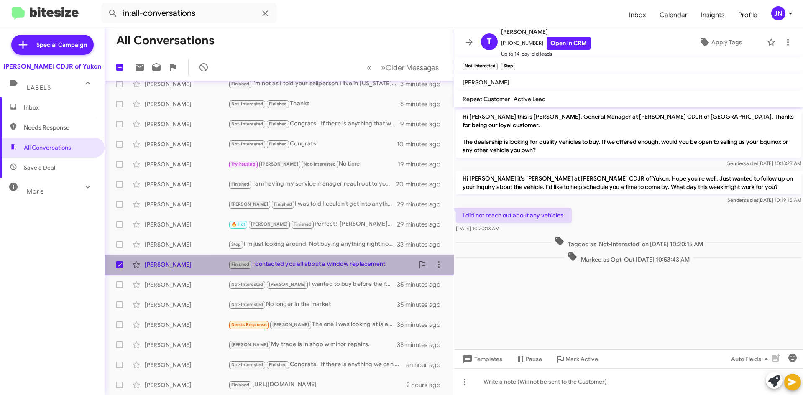
click at [333, 263] on div "Finished I contacted you all about a window replacement" at bounding box center [320, 265] width 185 height 10
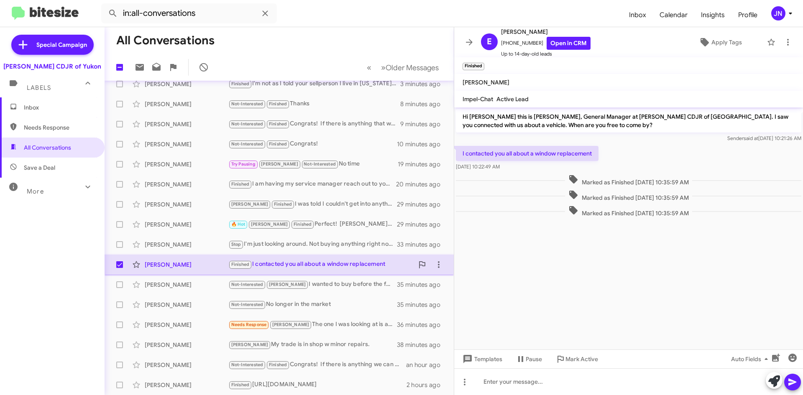
click at [118, 264] on span at bounding box center [119, 264] width 7 height 7
click at [119, 268] on input "checkbox" at bounding box center [119, 268] width 0 height 0
checkbox input "false"
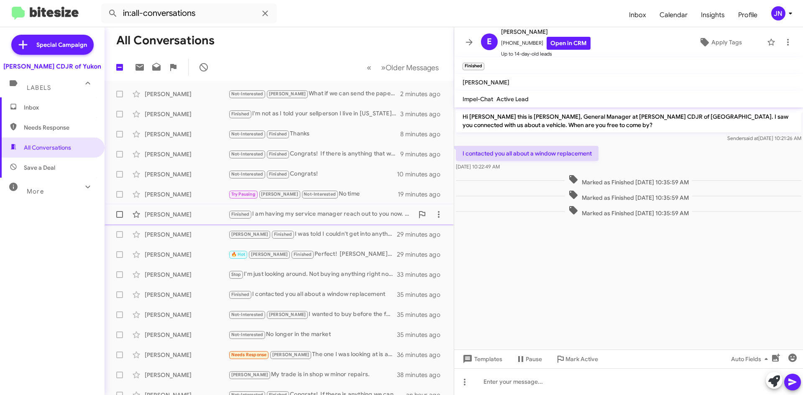
click at [360, 218] on div "Finished I am having my service manager reach out to you now. I am sorry for th…" at bounding box center [320, 215] width 185 height 10
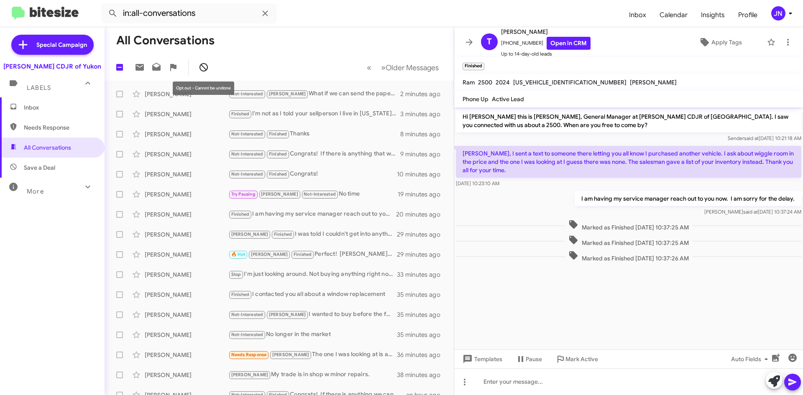
click at [200, 63] on icon at bounding box center [204, 67] width 10 height 10
click at [332, 215] on div "Finished I am having my service manager reach out to you now. I am sorry for th…" at bounding box center [320, 215] width 185 height 10
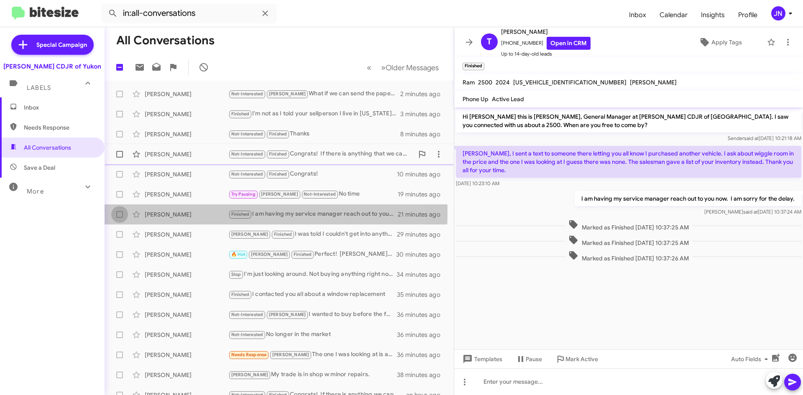
drag, startPoint x: 118, startPoint y: 213, endPoint x: 167, endPoint y: 148, distance: 82.4
click at [117, 213] on span at bounding box center [119, 214] width 7 height 7
click at [119, 218] on input "checkbox" at bounding box center [119, 218] width 0 height 0
checkbox input "true"
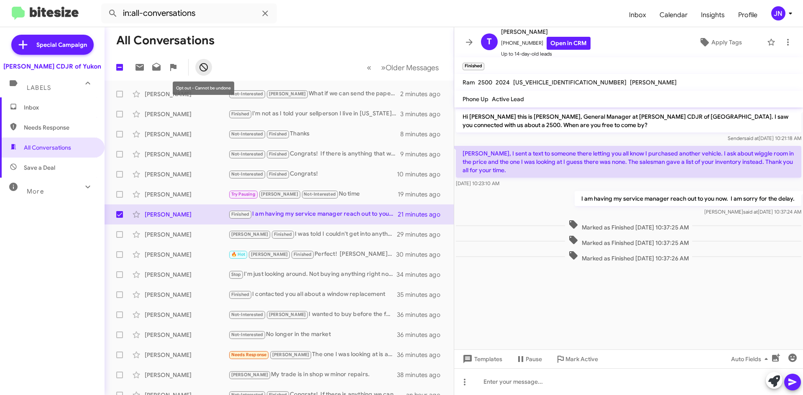
click at [204, 62] on button at bounding box center [203, 67] width 17 height 17
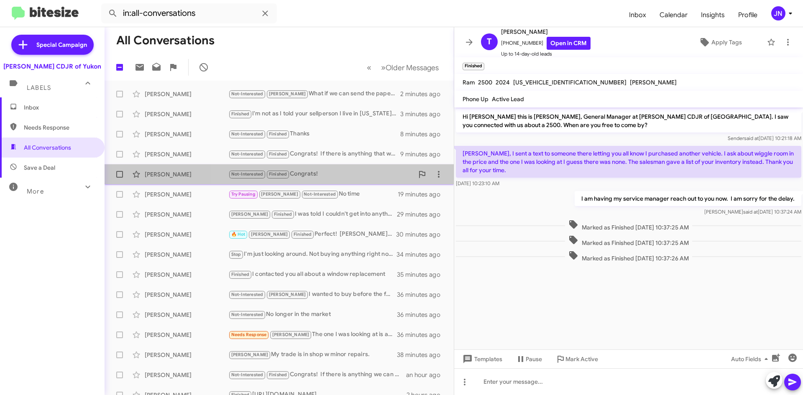
click at [337, 172] on div "Not-Interested Finished Congrats!" at bounding box center [320, 174] width 185 height 10
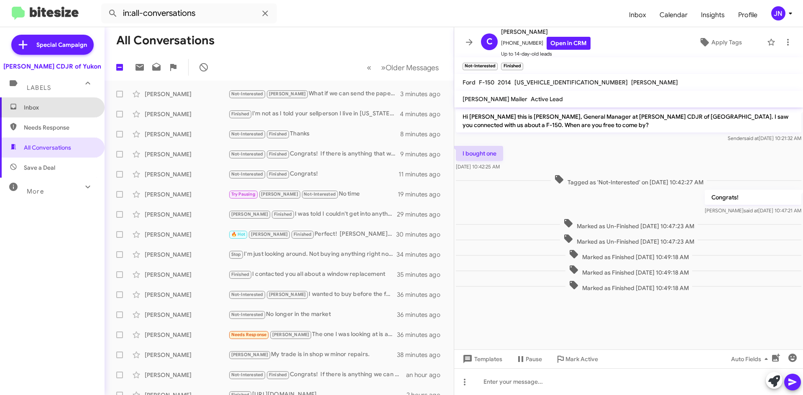
click at [54, 108] on span "Inbox" at bounding box center [59, 107] width 71 height 8
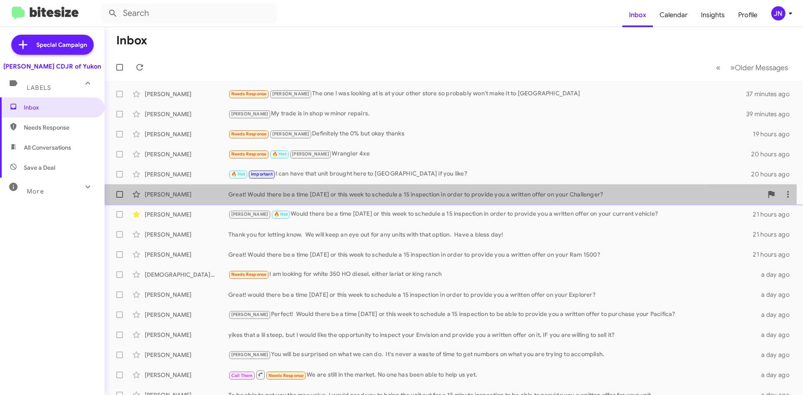
click at [327, 192] on div "Great! Would there be a time [DATE] or this week to schedule a 15 inspection in…" at bounding box center [495, 194] width 535 height 8
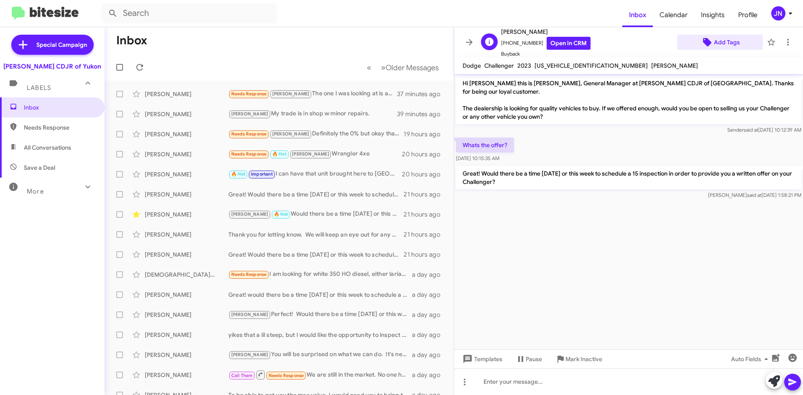
click at [717, 39] on span "Add Tags" at bounding box center [727, 42] width 26 height 15
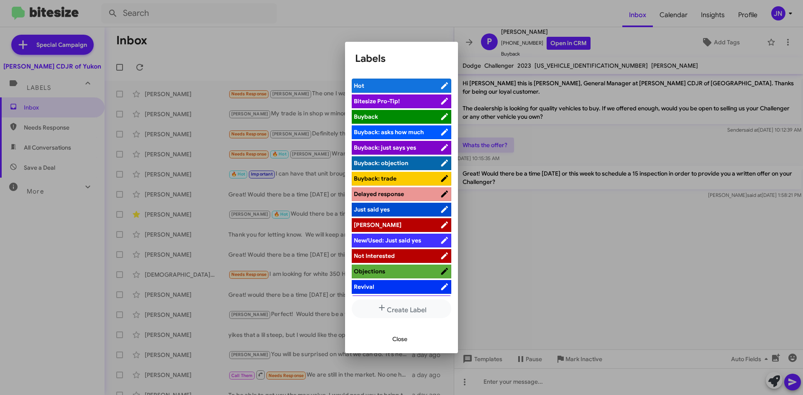
click at [391, 224] on span "[PERSON_NAME]" at bounding box center [397, 225] width 86 height 8
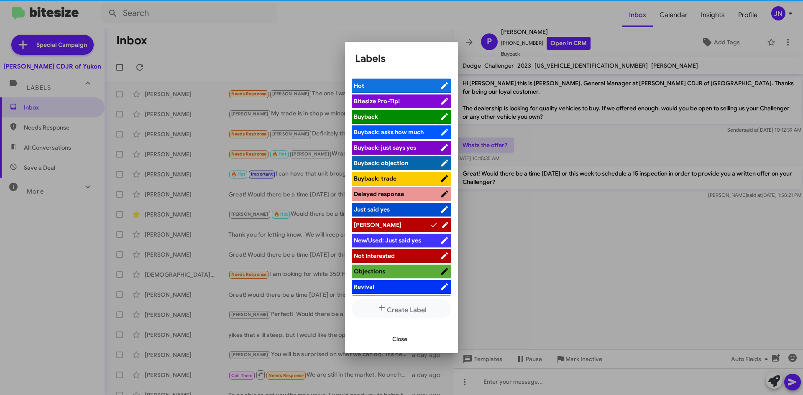
click at [402, 341] on span "Close" at bounding box center [399, 339] width 15 height 15
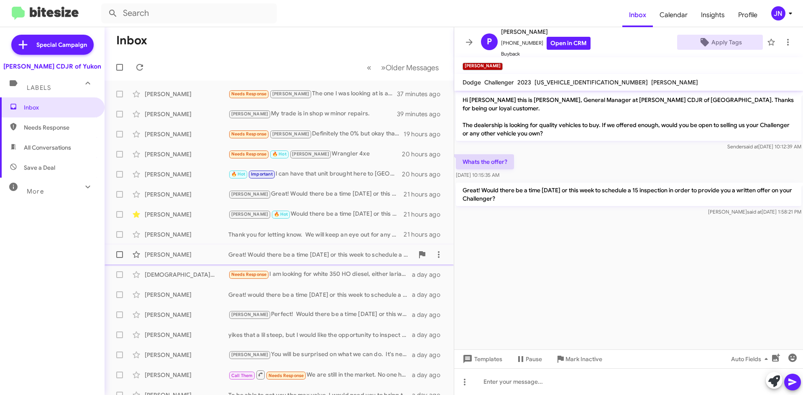
click at [300, 254] on div "Great! Would there be a time [DATE] or this week to schedule a 15 inspection in…" at bounding box center [320, 255] width 185 height 8
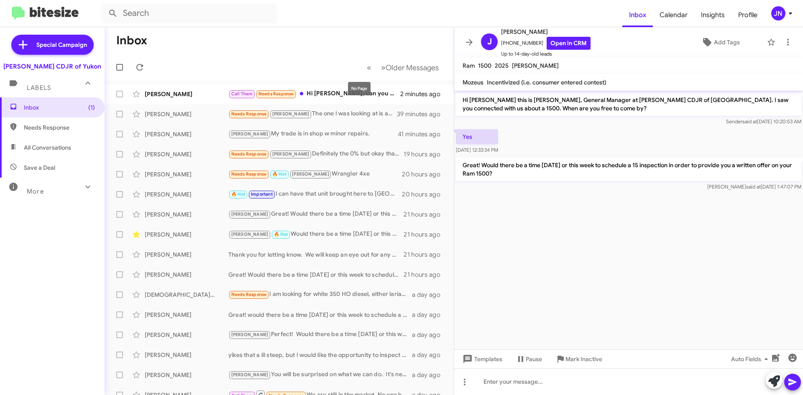
click at [345, 101] on mat-tooltip-component "No Page" at bounding box center [359, 88] width 34 height 25
click at [348, 94] on div "No Page" at bounding box center [359, 88] width 23 height 13
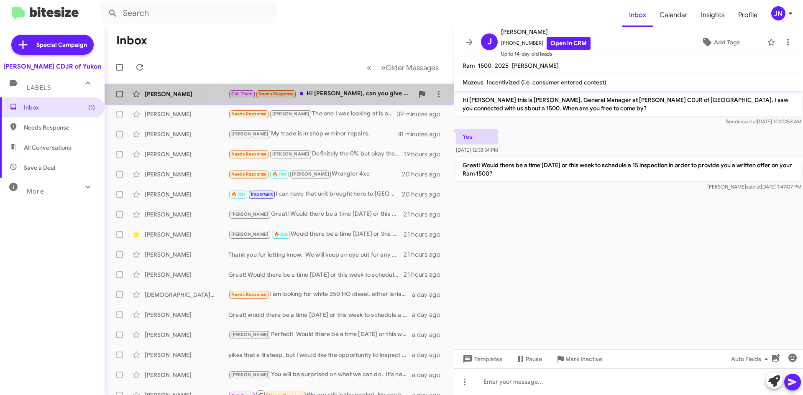
click at [332, 94] on div "Call Them Needs Response Hi [PERSON_NAME], can you give me a call at this numbe…" at bounding box center [320, 94] width 185 height 10
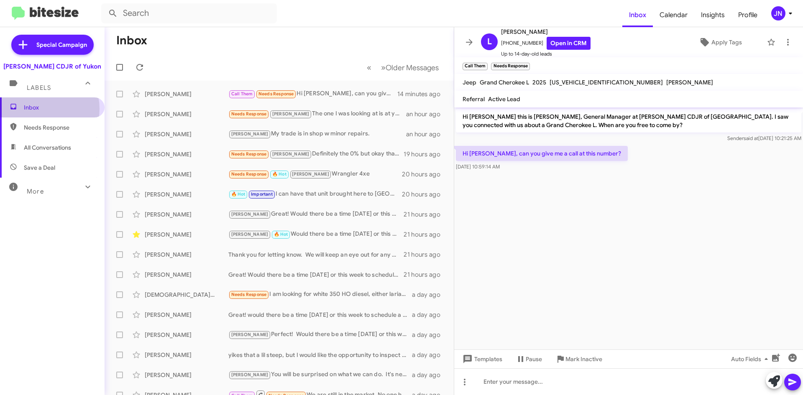
click at [43, 109] on span "Inbox" at bounding box center [59, 107] width 71 height 8
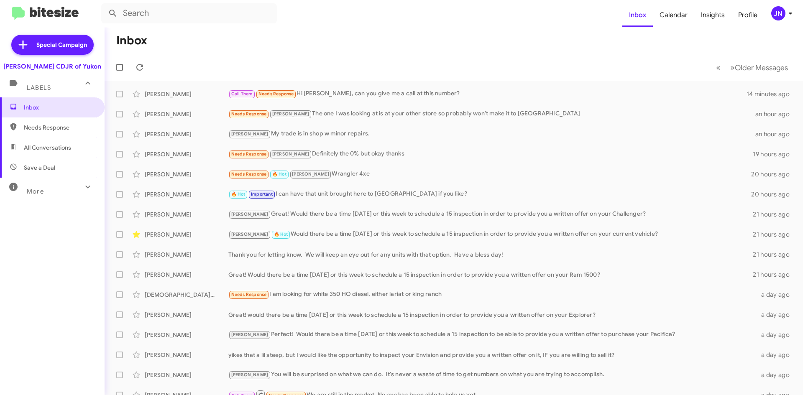
click at [42, 149] on span "All Conversations" at bounding box center [47, 148] width 47 height 8
type input "in:all-conversations"
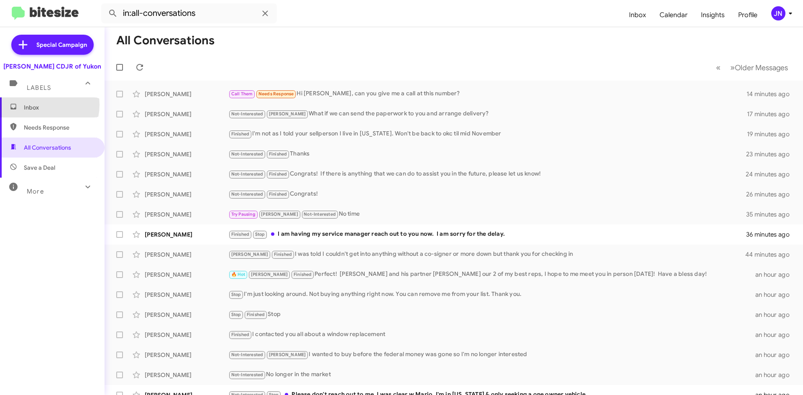
click at [36, 105] on span "Inbox" at bounding box center [59, 107] width 71 height 8
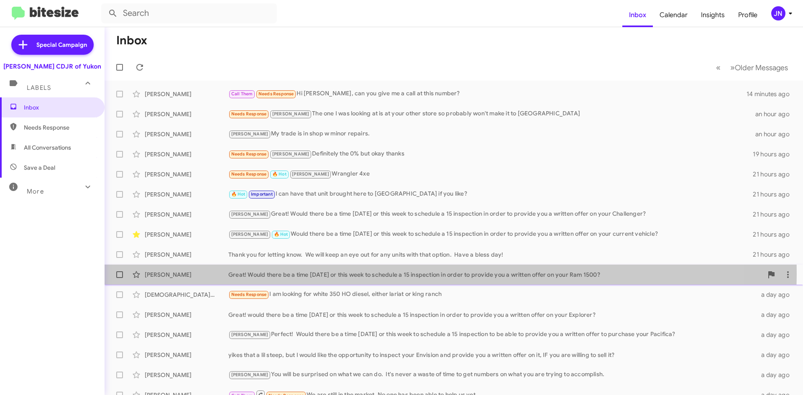
click at [398, 274] on div "Great! Would there be a time [DATE] or this week to schedule a 15 inspection in…" at bounding box center [495, 275] width 535 height 8
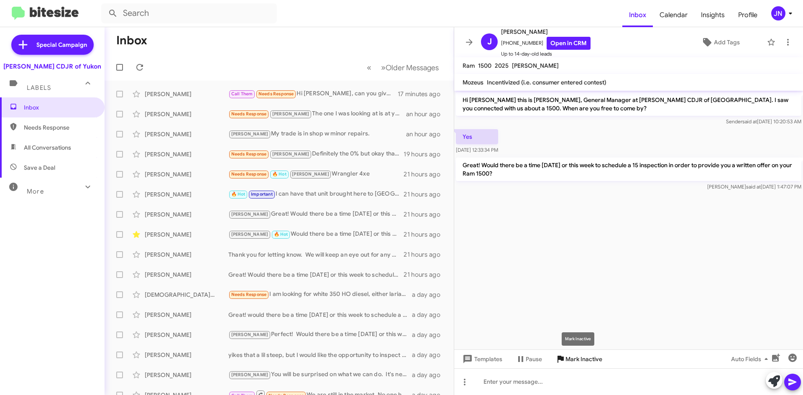
click at [578, 359] on span "Mark Inactive" at bounding box center [584, 359] width 37 height 15
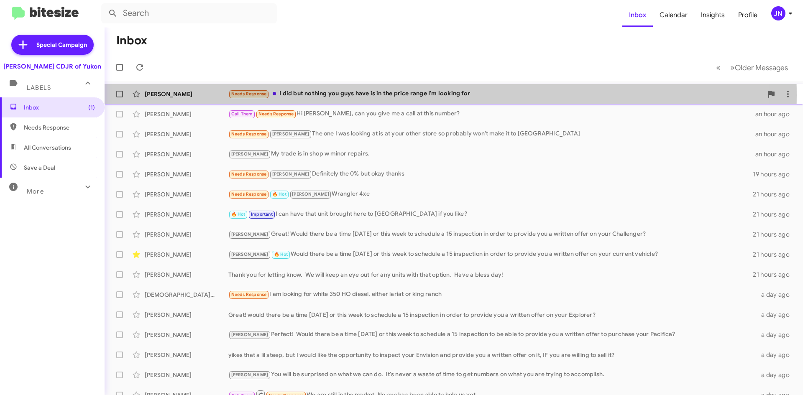
click at [358, 95] on div "Needs Response I did but nothing you guys have is in the price range I'm lookin…" at bounding box center [495, 94] width 535 height 10
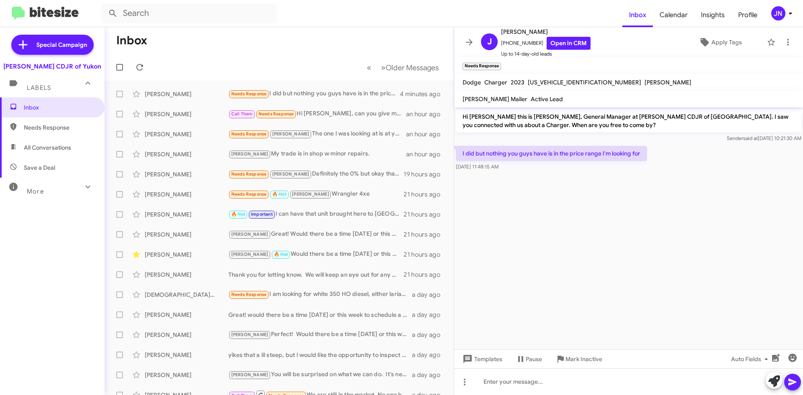
click at [729, 213] on cdk-virtual-scroll-viewport "Hi [PERSON_NAME] this is [PERSON_NAME], General Manager at [PERSON_NAME] CDJR o…" at bounding box center [628, 229] width 349 height 242
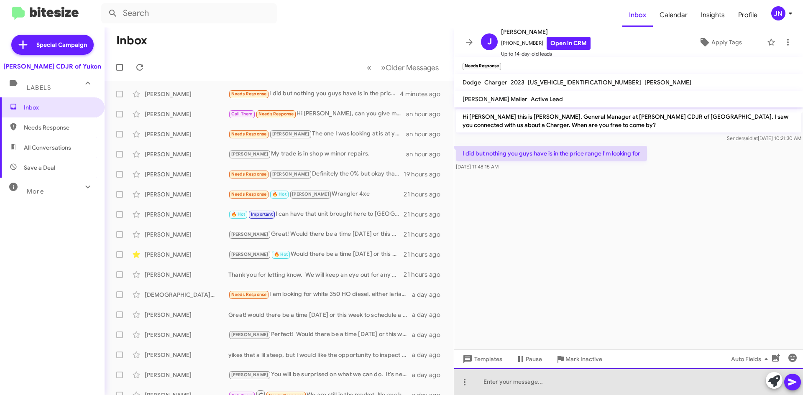
click at [526, 385] on div at bounding box center [628, 382] width 349 height 27
click at [541, 382] on div at bounding box center [628, 382] width 349 height 27
click at [540, 382] on div at bounding box center [628, 382] width 349 height 27
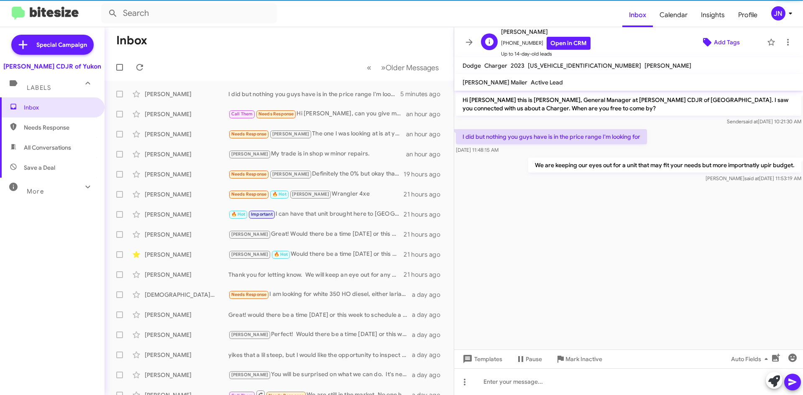
click at [714, 40] on span "Add Tags" at bounding box center [727, 42] width 26 height 15
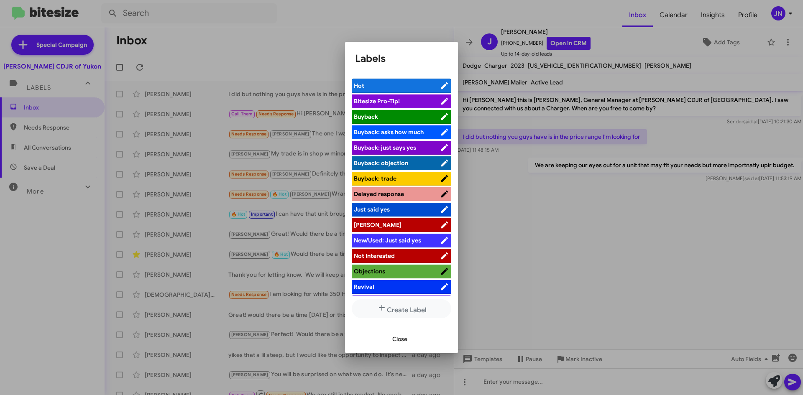
scroll to position [31, 0]
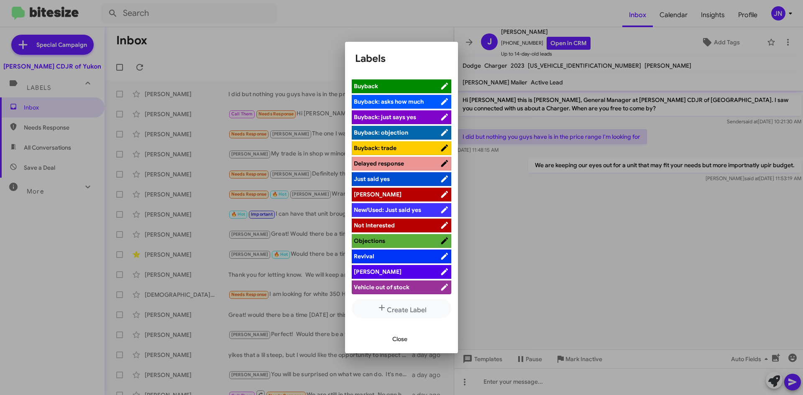
click at [391, 273] on span "[PERSON_NAME]" at bounding box center [397, 272] width 86 height 8
click at [397, 341] on span "Close" at bounding box center [399, 339] width 15 height 15
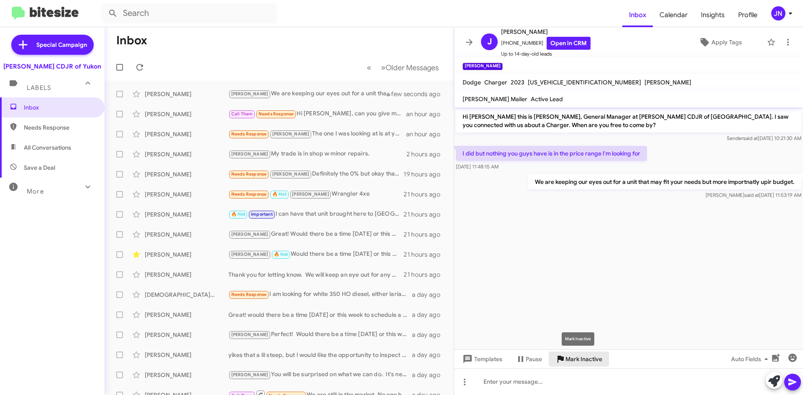
click at [577, 360] on span "Mark Inactive" at bounding box center [584, 359] width 37 height 15
